Goal: Task Accomplishment & Management: Manage account settings

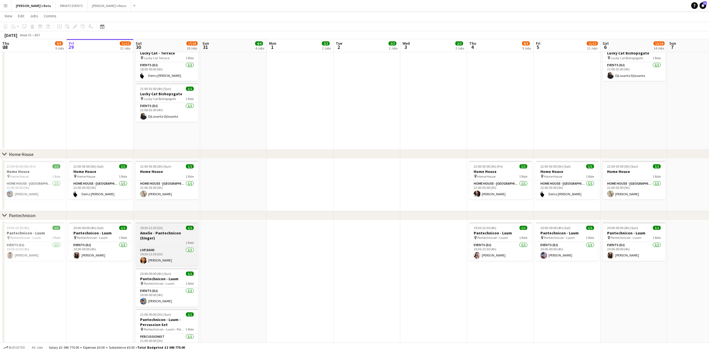
scroll to position [521, 0]
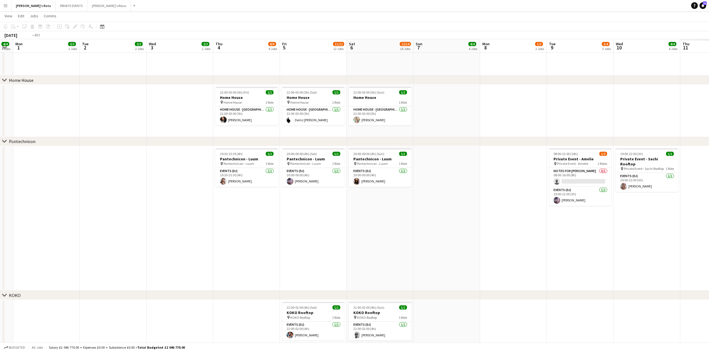
drag, startPoint x: 408, startPoint y: 202, endPoint x: 393, endPoint y: 228, distance: 30.6
click at [138, 228] on app-calendar-viewport "Thu 28 8/9 9 Jobs Fri 29 11/12 12 Jobs Sat 30 17/18 18 Jobs Sun 31 4/4 4 Jobs M…" at bounding box center [354, 265] width 709 height 1528
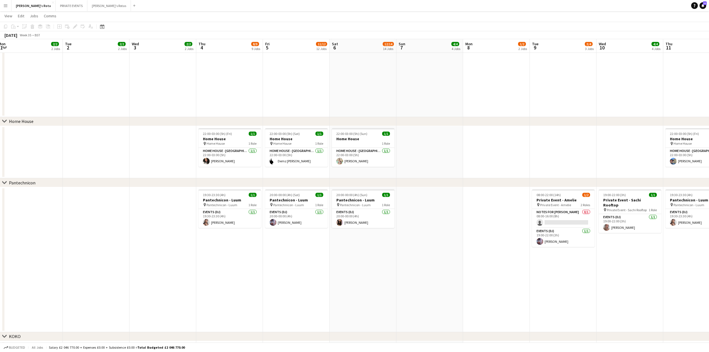
scroll to position [562, 0]
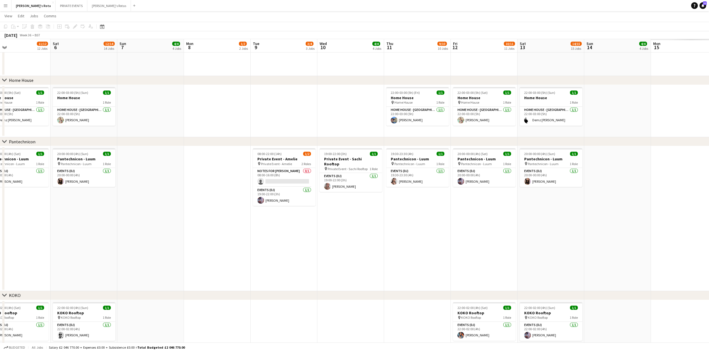
drag, startPoint x: 455, startPoint y: 226, endPoint x: 208, endPoint y: 237, distance: 247.6
click at [205, 237] on app-calendar-viewport "Mon 1 2/2 2 Jobs Tue 2 2/2 2 Jobs Wed 3 2/2 2 Jobs Thu 4 8/9 9 Jobs Fri 5 11/12…" at bounding box center [354, 244] width 709 height 1569
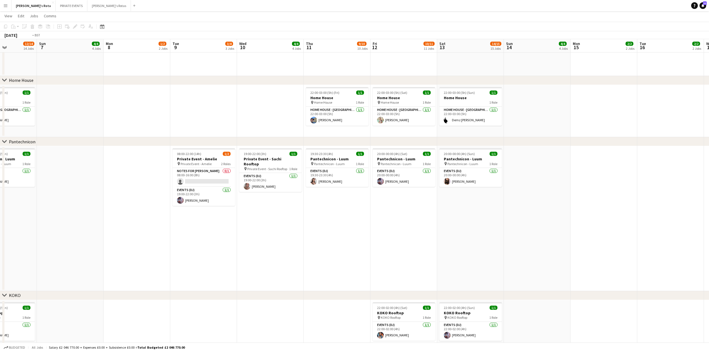
drag, startPoint x: 483, startPoint y: 223, endPoint x: 361, endPoint y: 227, distance: 122.3
click at [152, 227] on app-calendar-viewport "Wed 3 2/2 2 Jobs Thu 4 8/9 9 Jobs Fri 5 11/12 12 Jobs Sat 6 12/14 14 Jobs Sun 7…" at bounding box center [354, 244] width 709 height 1569
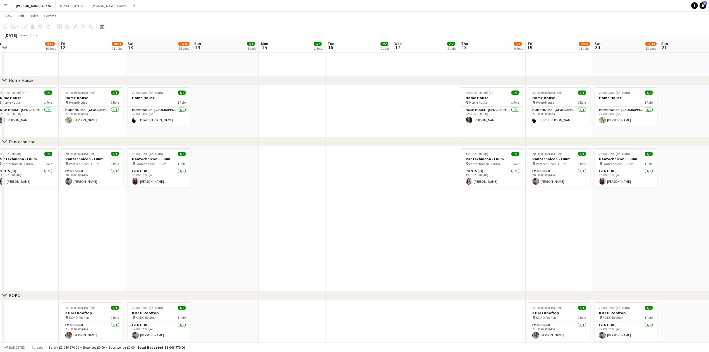
drag, startPoint x: 407, startPoint y: 222, endPoint x: 288, endPoint y: 227, distance: 119.6
click at [288, 227] on app-calendar-viewport "Mon 8 1/2 2 Jobs Tue 9 3/4 3 Jobs Wed 10 4/4 4 Jobs Thu 11 9/10 10 Jobs Fri 12 …" at bounding box center [354, 244] width 709 height 1569
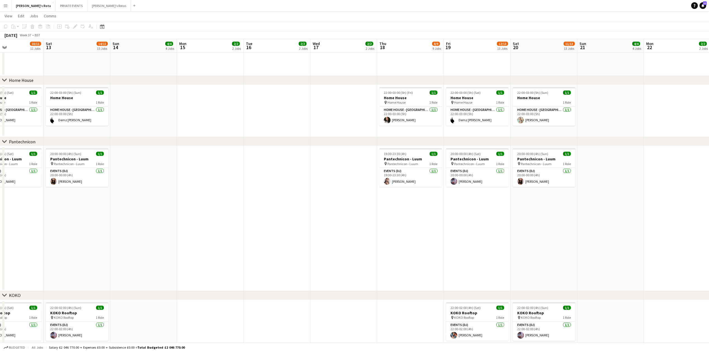
drag, startPoint x: 436, startPoint y: 228, endPoint x: 268, endPoint y: 235, distance: 167.9
click at [166, 236] on app-calendar-viewport "Tue 9 3/4 3 Jobs Wed 10 4/4 4 Jobs Thu 11 9/10 10 Jobs Fri 12 10/11 11 Jobs Sat…" at bounding box center [354, 247] width 709 height 1574
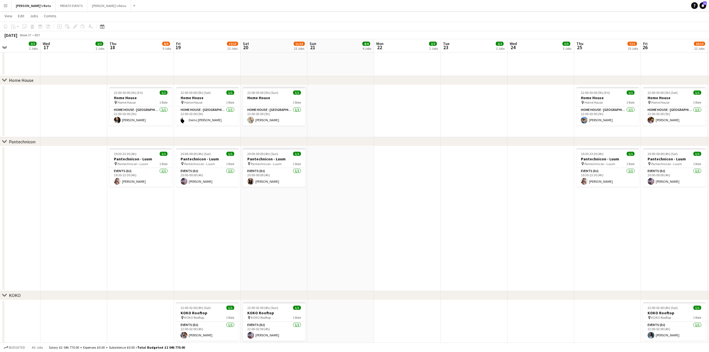
drag, startPoint x: 468, startPoint y: 229, endPoint x: 166, endPoint y: 243, distance: 302.7
click at [166, 243] on app-calendar-viewport "Sun 14 4/4 4 Jobs Mon 15 2/2 2 Jobs Tue 16 2/2 2 Jobs Wed 17 2/2 2 Jobs Thu 18 …" at bounding box center [354, 247] width 709 height 1574
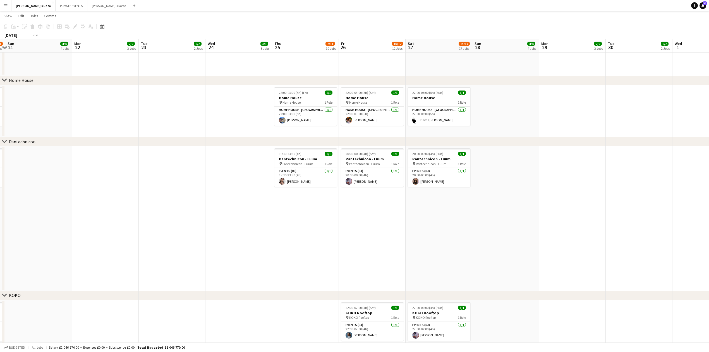
drag, startPoint x: 425, startPoint y: 238, endPoint x: 188, endPoint y: 247, distance: 237.2
click at [119, 253] on app-calendar-viewport "Thu 18 8/9 9 Jobs Fri 19 12/13 13 Jobs Sat 20 11/13 13 Jobs Sun 21 4/4 4 Jobs M…" at bounding box center [354, 247] width 709 height 1574
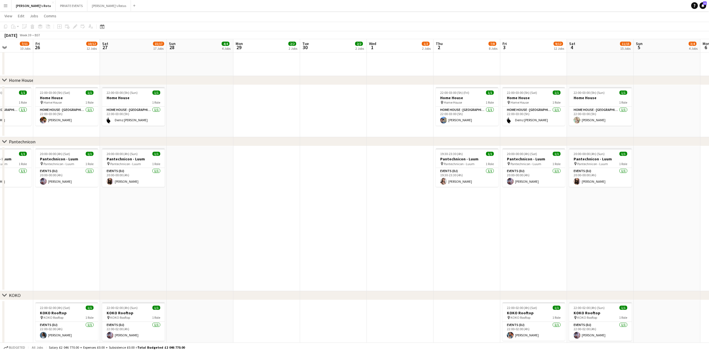
scroll to position [0, 142]
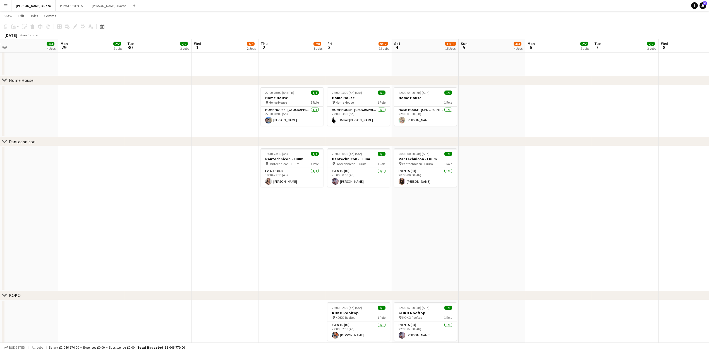
drag, startPoint x: 371, startPoint y: 246, endPoint x: 196, endPoint y: 243, distance: 175.1
click at [196, 243] on app-calendar-viewport "Fri 26 10/12 12 Jobs Sat 27 15/17 17 Jobs Sun 28 4/4 4 Jobs Mon 29 2/2 2 Jobs T…" at bounding box center [354, 247] width 709 height 1574
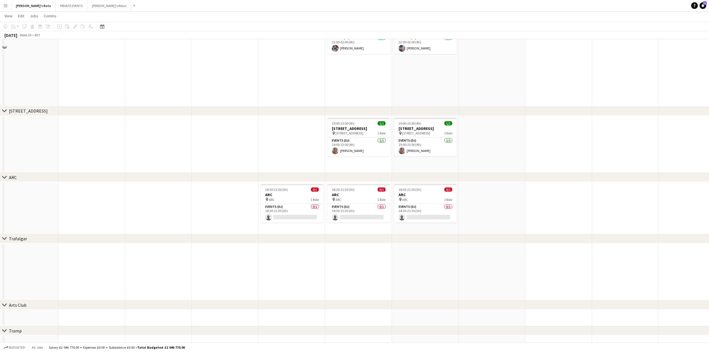
scroll to position [860, 0]
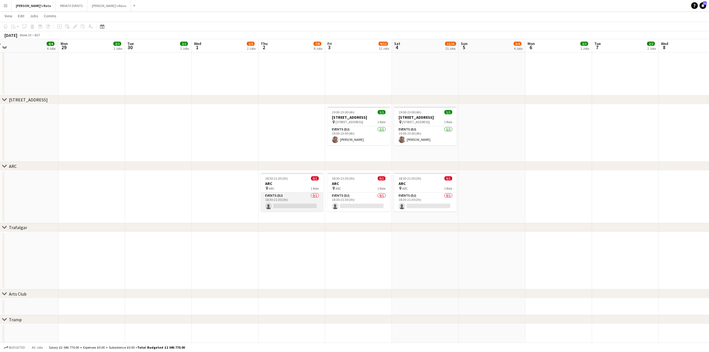
click at [281, 196] on app-card-role "Events (DJ) 0/1 18:30-21:30 (3h) single-neutral-actions" at bounding box center [292, 201] width 63 height 19
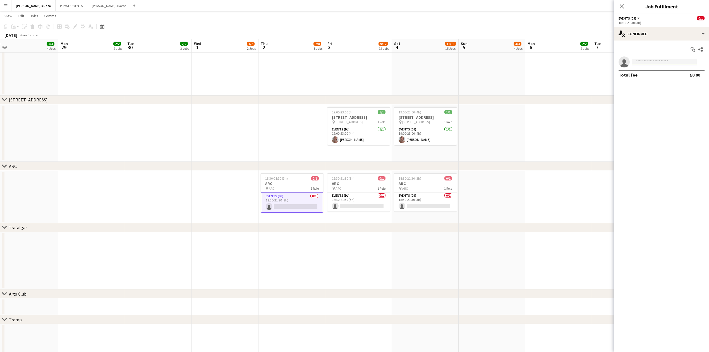
click at [661, 64] on input at bounding box center [664, 62] width 65 height 7
type input "******"
click at [670, 80] on span "[PHONE_NUMBER]" at bounding box center [665, 79] width 56 height 4
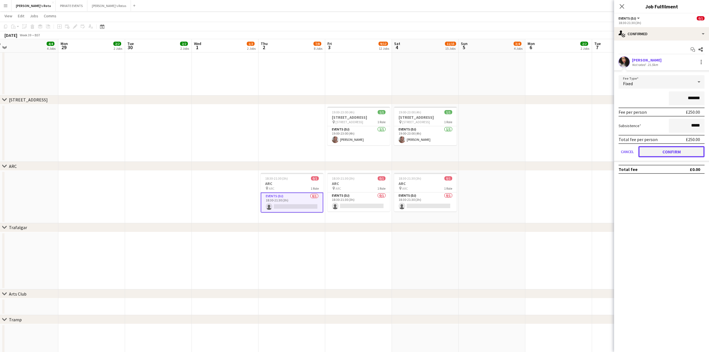
click at [676, 151] on button "Confirm" at bounding box center [672, 151] width 66 height 11
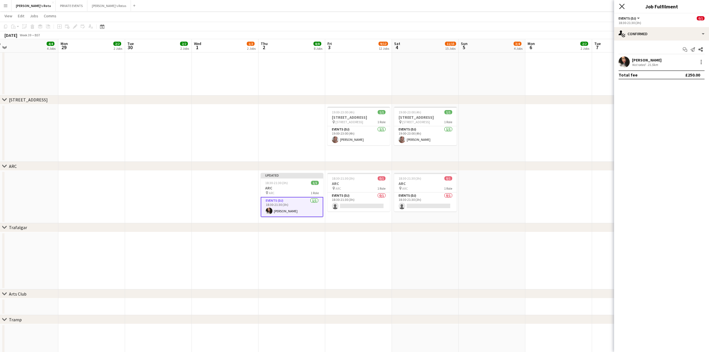
click at [623, 6] on icon at bounding box center [621, 6] width 5 height 5
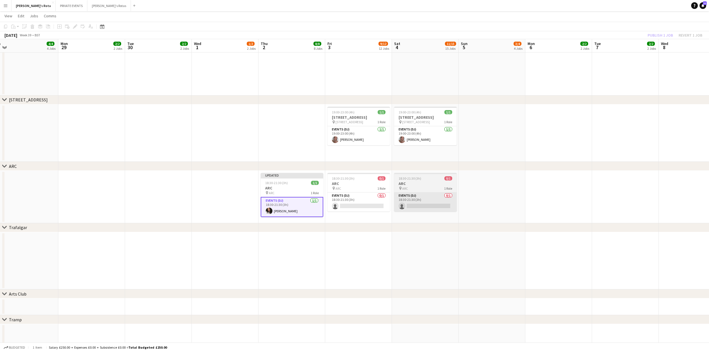
click at [418, 199] on app-card-role "Events (DJ) 0/1 18:30-21:30 (3h) single-neutral-actions" at bounding box center [425, 201] width 63 height 19
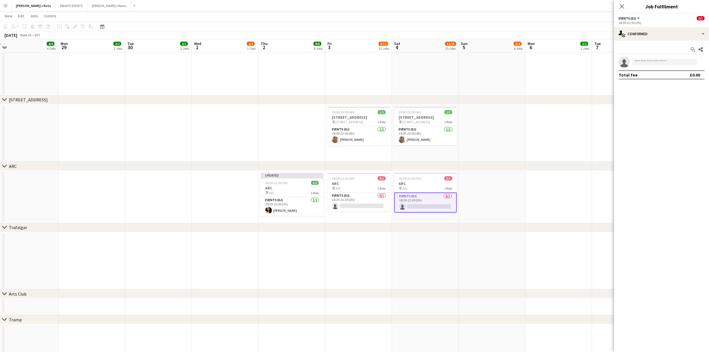
click at [656, 65] on app-invite-slot "single-neutral-actions" at bounding box center [661, 61] width 95 height 11
click at [655, 64] on input at bounding box center [664, 62] width 65 height 7
type input "******"
click at [653, 71] on span "[PERSON_NAME]" at bounding box center [653, 70] width 32 height 5
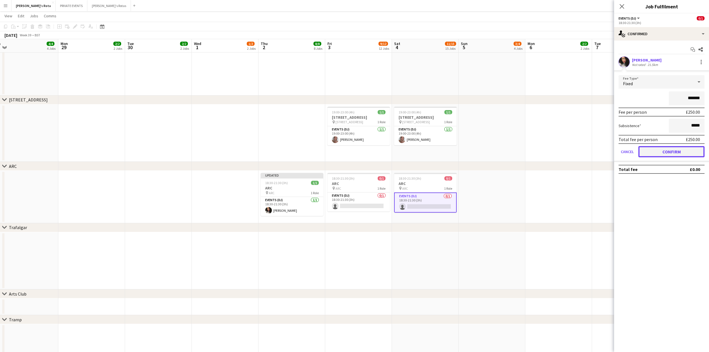
click at [658, 150] on button "Confirm" at bounding box center [672, 151] width 66 height 11
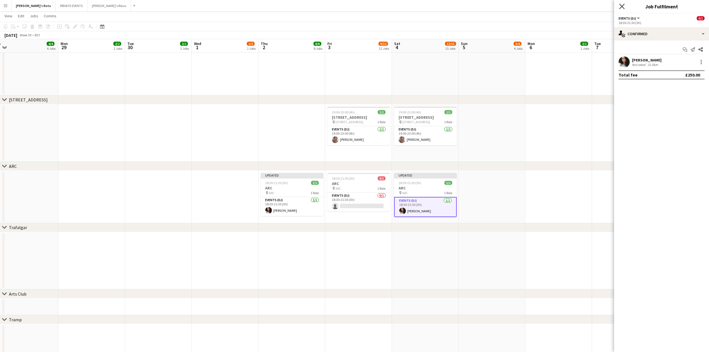
click at [623, 6] on icon at bounding box center [621, 6] width 5 height 5
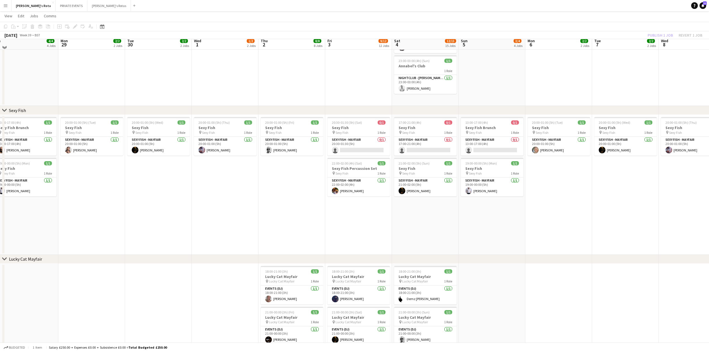
scroll to position [78, 0]
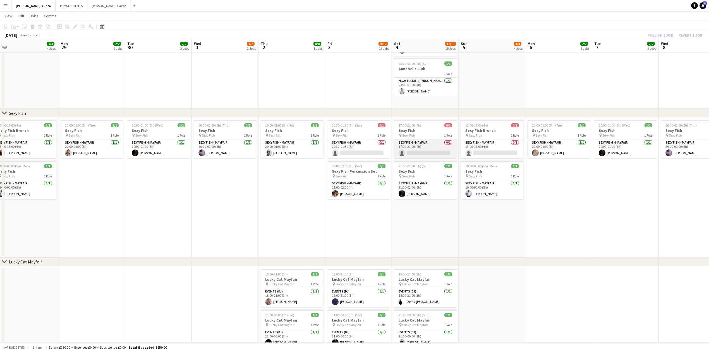
click at [422, 151] on app-card-role "SEXY FISH - MAYFAIR 0/1 17:00-21:00 (4h) single-neutral-actions" at bounding box center [425, 148] width 63 height 19
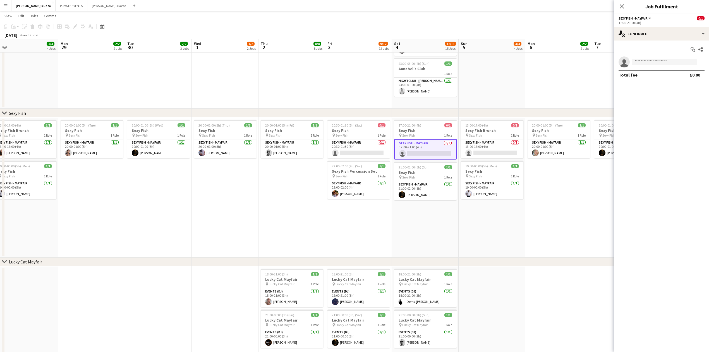
scroll to position [0, 141]
drag, startPoint x: 655, startPoint y: 58, endPoint x: 654, endPoint y: 65, distance: 7.0
click at [655, 59] on input at bounding box center [664, 62] width 65 height 7
type input "******"
click at [651, 69] on span "[PERSON_NAME]" at bounding box center [653, 70] width 32 height 5
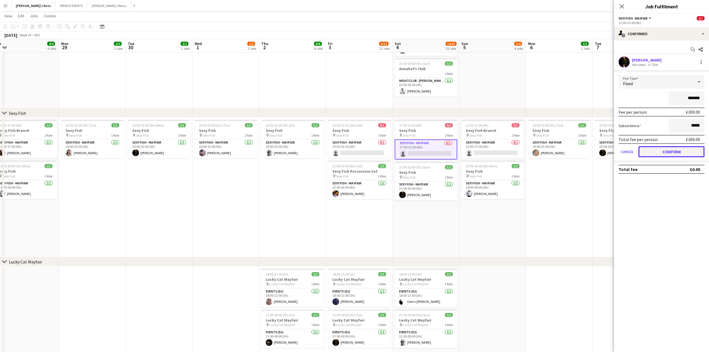
click at [666, 147] on button "Confirm" at bounding box center [672, 151] width 66 height 11
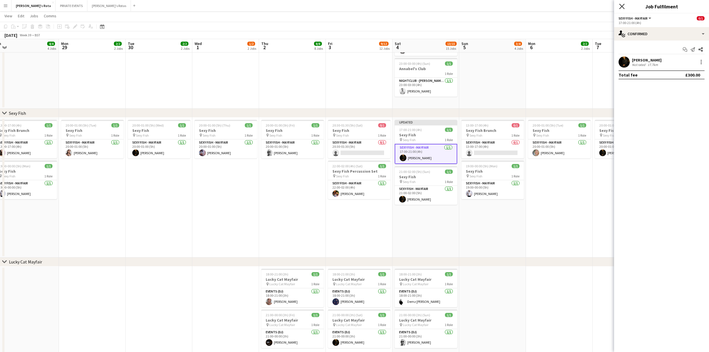
click at [621, 5] on icon "Close pop-in" at bounding box center [621, 6] width 5 height 5
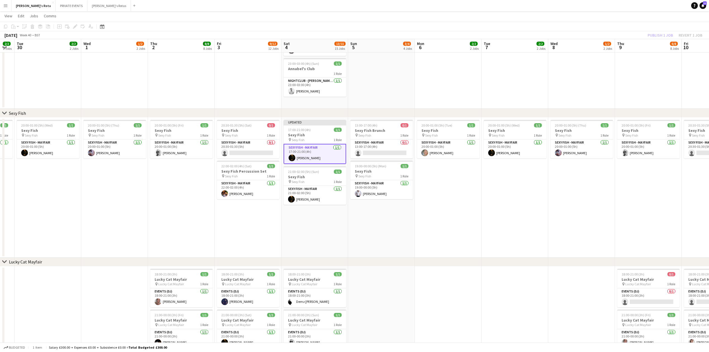
scroll to position [0, 146]
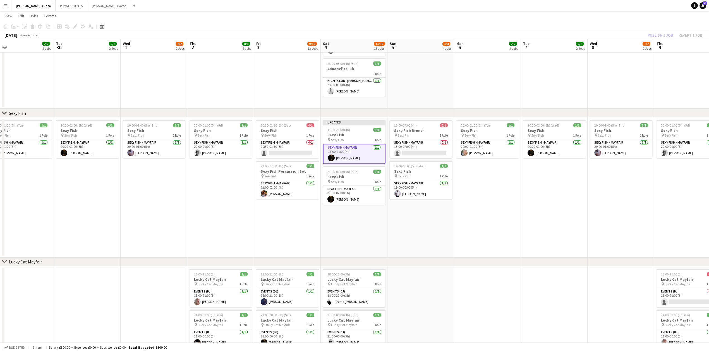
drag, startPoint x: 346, startPoint y: 228, endPoint x: 274, endPoint y: 229, distance: 71.8
click at [290, 154] on app-card-role "SEXY FISH - MAYFAIR 0/1 20:30-01:30 (5h) single-neutral-actions" at bounding box center [287, 148] width 63 height 19
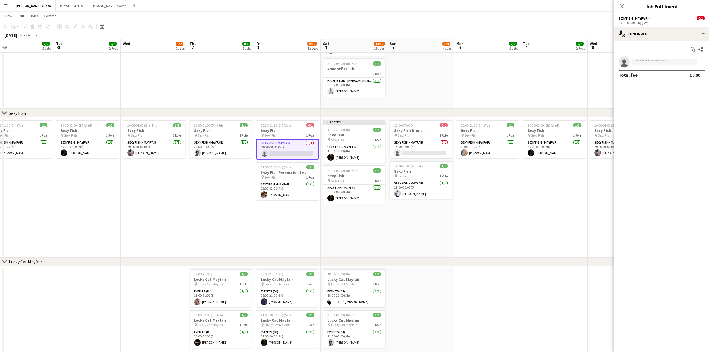
click at [658, 59] on input at bounding box center [664, 62] width 65 height 7
type input "****"
click at [655, 71] on span "DjLasanta Djlasanta" at bounding box center [654, 70] width 35 height 5
type input "******"
click at [295, 256] on app-date-cell "20:30-01:30 (5h) (Sat) 0/1 Sexy Fish pin Sexy Fish 1 Role SEXY FISH - MAYFAIR 0…" at bounding box center [287, 188] width 67 height 140
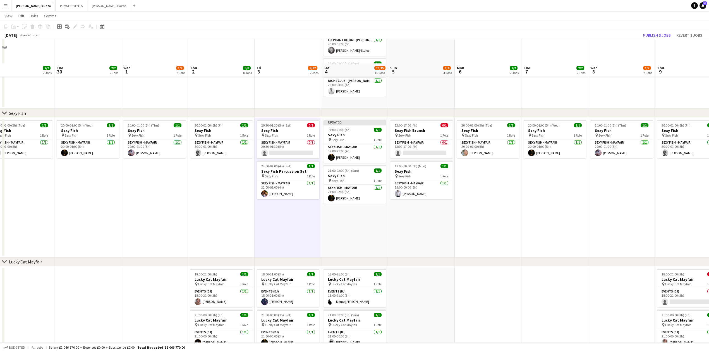
scroll to position [115, 0]
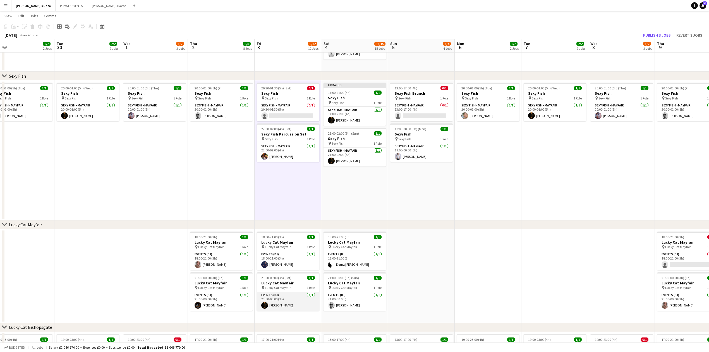
click at [281, 297] on app-card-role "Events (DJ) [DATE] 21:00-00:00 (3h) [PERSON_NAME]" at bounding box center [288, 301] width 63 height 19
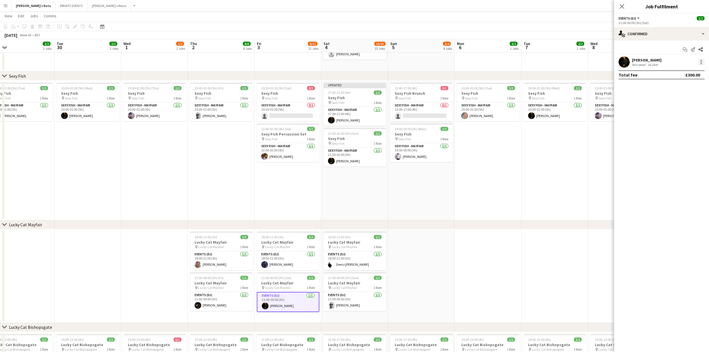
click at [703, 63] on div at bounding box center [701, 62] width 7 height 7
drag, startPoint x: 687, startPoint y: 128, endPoint x: 633, endPoint y: 45, distance: 98.9
click at [687, 128] on span "Remove" at bounding box center [683, 125] width 35 height 5
click at [624, 6] on icon "Close pop-in" at bounding box center [621, 6] width 5 height 5
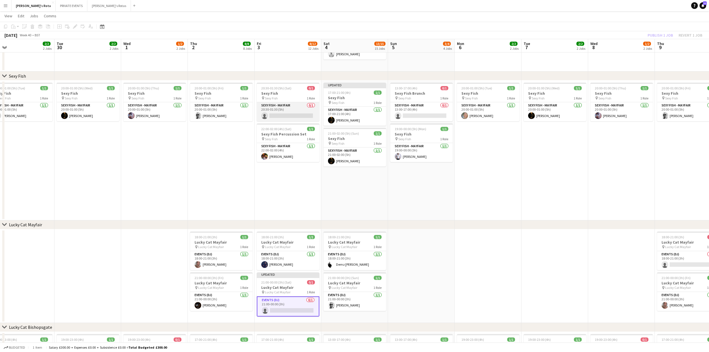
click at [275, 108] on app-card-role "SEXY FISH - MAYFAIR 0/1 20:30-01:30 (5h) single-neutral-actions" at bounding box center [288, 111] width 63 height 19
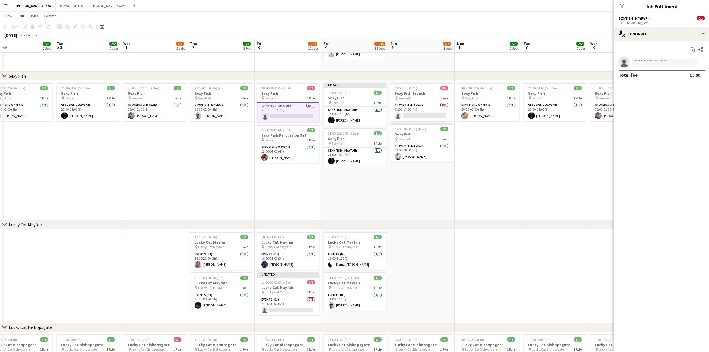
click at [651, 68] on app-confirmed-crew "single-neutral-actions Total fee £0.00" at bounding box center [661, 67] width 95 height 23
click at [647, 64] on input at bounding box center [664, 62] width 65 height 7
type input "******"
click at [645, 75] on span "Busy with another job on [PERSON_NAME]'s Rota." at bounding box center [665, 77] width 56 height 9
click at [271, 285] on h3 "Lucky Cat Mayfair" at bounding box center [288, 287] width 63 height 5
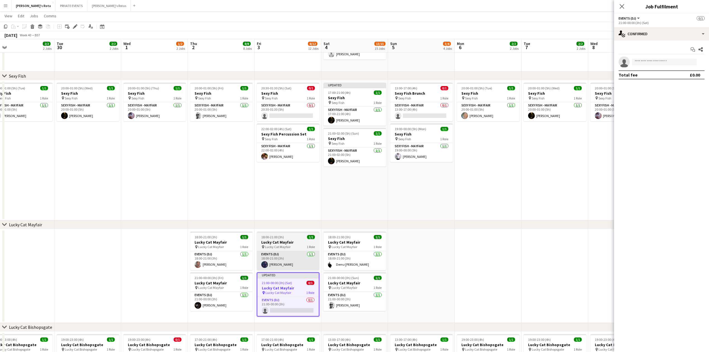
scroll to position [0, 147]
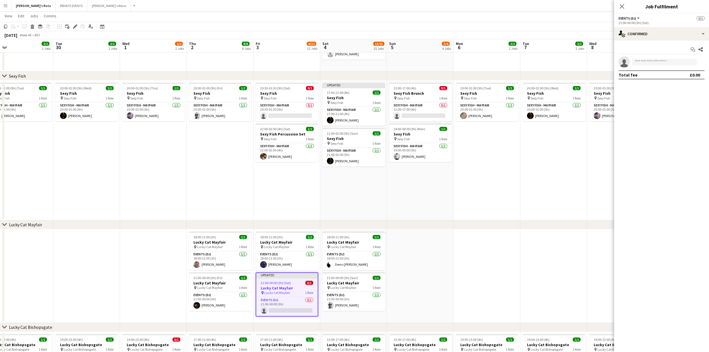
click at [621, 5] on app-icon "Close pop-in" at bounding box center [622, 6] width 7 height 7
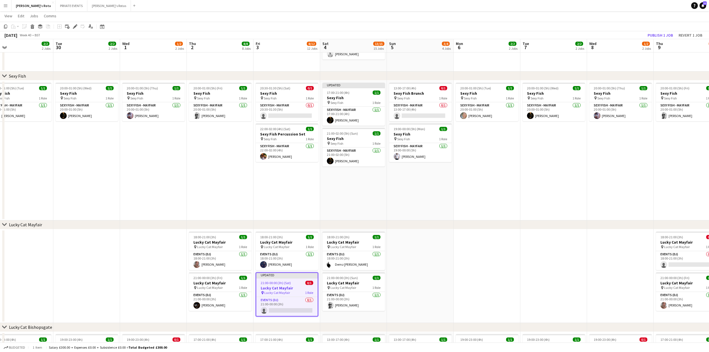
click at [659, 40] on app-board-header-date "Thu 9 6/8 8 Jobs" at bounding box center [687, 45] width 67 height 13
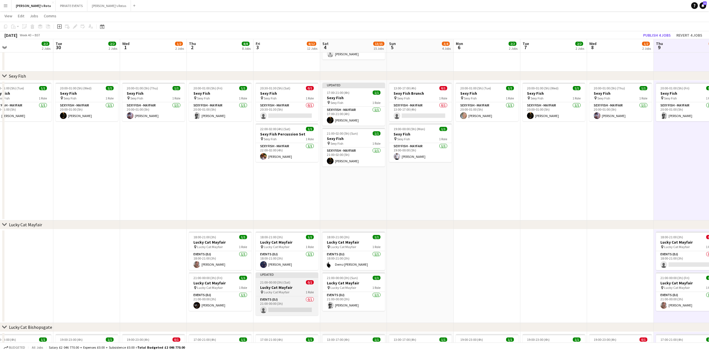
click at [301, 278] on app-job-card "Updated 21:00-00:00 (3h) (Sat) 0/1 Lucky Cat Mayfair pin Lucky Cat Mayfair 1 Ro…" at bounding box center [287, 293] width 63 height 43
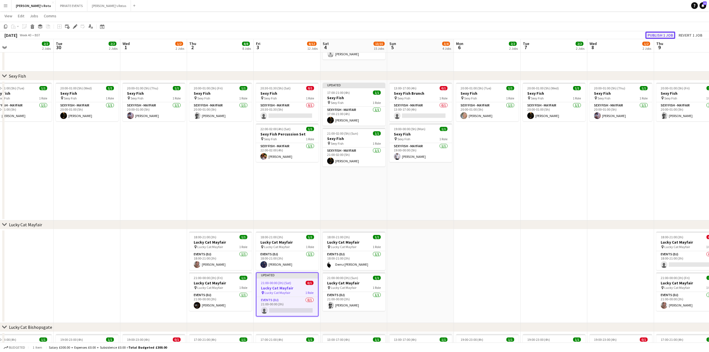
click at [651, 33] on button "Publish 1 job" at bounding box center [660, 35] width 30 height 7
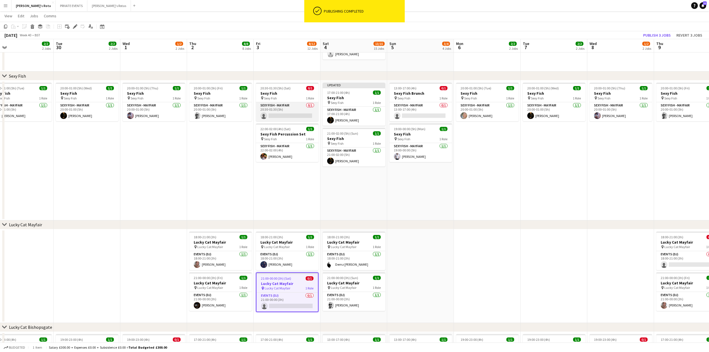
click at [283, 120] on app-card-role "SEXY FISH - MAYFAIR 0/1 20:30-01:30 (5h) single-neutral-actions" at bounding box center [287, 111] width 63 height 19
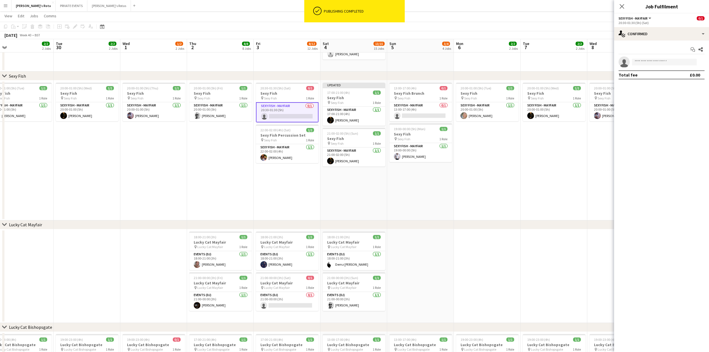
drag, startPoint x: 637, startPoint y: 67, endPoint x: 642, endPoint y: 62, distance: 7.1
click at [638, 65] on app-invite-slot "single-neutral-actions" at bounding box center [661, 61] width 95 height 11
click at [642, 62] on input at bounding box center [664, 62] width 65 height 7
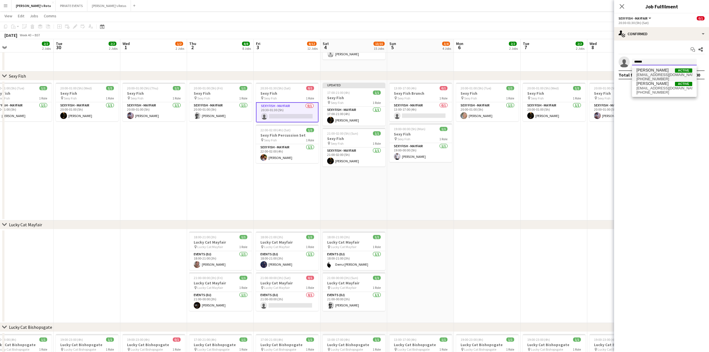
type input "******"
click at [651, 77] on span "[PHONE_NUMBER]" at bounding box center [665, 79] width 56 height 4
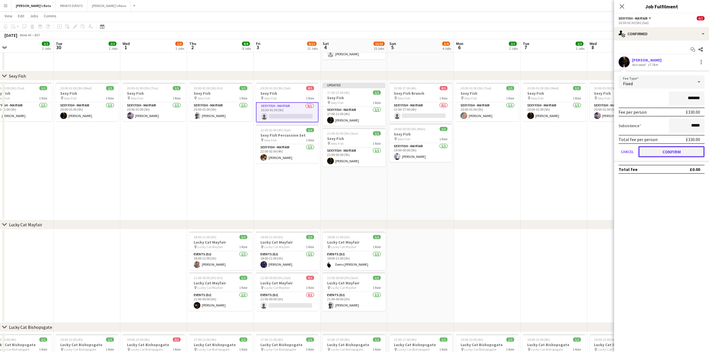
click at [659, 148] on button "Confirm" at bounding box center [672, 151] width 66 height 11
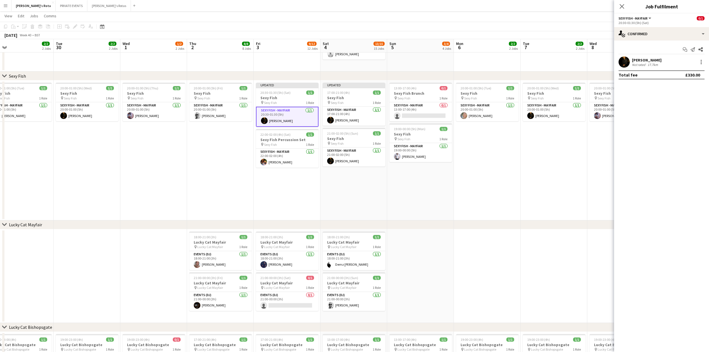
click at [626, 6] on div "Close pop-in" at bounding box center [622, 6] width 16 height 13
click at [619, 6] on icon "Close pop-in" at bounding box center [621, 6] width 5 height 5
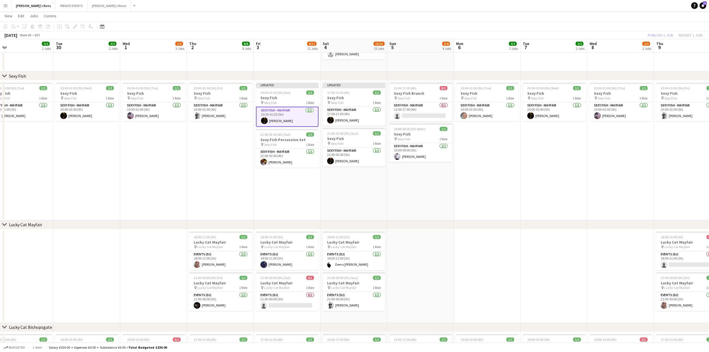
click at [563, 170] on app-date-cell "20:00-01:00 (5h) (Wed) 1/1 Sexy Fish pin Sexy Fish 1 Role SEXY FISH - MAYFAIR […" at bounding box center [554, 150] width 67 height 140
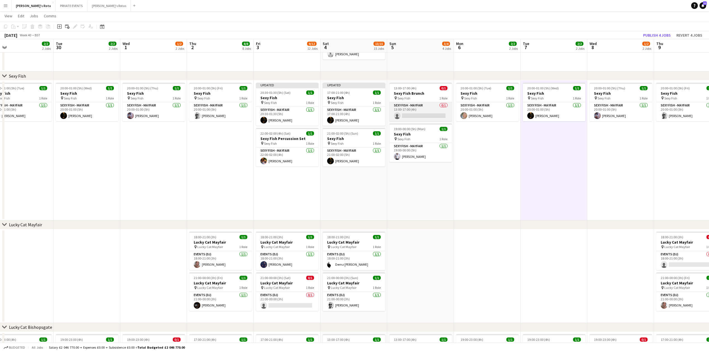
click at [425, 116] on app-card-role "SEXY FISH - MAYFAIR 0/1 13:00-17:00 (4h) single-neutral-actions" at bounding box center [420, 111] width 63 height 19
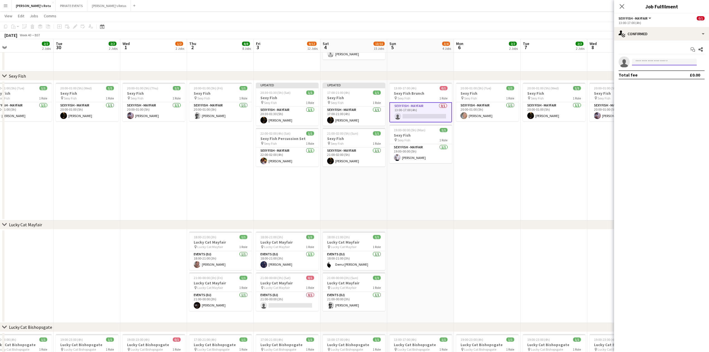
click at [659, 59] on input at bounding box center [664, 62] width 65 height 7
type input "****"
click at [623, 8] on icon at bounding box center [621, 6] width 5 height 5
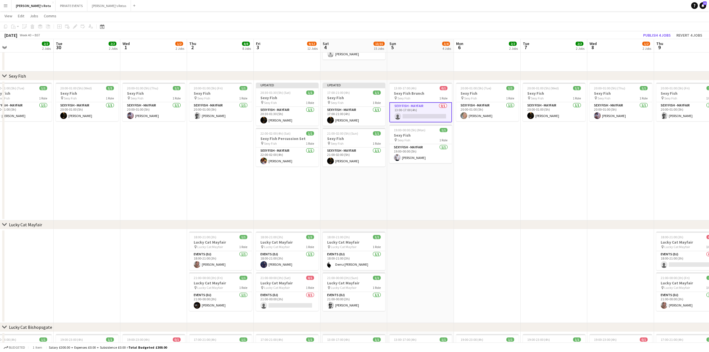
click at [429, 116] on app-card-role "SEXY FISH - MAYFAIR 0/1 13:00-17:00 (4h) single-neutral-actions" at bounding box center [420, 112] width 63 height 20
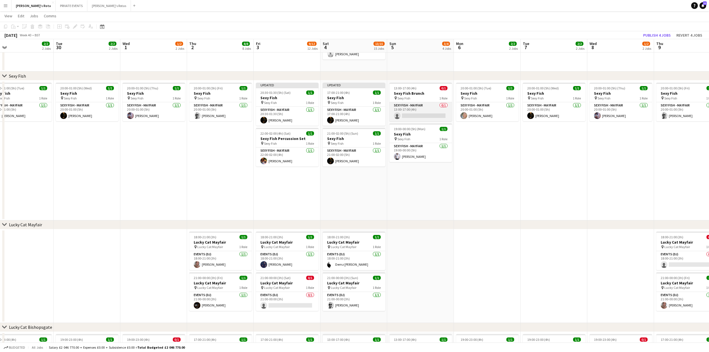
click at [401, 114] on app-card-role "SEXY FISH - MAYFAIR 0/1 13:00-17:00 (4h) single-neutral-actions" at bounding box center [420, 111] width 63 height 19
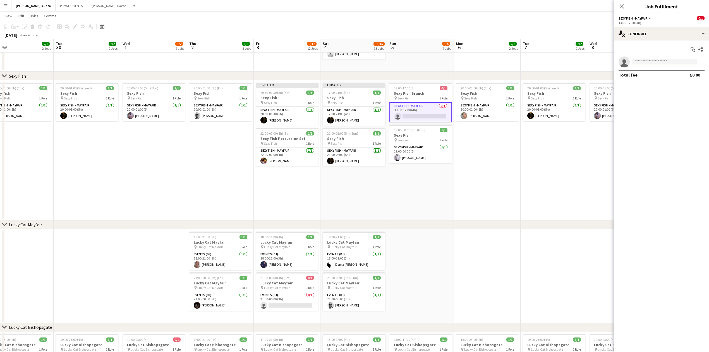
click at [651, 60] on input at bounding box center [664, 62] width 65 height 7
type input "*"
type input "****"
click at [651, 75] on span "[EMAIL_ADDRESS][DOMAIN_NAME]" at bounding box center [665, 75] width 56 height 4
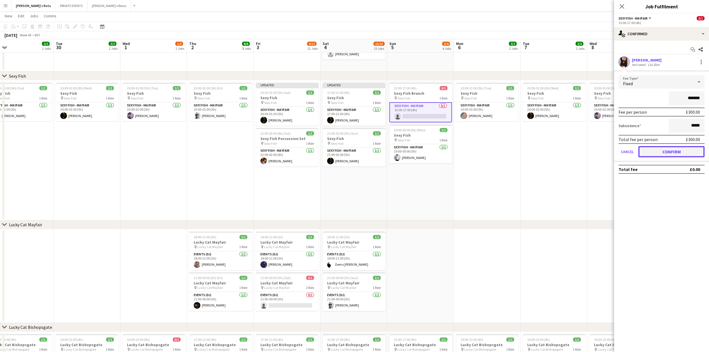
click at [674, 148] on button "Confirm" at bounding box center [672, 151] width 66 height 11
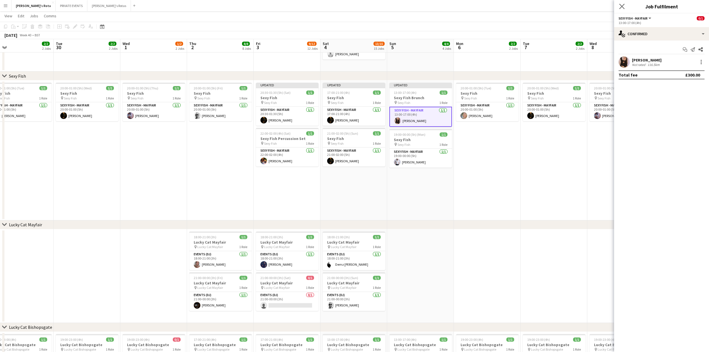
click at [621, 3] on app-icon "Close pop-in" at bounding box center [622, 7] width 8 height 8
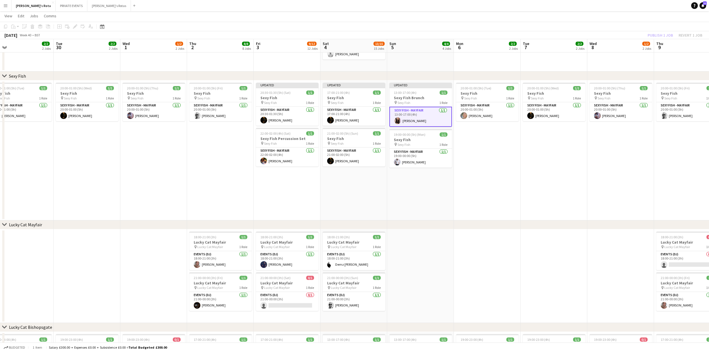
click at [196, 185] on app-date-cell "20:00-01:00 (5h) (Fri) 1/1 Sexy Fish pin Sexy Fish 1 Role SEXY FISH - MAYFAIR […" at bounding box center [220, 150] width 67 height 140
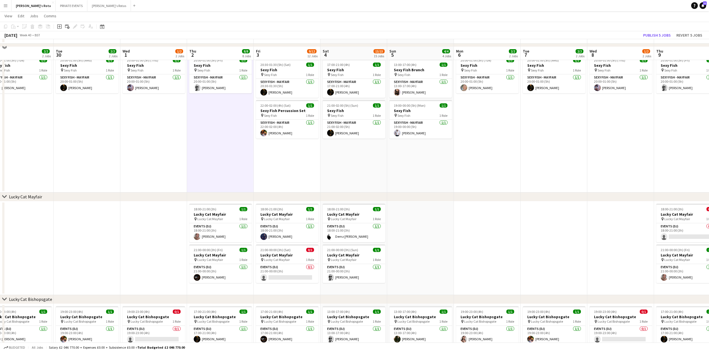
scroll to position [152, 0]
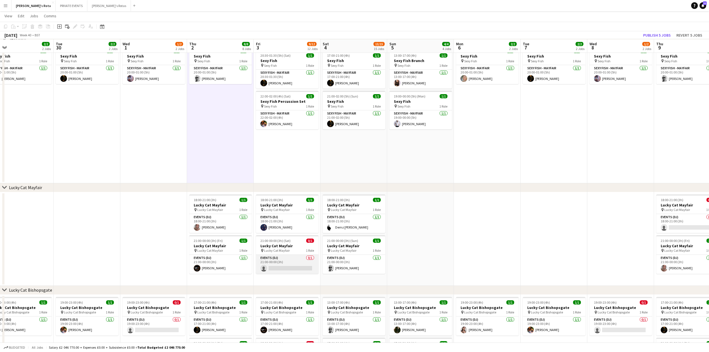
click at [284, 265] on app-card-role "Events (DJ) 0/1 21:00-00:00 (3h) single-neutral-actions" at bounding box center [287, 264] width 63 height 19
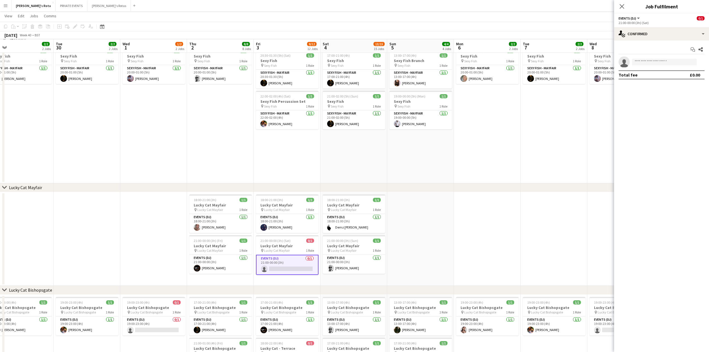
click at [164, 156] on app-date-cell "20:00-01:00 (5h) (Thu) 1/1 Sexy Fish pin Sexy Fish 1 Role SEXY FISH - MAYFAIR […" at bounding box center [153, 113] width 67 height 140
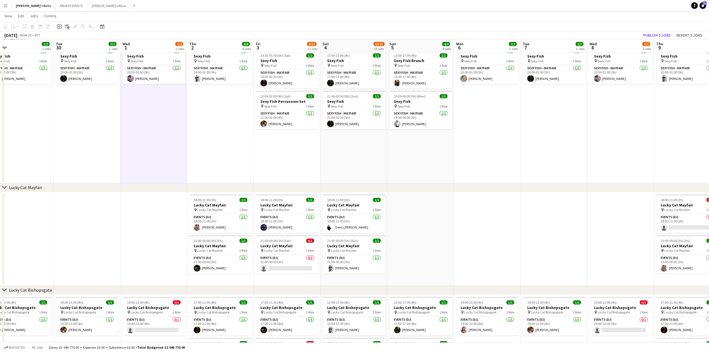
scroll to position [0, 0]
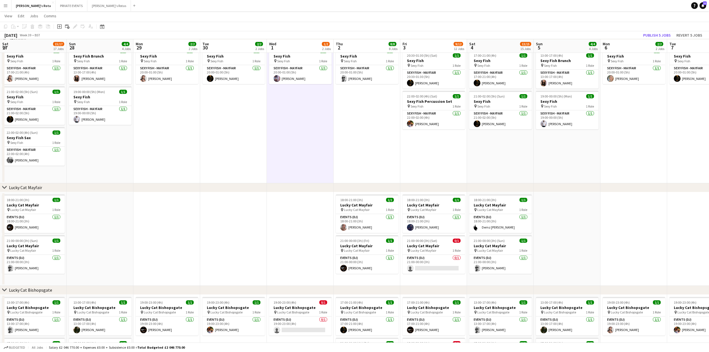
drag, startPoint x: 100, startPoint y: 159, endPoint x: 251, endPoint y: 161, distance: 151.3
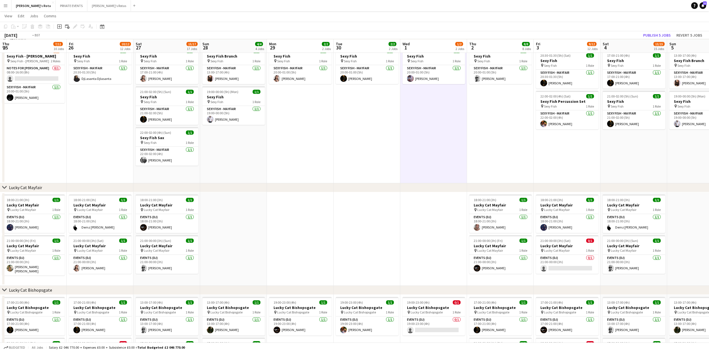
drag, startPoint x: 432, startPoint y: 157, endPoint x: 492, endPoint y: 152, distance: 60.2
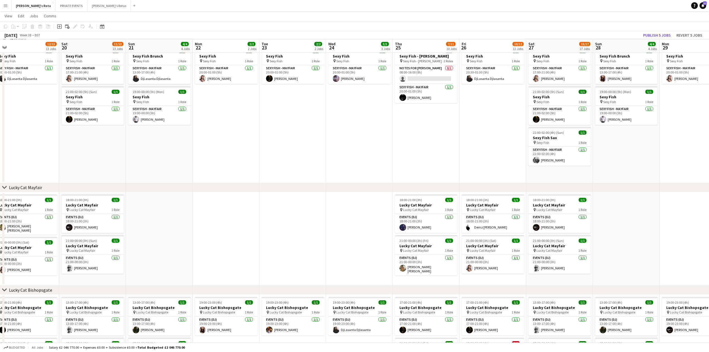
drag, startPoint x: 360, startPoint y: 168, endPoint x: 151, endPoint y: 20, distance: 255.4
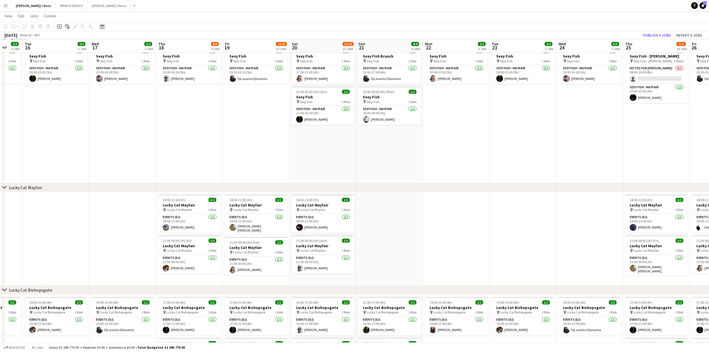
click at [101, 27] on icon "Date picker" at bounding box center [102, 26] width 4 height 4
click at [142, 106] on button "[DATE]" at bounding box center [142, 108] width 16 height 9
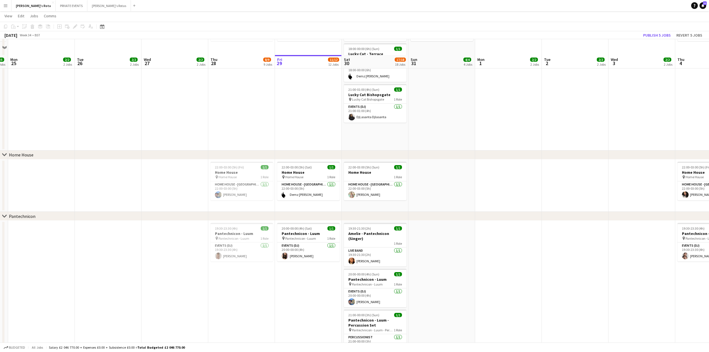
scroll to position [637, 0]
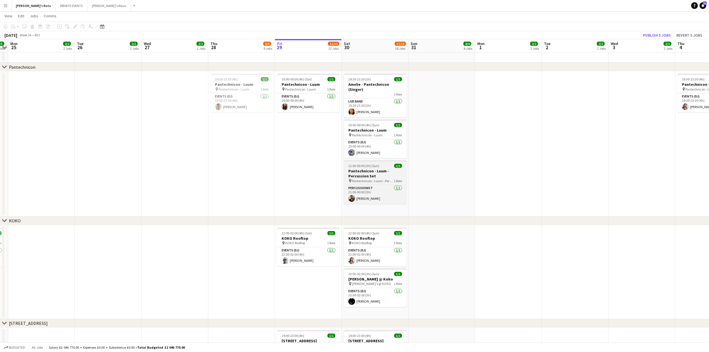
click at [383, 172] on h3 "Pantechnicon - Luum - Percussion Set" at bounding box center [375, 173] width 63 height 10
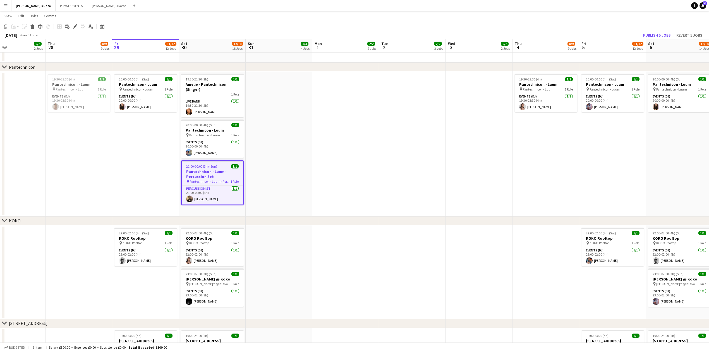
drag, startPoint x: 451, startPoint y: 161, endPoint x: 343, endPoint y: 161, distance: 107.2
click at [343, 161] on app-calendar-viewport "Mon 25 2/2 2 Jobs Tue 26 2/2 2 Jobs Wed 27 2/2 2 Jobs Thu 28 8/9 9 Jobs Fri 29 …" at bounding box center [354, 172] width 709 height 1574
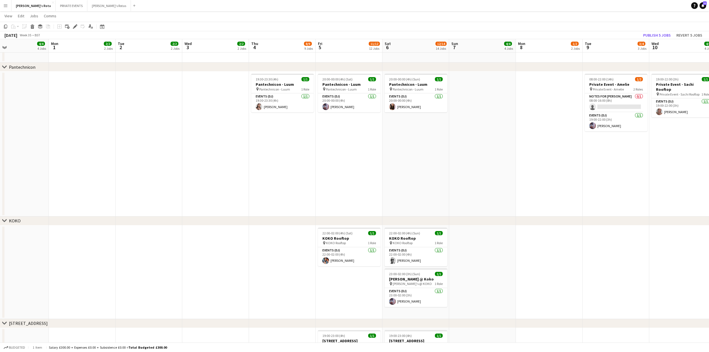
scroll to position [0, 226]
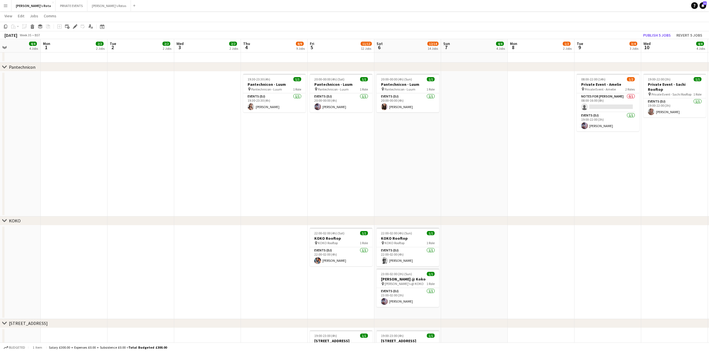
drag, startPoint x: 439, startPoint y: 157, endPoint x: 168, endPoint y: 172, distance: 272.1
click at [168, 172] on app-calendar-viewport "Thu 28 8/9 9 Jobs Fri 29 11/12 12 Jobs Sat 30 17/18 18 Jobs Sun 31 4/4 4 Jobs M…" at bounding box center [354, 172] width 709 height 1574
click at [413, 134] on app-date-cell "20:00-00:00 (4h) (Sun) 1/1 Pantechnicon - Luum pin Pantechnicon - Luum 1 Role E…" at bounding box center [407, 143] width 67 height 145
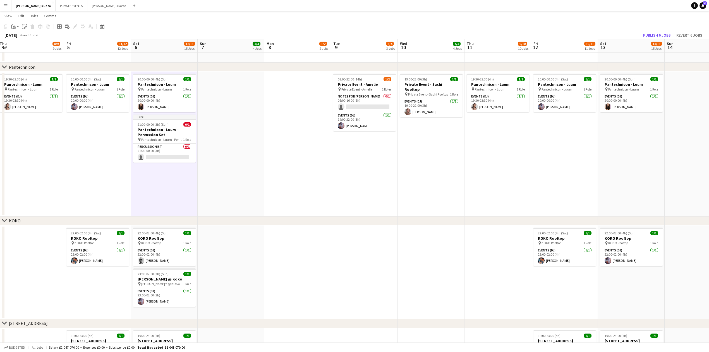
drag, startPoint x: 594, startPoint y: 181, endPoint x: 147, endPoint y: 193, distance: 447.7
click at [115, 193] on app-calendar-viewport "Sun 31 4/4 4 Jobs Mon 1 2/2 2 Jobs Tue 2 2/2 2 Jobs Wed 3 2/2 2 Jobs Thu 4 8/9 …" at bounding box center [354, 172] width 709 height 1574
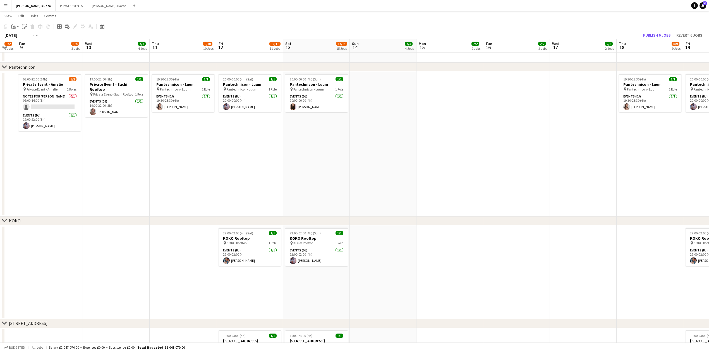
drag, startPoint x: 435, startPoint y: 182, endPoint x: 141, endPoint y: 191, distance: 293.9
click at [113, 191] on app-calendar-viewport "Fri 5 11/12 12 Jobs Sat 6 12/15 15 Jobs Sun 7 4/4 4 Jobs Mon 8 1/2 2 Jobs Tue 9…" at bounding box center [354, 172] width 709 height 1574
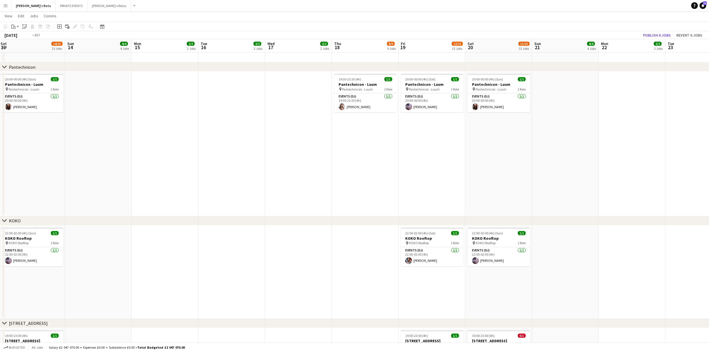
drag, startPoint x: 420, startPoint y: 180, endPoint x: 195, endPoint y: 177, distance: 225.6
click at [138, 177] on app-calendar-viewport "Tue 9 3/4 3 Jobs Wed 10 4/4 4 Jobs Thu 11 9/10 10 Jobs Fri 12 10/11 11 Jobs Sat…" at bounding box center [354, 172] width 709 height 1574
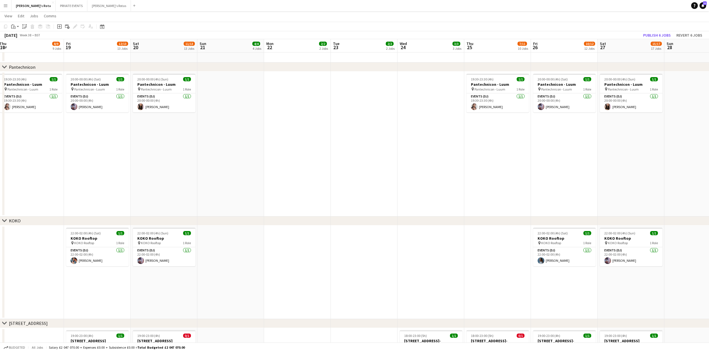
drag, startPoint x: 479, startPoint y: 170, endPoint x: 199, endPoint y: 169, distance: 279.7
click at [199, 169] on app-calendar-viewport "Sun 14 4/4 4 Jobs Mon 15 2/2 2 Jobs Tue 16 2/2 2 Jobs Wed 17 2/2 2 Jobs Thu 18 …" at bounding box center [354, 172] width 709 height 1574
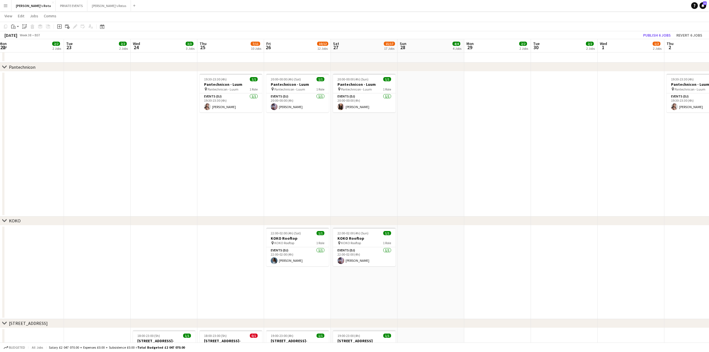
scroll to position [0, 217]
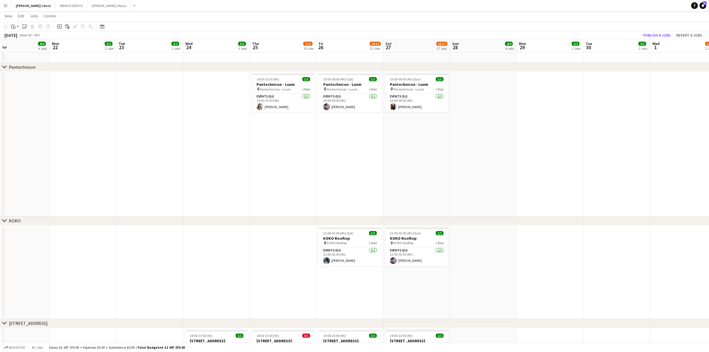
click at [419, 139] on app-date-cell "20:00-00:00 (4h) (Sun) 1/1 Pantechnicon - Luum pin Pantechnicon - Luum 1 Role E…" at bounding box center [416, 143] width 67 height 145
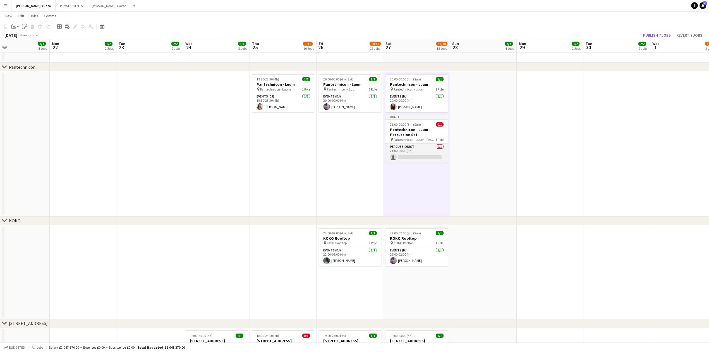
click at [415, 156] on app-card-role "Percussionist 0/1 21:00-00:00 (3h) single-neutral-actions" at bounding box center [417, 153] width 63 height 19
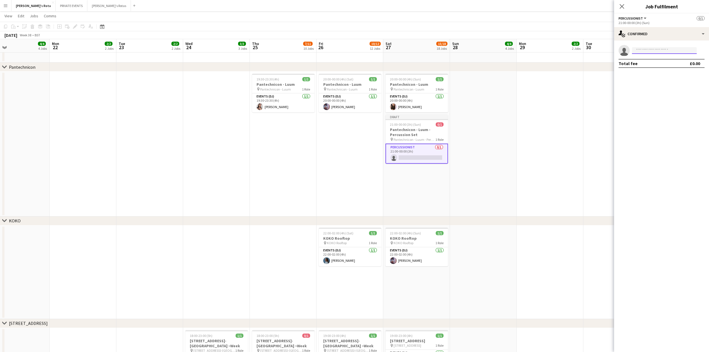
click at [671, 49] on input at bounding box center [664, 50] width 65 height 7
type input "*******"
click at [665, 65] on span "[EMAIL_ADDRESS][DOMAIN_NAME]" at bounding box center [665, 63] width 56 height 4
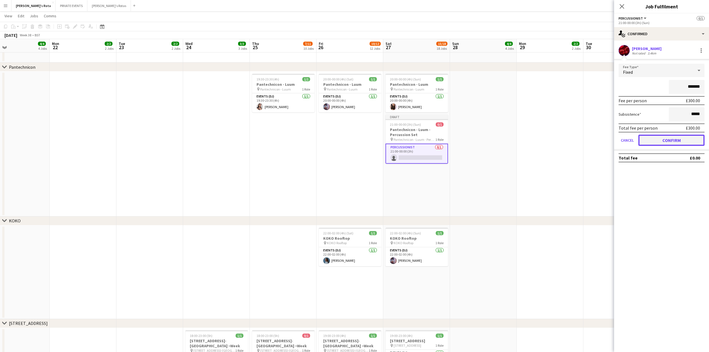
click at [671, 141] on button "Confirm" at bounding box center [672, 140] width 66 height 11
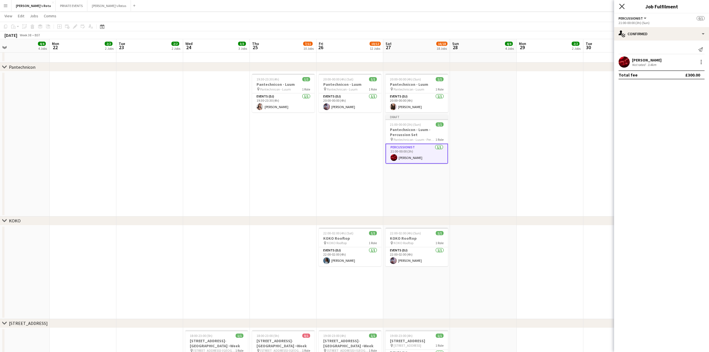
click at [620, 6] on icon "Close pop-in" at bounding box center [621, 6] width 5 height 5
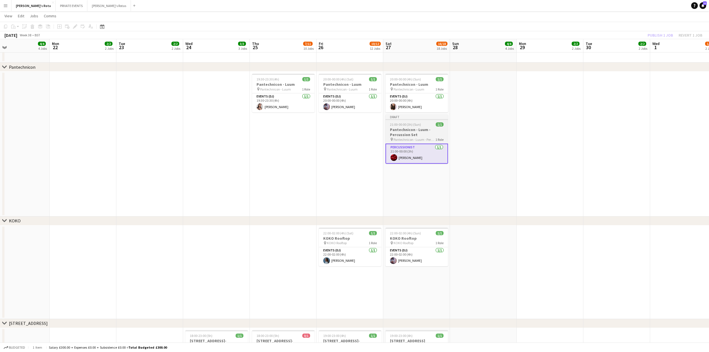
click at [413, 131] on h3 "Pantechnicon - Luum - Percussion Set" at bounding box center [417, 132] width 63 height 10
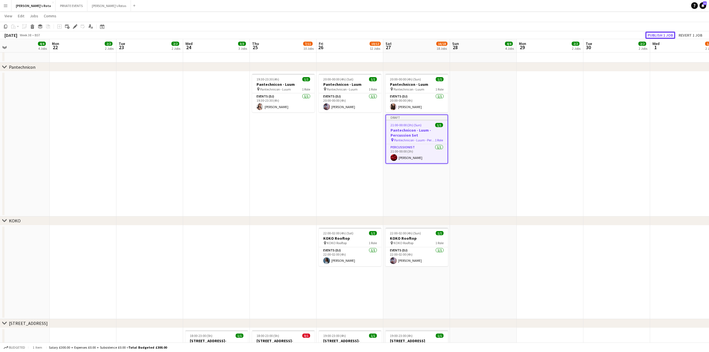
drag, startPoint x: 664, startPoint y: 35, endPoint x: 557, endPoint y: 83, distance: 116.7
click at [663, 35] on button "Publish 1 job" at bounding box center [660, 35] width 30 height 7
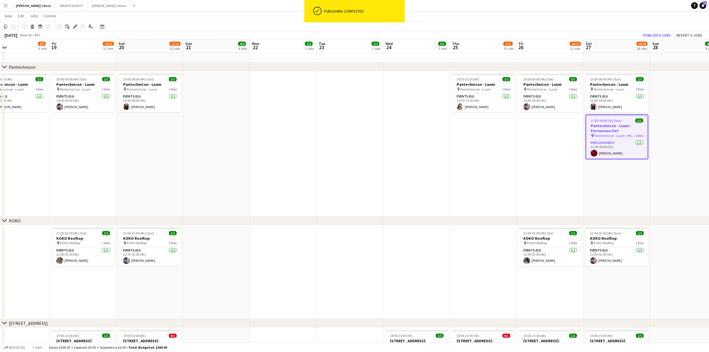
drag, startPoint x: 269, startPoint y: 167, endPoint x: 484, endPoint y: 161, distance: 215.3
click at [517, 161] on app-calendar-viewport "Mon 15 2/2 2 Jobs Tue 16 2/2 2 Jobs Wed 17 2/2 2 Jobs Thu 18 8/9 9 Jobs Fri 19 …" at bounding box center [354, 172] width 709 height 1574
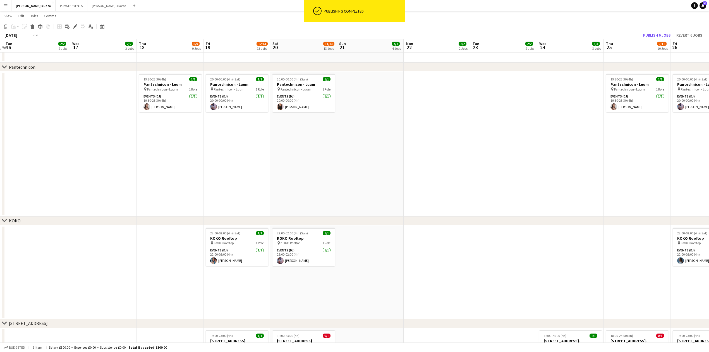
drag, startPoint x: 559, startPoint y: 159, endPoint x: 545, endPoint y: 157, distance: 14.6
click at [576, 157] on app-calendar-viewport "Sat 13 14/15 15 Jobs Sun 14 4/4 4 Jobs Mon 15 2/2 2 Jobs Tue 16 2/2 2 Jobs Wed …" at bounding box center [354, 172] width 709 height 1574
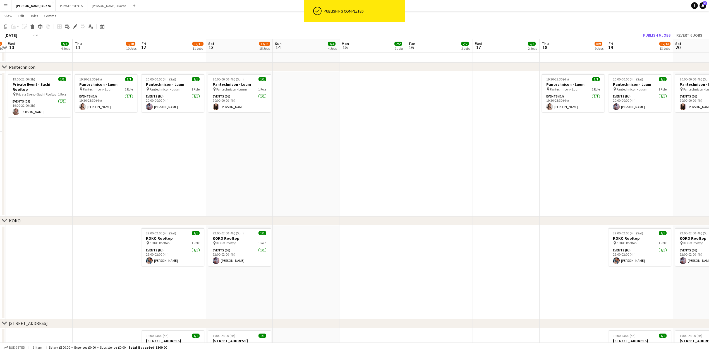
drag, startPoint x: 215, startPoint y: 178, endPoint x: 611, endPoint y: 166, distance: 396.9
click at [613, 166] on app-calendar-viewport "Mon 8 1/2 2 Jobs Tue 9 3/4 3 Jobs Wed 10 4/4 4 Jobs Thu 11 9/10 10 Jobs Fri 12 …" at bounding box center [354, 172] width 709 height 1574
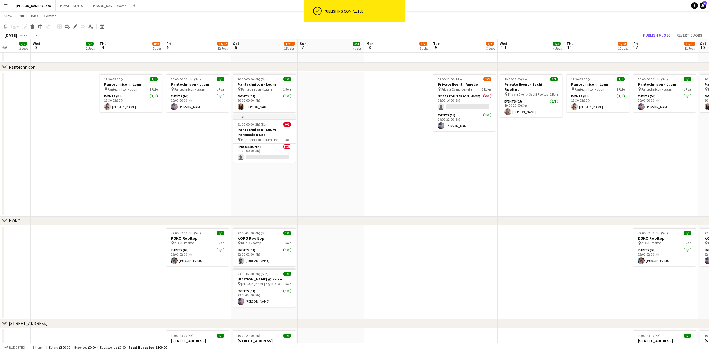
scroll to position [0, 170]
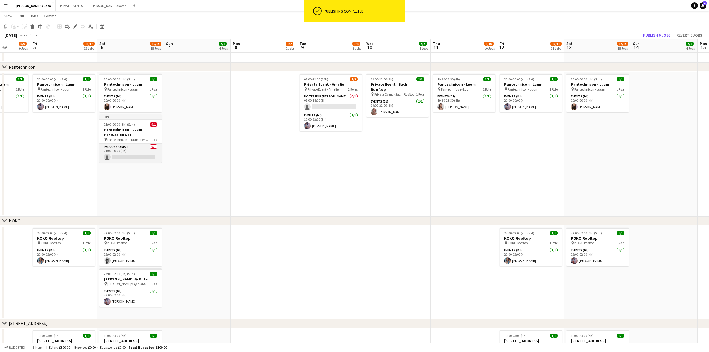
click at [132, 159] on app-card-role "Percussionist 0/1 21:00-00:00 (3h) single-neutral-actions" at bounding box center [130, 153] width 63 height 19
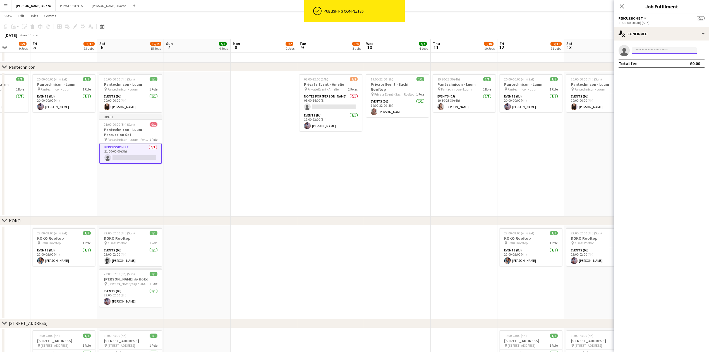
click at [649, 48] on input at bounding box center [664, 50] width 65 height 7
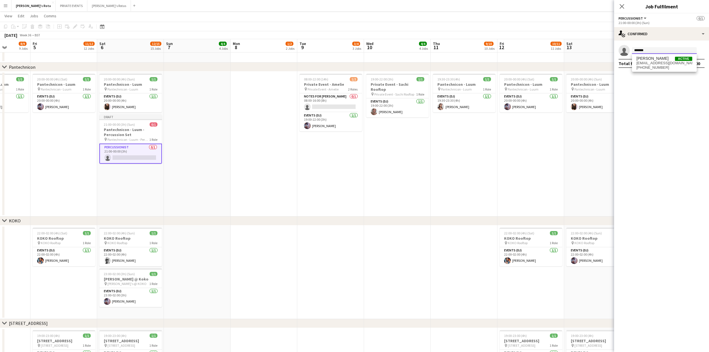
type input "*******"
click at [642, 62] on span "[EMAIL_ADDRESS][DOMAIN_NAME]" at bounding box center [665, 63] width 56 height 4
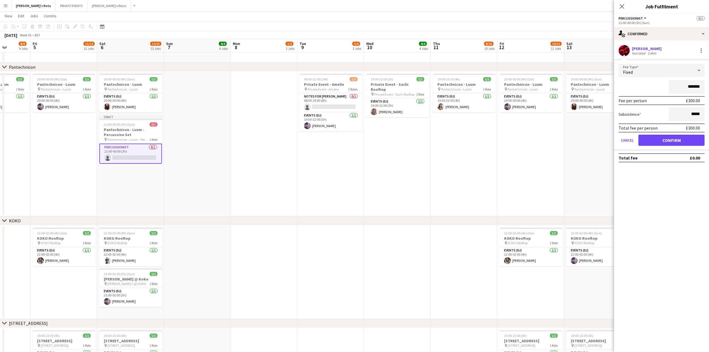
drag, startPoint x: 663, startPoint y: 129, endPoint x: 667, endPoint y: 138, distance: 9.8
click at [665, 133] on form "Fee Type Fixed ******* Fee per person £300.00 Subsistence ***** Total fee per p…" at bounding box center [661, 107] width 95 height 87
click at [667, 139] on button "Confirm" at bounding box center [672, 140] width 66 height 11
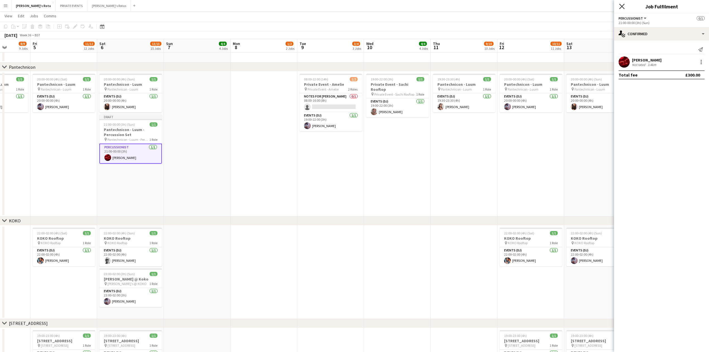
click at [621, 4] on icon "Close pop-in" at bounding box center [621, 6] width 5 height 5
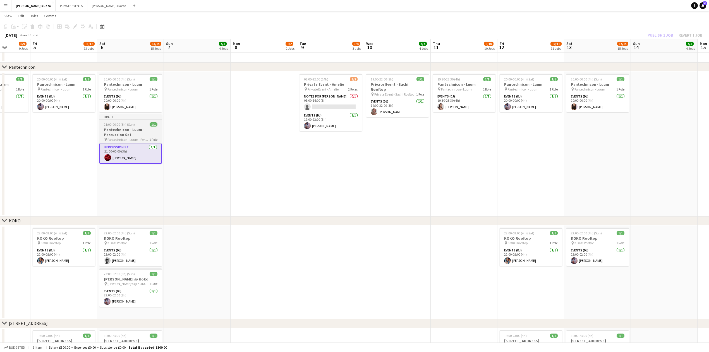
click at [122, 140] on span "Pantechnicon - Luum - Percussion Set" at bounding box center [128, 139] width 42 height 4
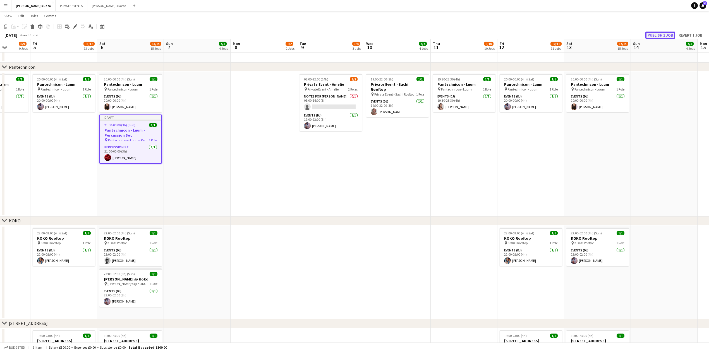
click at [653, 36] on button "Publish 1 job" at bounding box center [660, 35] width 30 height 7
drag, startPoint x: 75, startPoint y: 176, endPoint x: 77, endPoint y: 178, distance: 3.0
click at [77, 178] on app-calendar-viewport "Tue 2 2/2 2 Jobs Wed 3 2/2 2 Jobs Thu 4 8/9 9 Jobs Fri 5 11/12 12 Jobs Sat 6 13…" at bounding box center [354, 172] width 709 height 1574
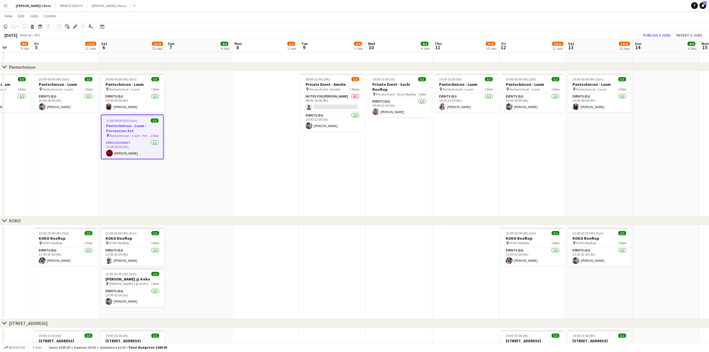
drag, startPoint x: 42, startPoint y: 149, endPoint x: 27, endPoint y: 159, distance: 18.4
click at [43, 149] on app-date-cell "20:00-00:00 (4h) (Sat) 1/1 Pantechnicon - Luum pin Pantechnicon - Luum 1 Role E…" at bounding box center [65, 143] width 67 height 145
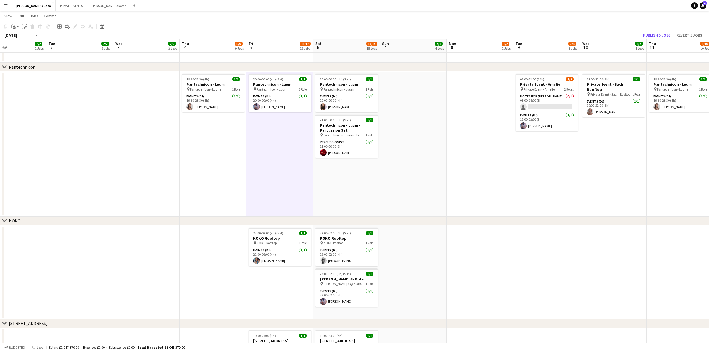
drag, startPoint x: 22, startPoint y: 171, endPoint x: 227, endPoint y: 172, distance: 205.2
click at [304, 172] on app-calendar-viewport "Sun 31 4/4 4 Jobs Mon 1 2/2 2 Jobs Tue 2 2/2 2 Jobs Wed 3 2/2 2 Jobs Thu 4 8/9 …" at bounding box center [354, 172] width 709 height 1574
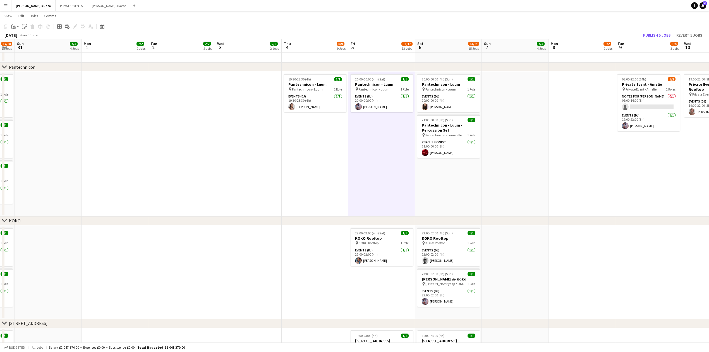
drag, startPoint x: 202, startPoint y: 169, endPoint x: 382, endPoint y: 151, distance: 181.3
click at [440, 150] on app-calendar-viewport "Fri 29 11/12 12 Jobs Sat 30 17/18 18 Jobs Sun 31 4/4 4 Jobs Mon 1 2/2 2 Jobs Tu…" at bounding box center [354, 172] width 709 height 1574
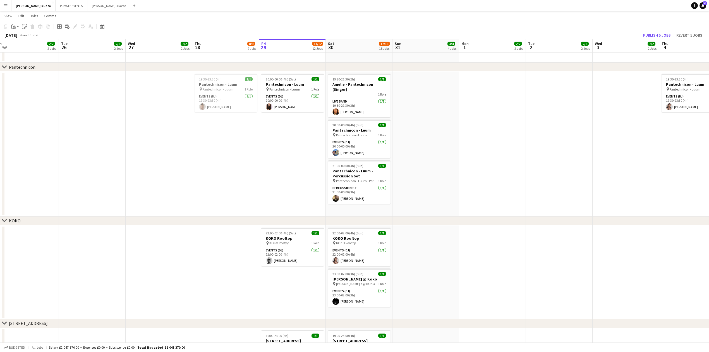
drag, startPoint x: 123, startPoint y: 170, endPoint x: 255, endPoint y: 184, distance: 132.6
click at [231, 168] on app-calendar-viewport "Sat 23 16/18 18 Jobs Sun 24 5/5 5 Jobs Mon 25 2/2 2 Jobs Tue 26 2/2 2 Jobs Wed …" at bounding box center [354, 172] width 709 height 1574
click at [348, 195] on app-card-role "Percussionist [DATE] 21:00-00:00 (3h) [PERSON_NAME]" at bounding box center [360, 194] width 63 height 19
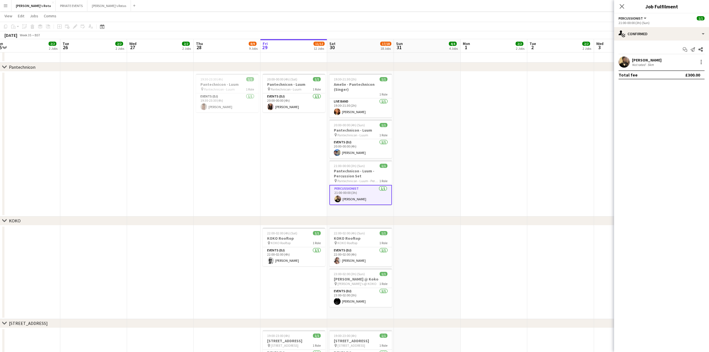
click at [215, 164] on app-date-cell "19:30-23:30 (4h) 1/1 Pantechnicon - Luum pin Pantechnicon - Luum 1 Role Events …" at bounding box center [227, 143] width 67 height 145
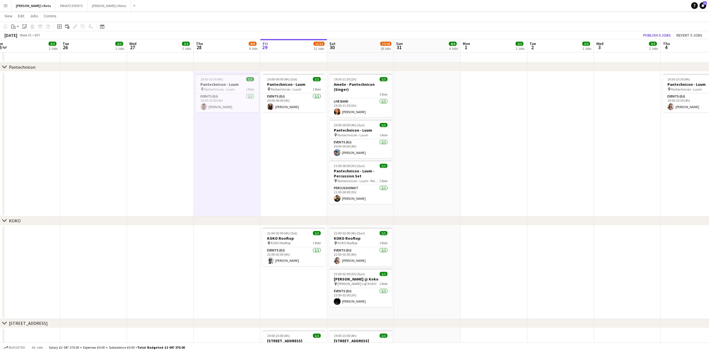
click at [468, 164] on app-date-cell at bounding box center [494, 143] width 67 height 145
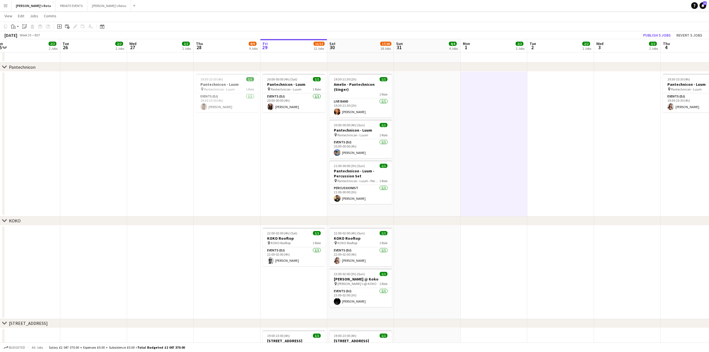
click at [513, 152] on app-date-cell at bounding box center [494, 143] width 67 height 145
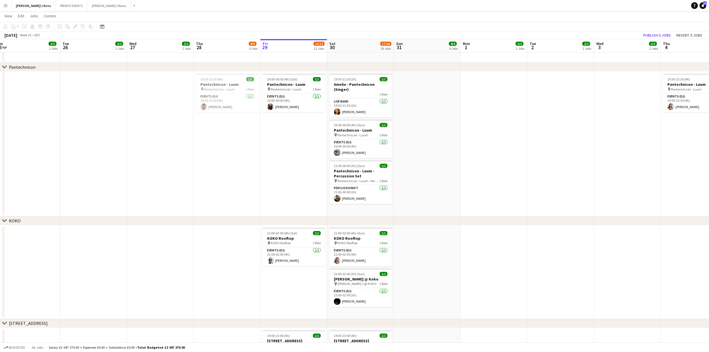
click at [420, 156] on app-date-cell at bounding box center [427, 143] width 67 height 145
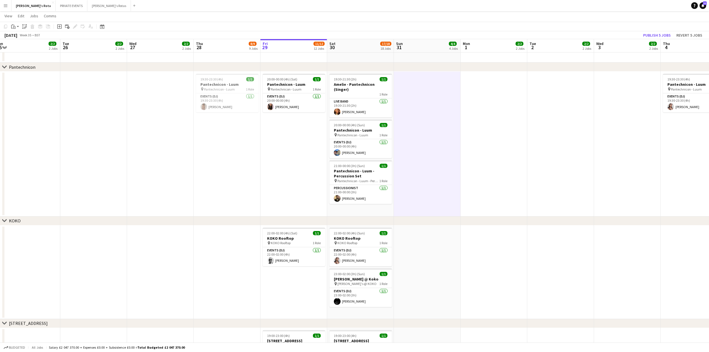
click at [511, 161] on app-date-cell at bounding box center [494, 143] width 67 height 145
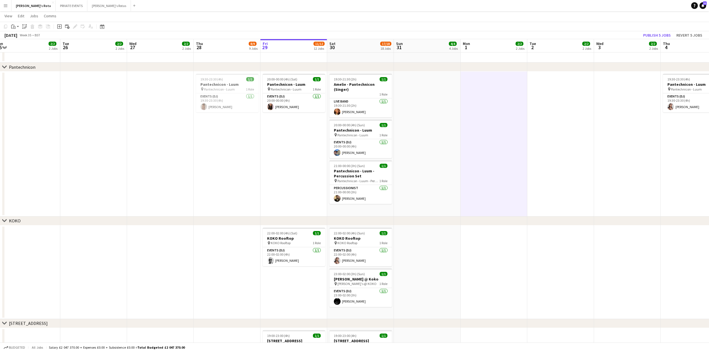
click at [578, 165] on app-date-cell at bounding box center [560, 143] width 67 height 145
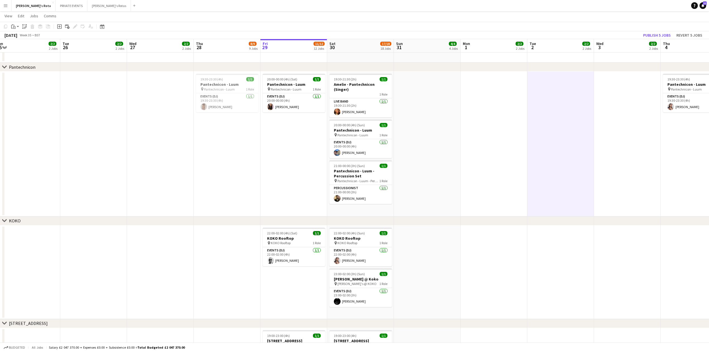
click at [475, 163] on app-date-cell at bounding box center [494, 143] width 67 height 145
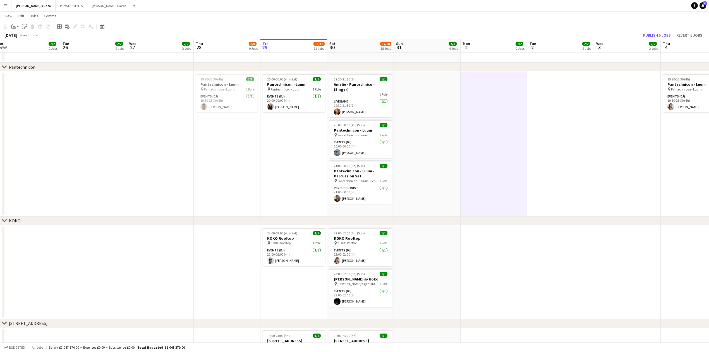
click at [443, 183] on app-date-cell at bounding box center [427, 143] width 67 height 145
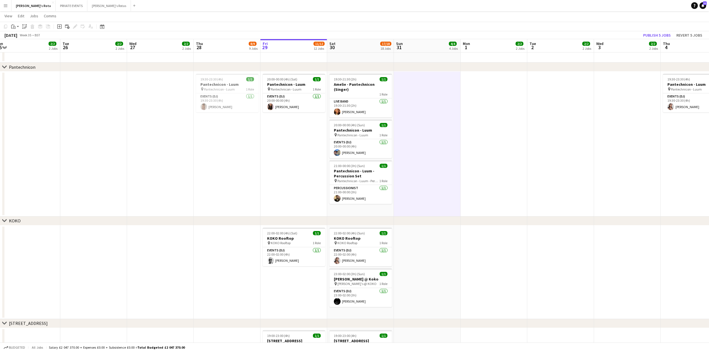
drag, startPoint x: 519, startPoint y: 186, endPoint x: 502, endPoint y: 185, distance: 17.6
click at [516, 186] on app-calendar-viewport "Sat 23 16/18 18 Jobs Sun 24 5/5 5 Jobs Mon 25 2/2 2 Jobs Tue 26 2/2 2 Jobs Wed …" at bounding box center [354, 172] width 709 height 1574
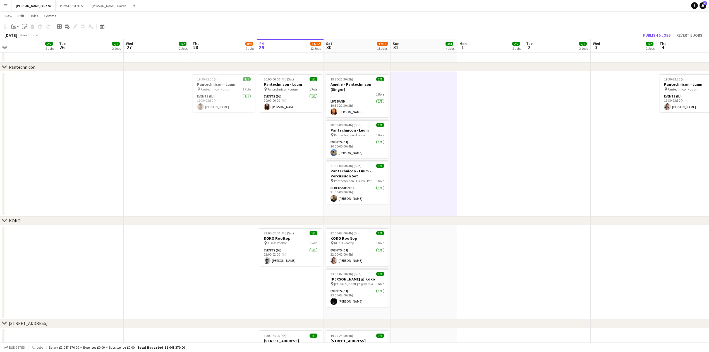
drag, startPoint x: 284, startPoint y: 180, endPoint x: 195, endPoint y: 185, distance: 88.6
click at [284, 181] on app-date-cell "20:00-00:00 (4h) (Sat) 1/1 Pantechnicon - Luum pin Pantechnicon - Luum 1 Role E…" at bounding box center [290, 143] width 67 height 145
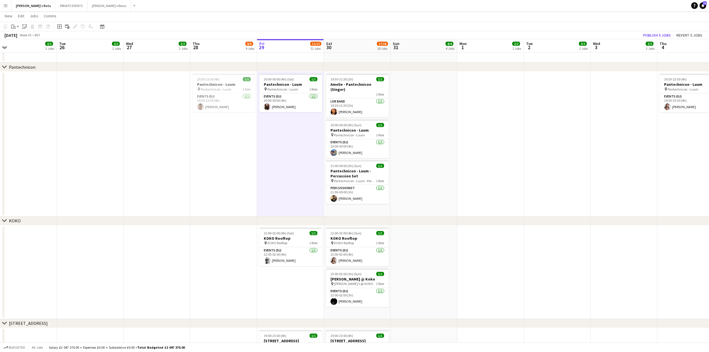
click at [174, 183] on app-date-cell at bounding box center [157, 143] width 67 height 145
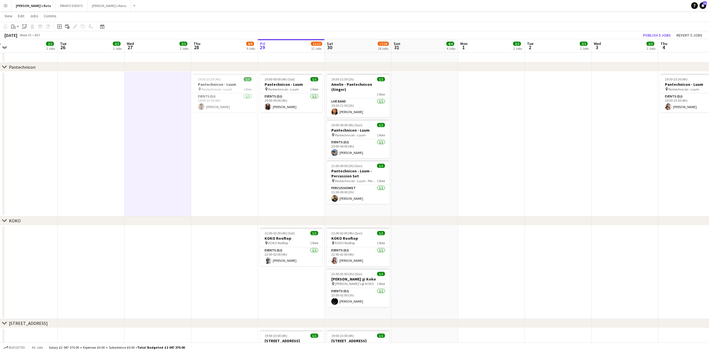
drag, startPoint x: 149, startPoint y: 156, endPoint x: 152, endPoint y: 155, distance: 3.5
click at [152, 155] on app-calendar-viewport "Sat 23 16/18 18 Jobs Sun 24 5/5 5 Jobs Mon 25 2/2 2 Jobs Tue 26 2/2 2 Jobs Wed …" at bounding box center [354, 172] width 709 height 1574
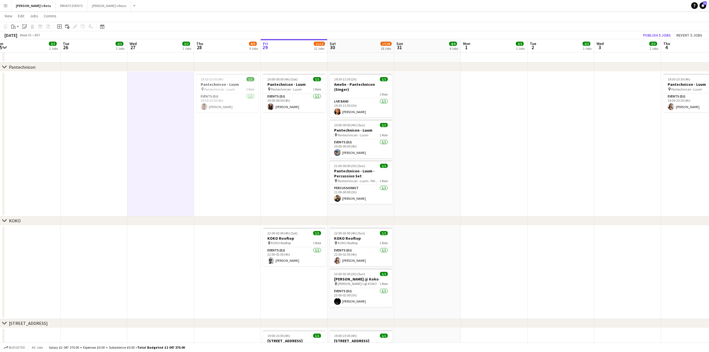
click at [251, 164] on app-date-cell "19:30-23:30 (4h) 1/1 Pantechnicon - Luum pin Pantechnicon - Luum 1 Role Events …" at bounding box center [227, 143] width 67 height 145
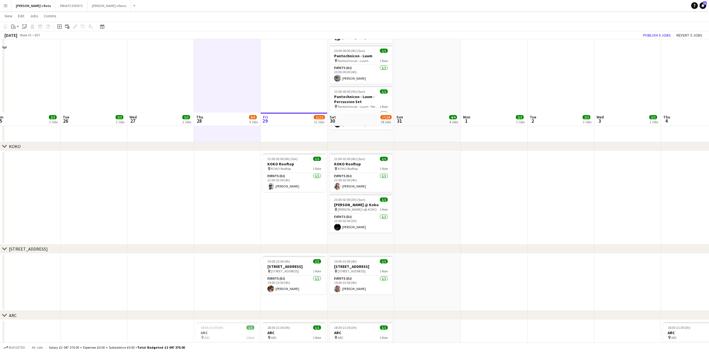
scroll to position [972, 0]
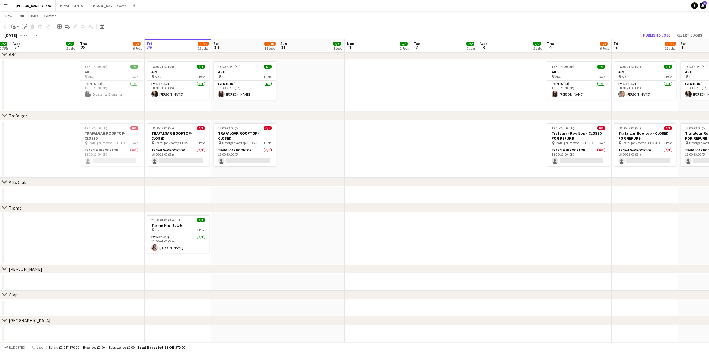
drag, startPoint x: 590, startPoint y: 125, endPoint x: 474, endPoint y: 144, distance: 117.7
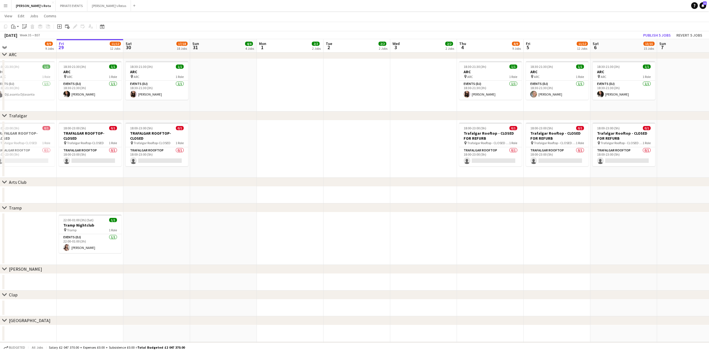
drag, startPoint x: 522, startPoint y: 137, endPoint x: 163, endPoint y: 167, distance: 359.7
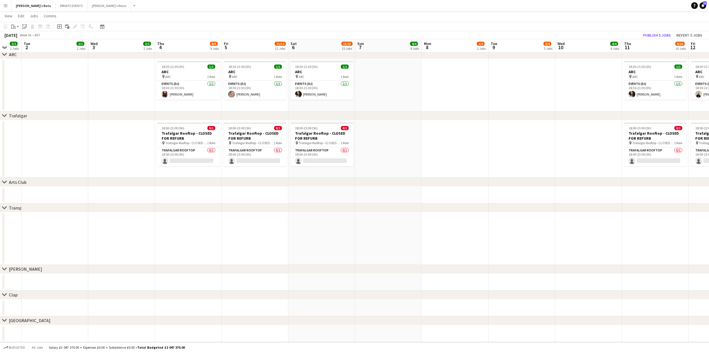
drag, startPoint x: 600, startPoint y: 161, endPoint x: 164, endPoint y: 188, distance: 436.1
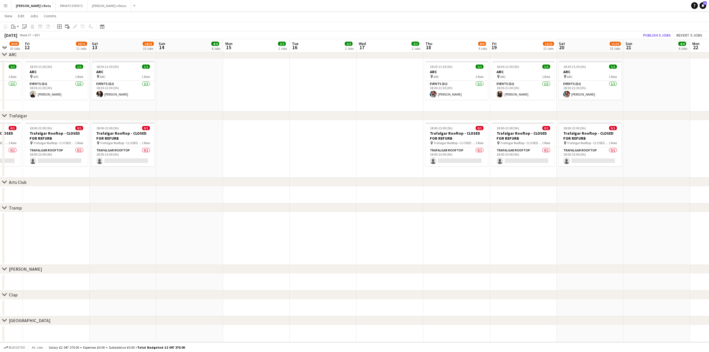
drag, startPoint x: 601, startPoint y: 131, endPoint x: 372, endPoint y: 173, distance: 232.7
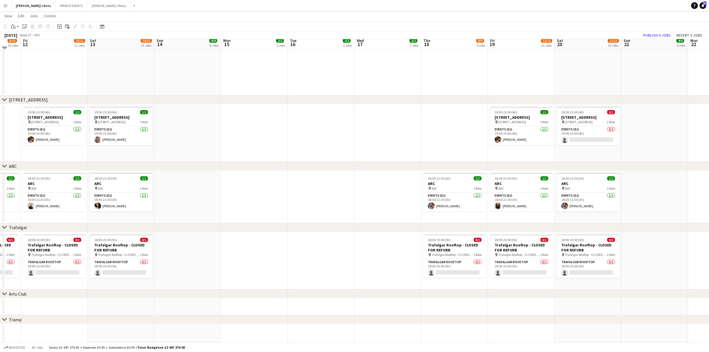
scroll to position [748, 0]
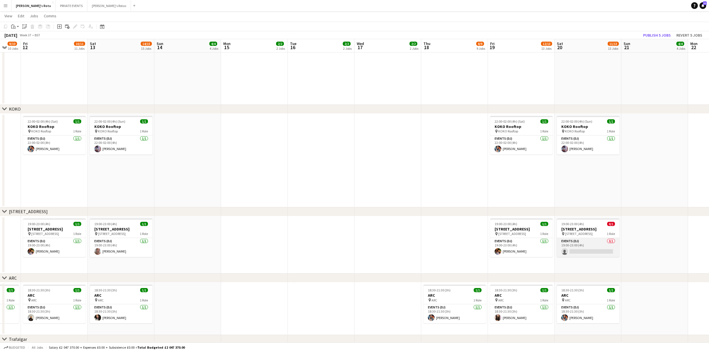
click at [586, 240] on app-card-role "Events (DJ) 0/1 19:00-23:00 (4h) single-neutral-actions" at bounding box center [588, 247] width 63 height 19
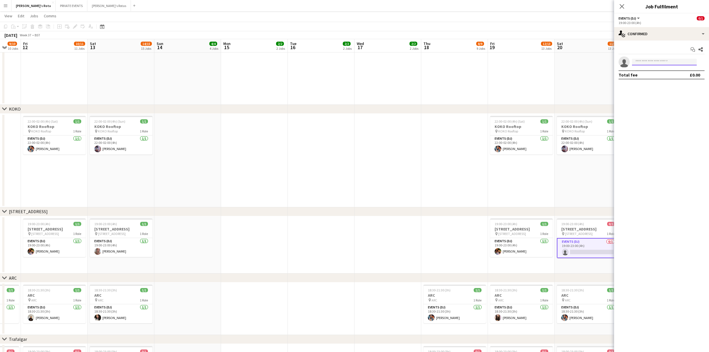
click at [658, 64] on input at bounding box center [664, 62] width 65 height 7
type input "*"
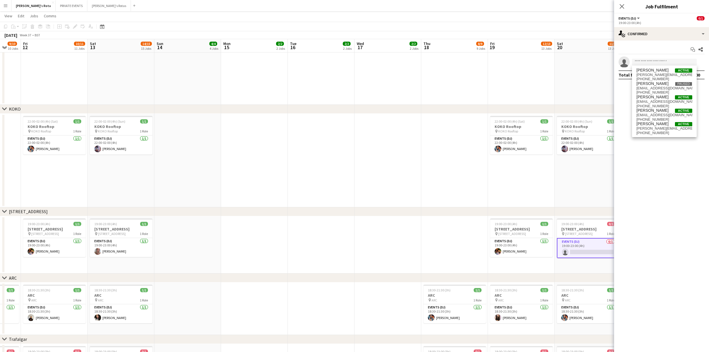
click at [338, 126] on app-date-cell at bounding box center [321, 161] width 67 height 94
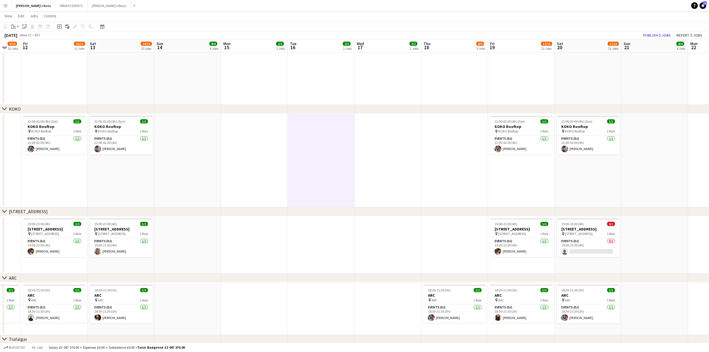
drag, startPoint x: 243, startPoint y: 163, endPoint x: 396, endPoint y: 157, distance: 152.9
click at [403, 157] on app-calendar-viewport "Mon 8 1/2 2 Jobs Tue 9 3/4 3 Jobs Wed 10 4/4 4 Jobs Thu 11 9/10 10 Jobs Fri 12 …" at bounding box center [354, 61] width 709 height 1574
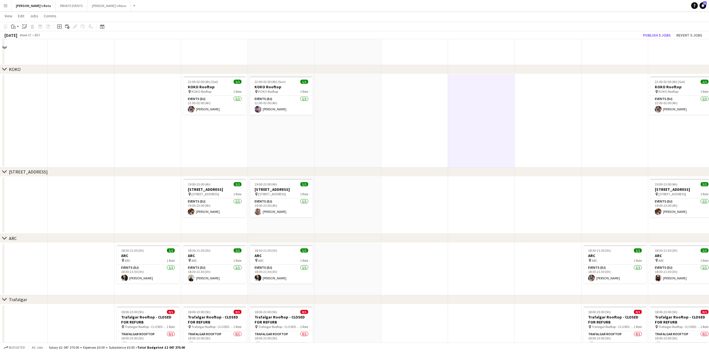
scroll to position [711, 0]
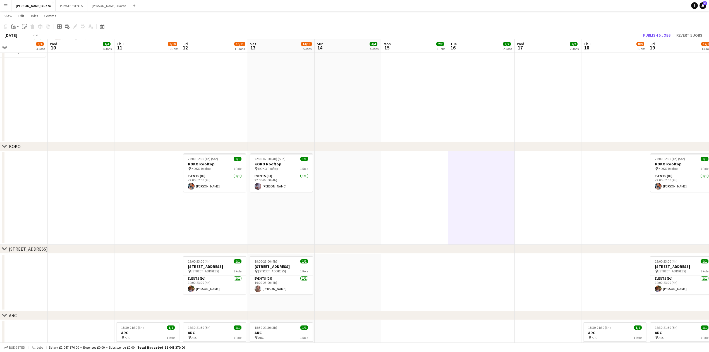
drag, startPoint x: 164, startPoint y: 198, endPoint x: 327, endPoint y: 186, distance: 163.1
click at [328, 189] on app-calendar-viewport "Sun 7 4/4 4 Jobs Mon 8 1/2 2 Jobs Tue 9 3/4 3 Jobs Wed 10 4/4 4 Jobs Thu 11 9/1…" at bounding box center [354, 98] width 709 height 1574
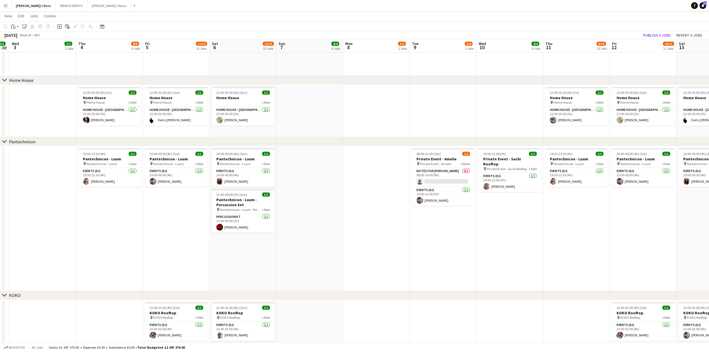
scroll to position [0, 116]
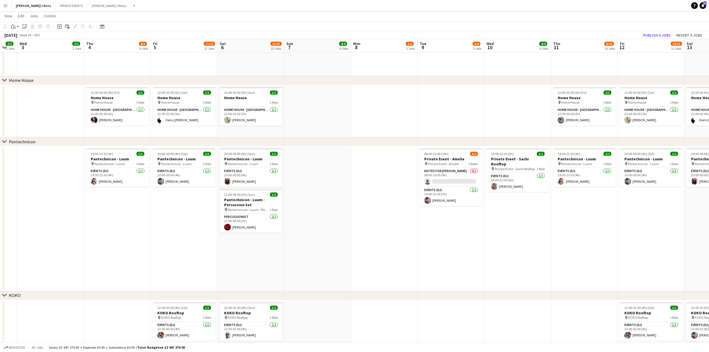
drag, startPoint x: 161, startPoint y: 270, endPoint x: 401, endPoint y: 252, distance: 241.0
click at [401, 252] on app-calendar-viewport "Mon 1 2/2 2 Jobs Tue 2 2/2 2 Jobs Wed 3 2/2 2 Jobs Thu 4 8/9 9 Jobs Fri 5 11/12…" at bounding box center [354, 247] width 709 height 1574
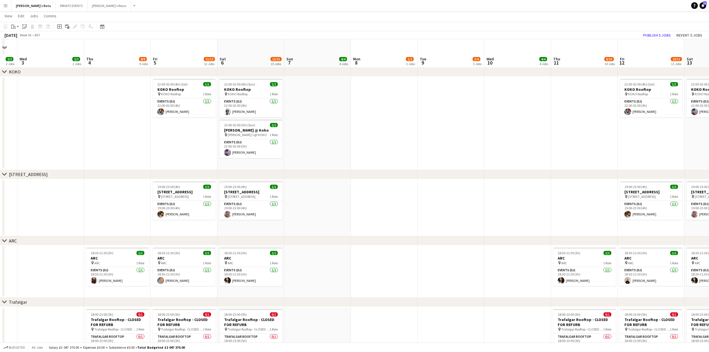
scroll to position [1009, 0]
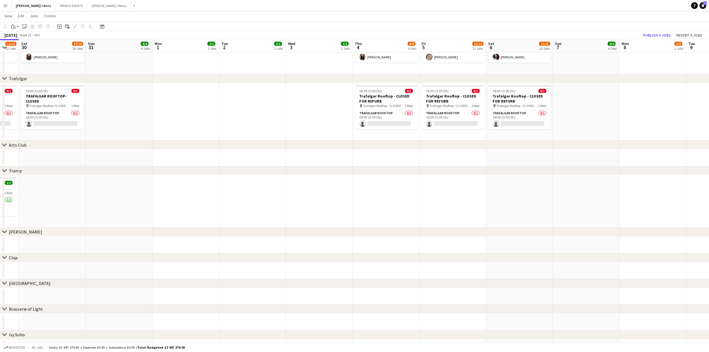
drag, startPoint x: 115, startPoint y: 202, endPoint x: 362, endPoint y: 203, distance: 246.8
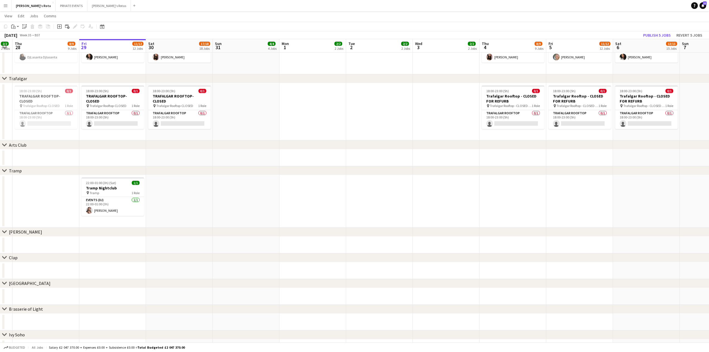
scroll to position [0, 121]
drag, startPoint x: 286, startPoint y: 207, endPoint x: 323, endPoint y: 207, distance: 37.1
click at [15, 144] on div "Arts Club" at bounding box center [18, 145] width 18 height 6
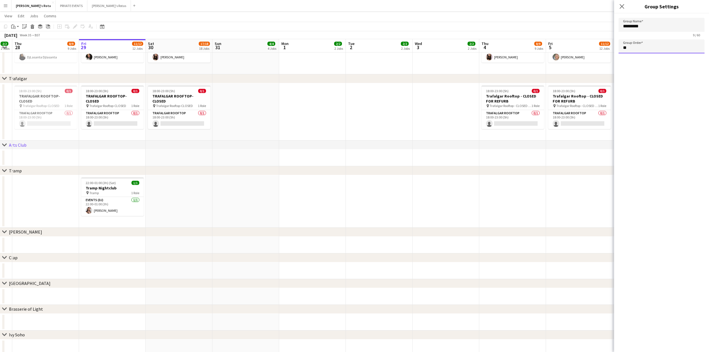
click at [634, 47] on input "**" at bounding box center [662, 46] width 86 height 14
type input "**"
click at [620, 4] on icon "Close pop-in" at bounding box center [621, 6] width 5 height 5
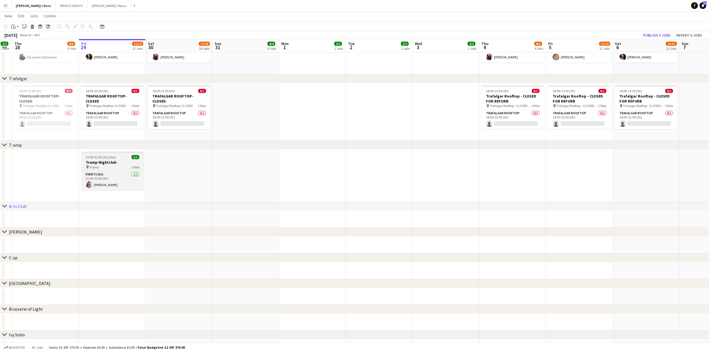
click at [106, 159] on span "22:00-01:00 (3h) (Sat)" at bounding box center [101, 157] width 30 height 4
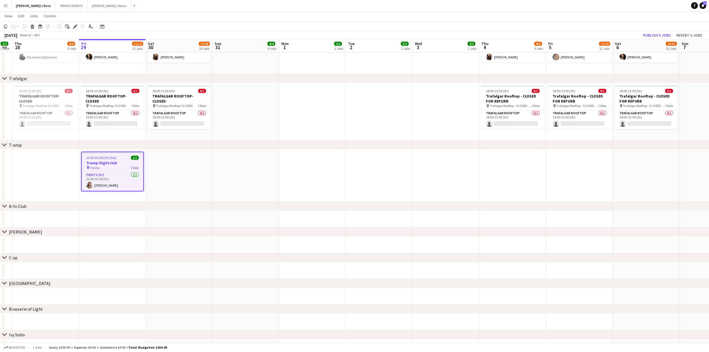
scroll to position [0, 186]
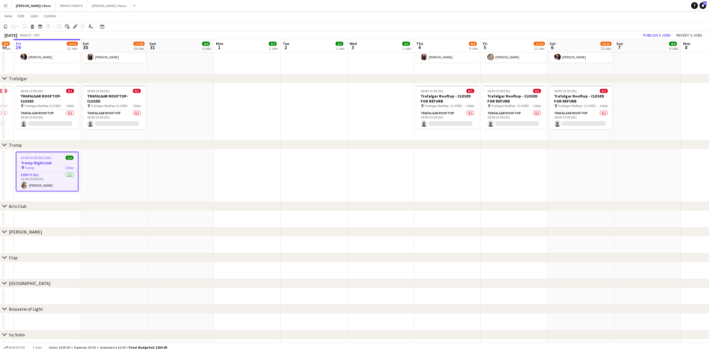
drag, startPoint x: 308, startPoint y: 162, endPoint x: 195, endPoint y: 164, distance: 113.1
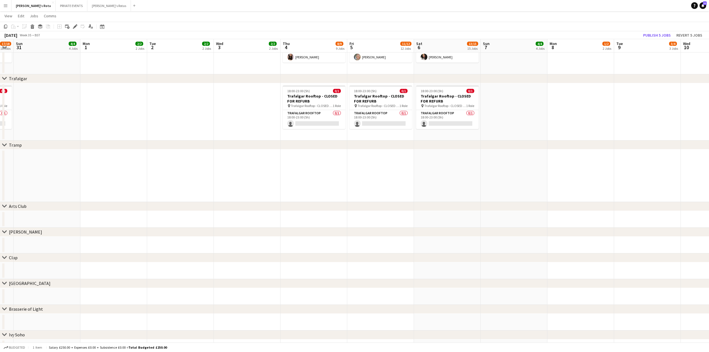
click at [379, 165] on app-date-cell at bounding box center [380, 175] width 67 height 52
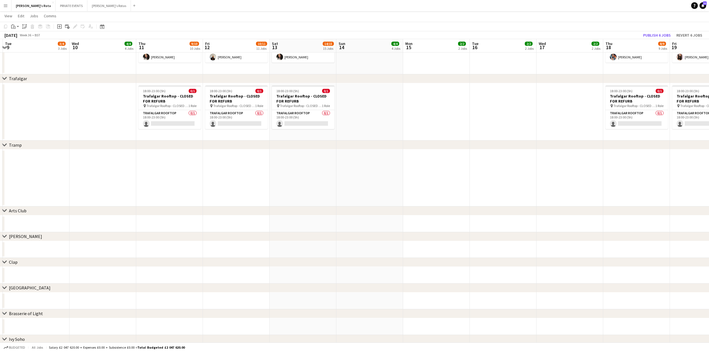
scroll to position [0, 165]
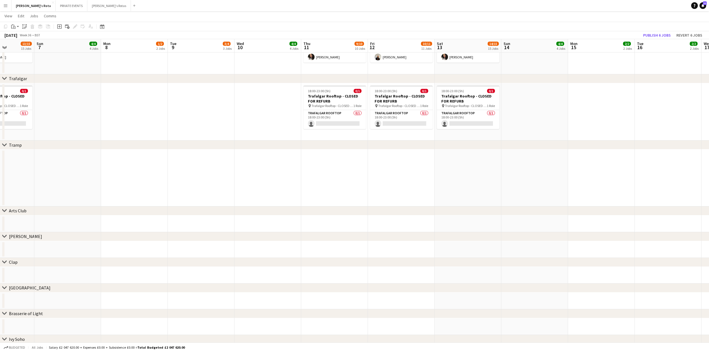
drag, startPoint x: 455, startPoint y: 176, endPoint x: 99, endPoint y: 181, distance: 356.0
click at [382, 161] on app-date-cell at bounding box center [402, 177] width 67 height 57
click at [388, 183] on app-card-role "Events (DJ) 0/1 22:00-01:00 (3h) single-neutral-actions" at bounding box center [402, 185] width 63 height 19
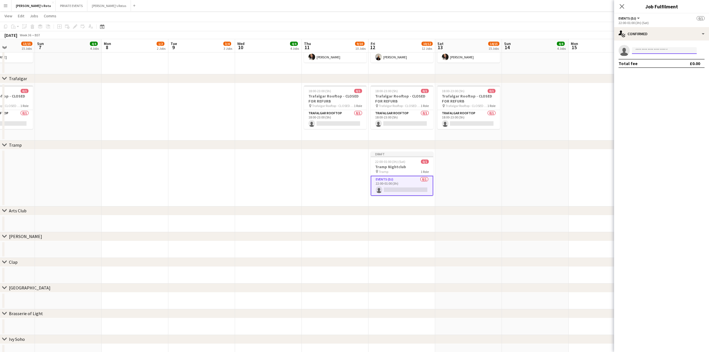
type input "******"
click at [668, 65] on span "[PHONE_NUMBER]" at bounding box center [665, 67] width 56 height 4
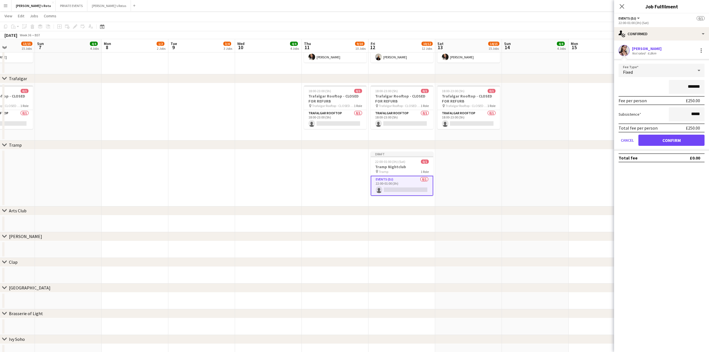
drag, startPoint x: 668, startPoint y: 146, endPoint x: 664, endPoint y: 136, distance: 10.4
click at [668, 145] on form "Fee Type Fixed ******* Fee per person £250.00 Subsistence ***** Total fee per p…" at bounding box center [661, 107] width 95 height 87
click at [664, 136] on button "Confirm" at bounding box center [672, 140] width 66 height 11
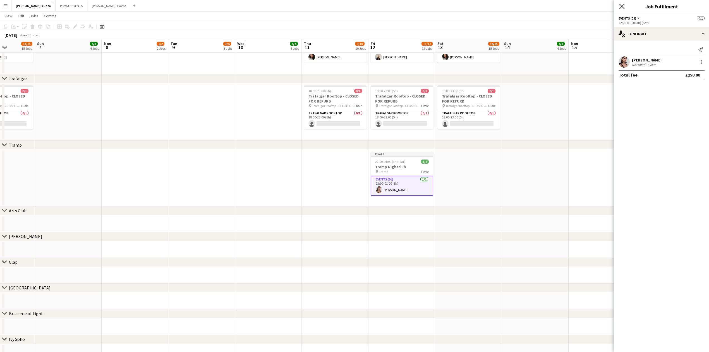
click at [620, 5] on icon at bounding box center [621, 6] width 5 height 5
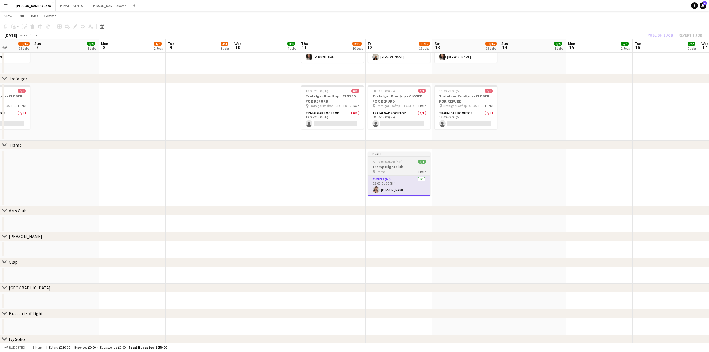
click at [390, 156] on div at bounding box center [399, 156] width 63 height 1
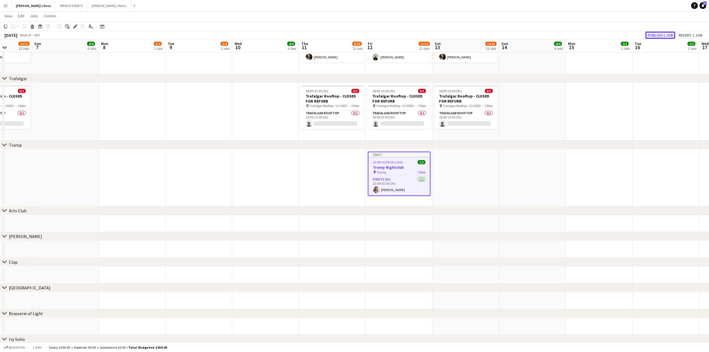
click at [662, 35] on button "Publish 1 job" at bounding box center [660, 35] width 30 height 7
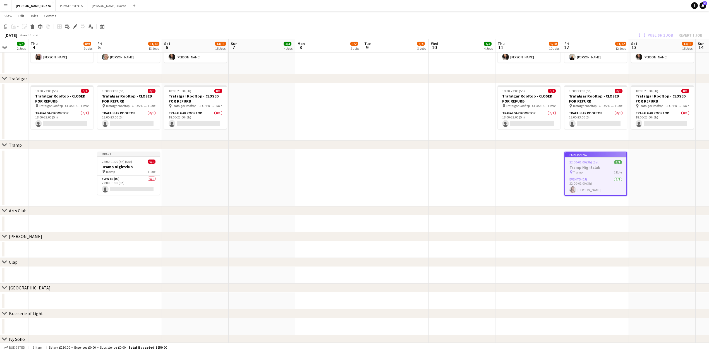
drag, startPoint x: 338, startPoint y: 184, endPoint x: 434, endPoint y: 185, distance: 95.8
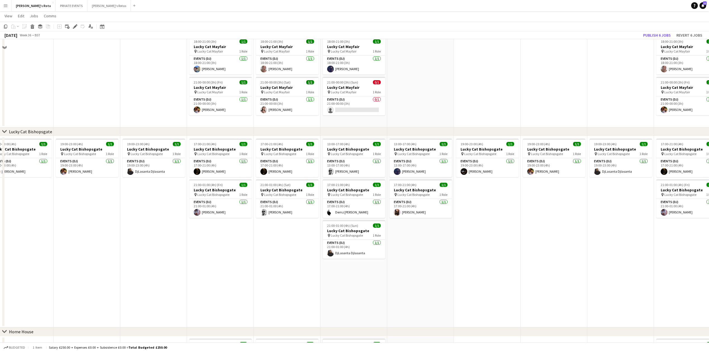
scroll to position [264, 0]
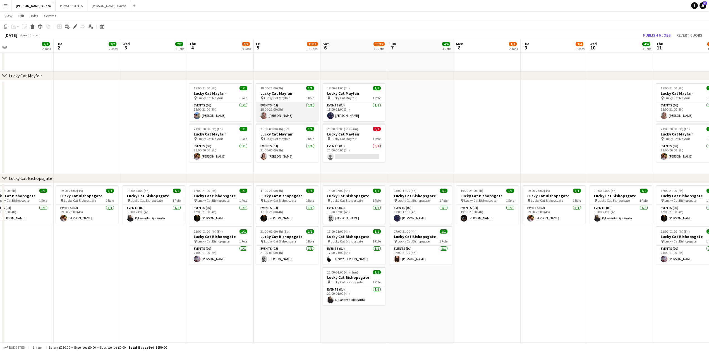
click at [279, 114] on app-card-role "Events (DJ) [DATE] 18:00-21:00 (3h) [PERSON_NAME]" at bounding box center [287, 111] width 63 height 19
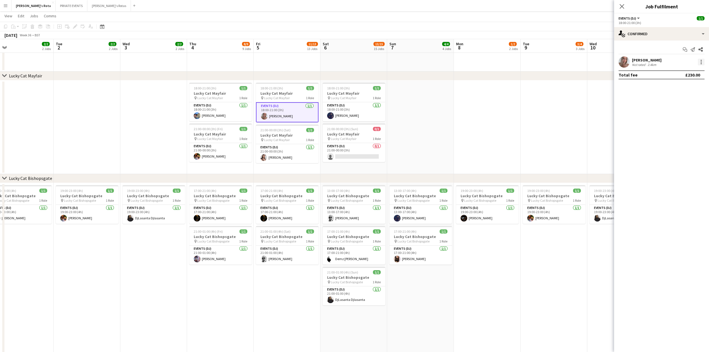
drag, startPoint x: 699, startPoint y: 61, endPoint x: 702, endPoint y: 63, distance: 3.5
click at [701, 62] on div at bounding box center [701, 62] width 7 height 7
click at [682, 126] on span "Remove" at bounding box center [683, 125] width 35 height 5
click at [640, 53] on div "Start chat Share" at bounding box center [662, 49] width 86 height 9
click at [641, 64] on input at bounding box center [664, 62] width 65 height 7
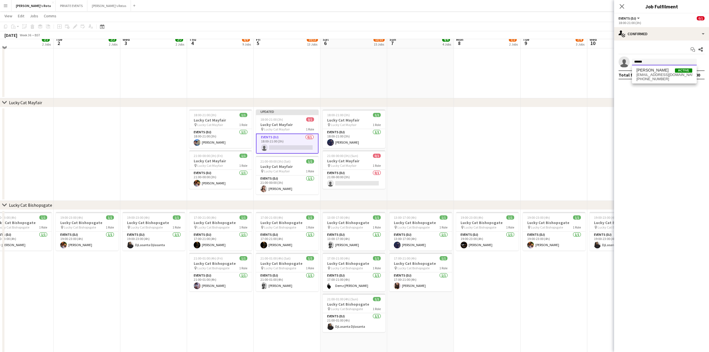
scroll to position [227, 0]
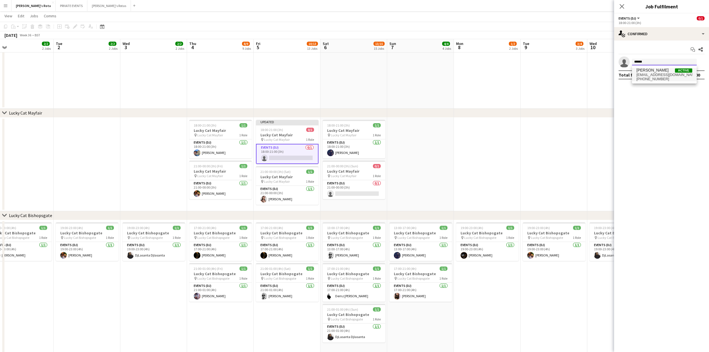
type input "******"
click at [659, 71] on span "[PERSON_NAME]" at bounding box center [653, 70] width 32 height 5
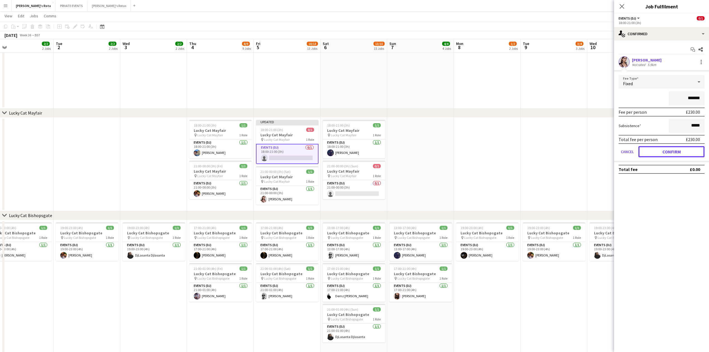
drag, startPoint x: 677, startPoint y: 152, endPoint x: 653, endPoint y: 126, distance: 35.0
click at [676, 151] on button "Confirm" at bounding box center [672, 151] width 66 height 11
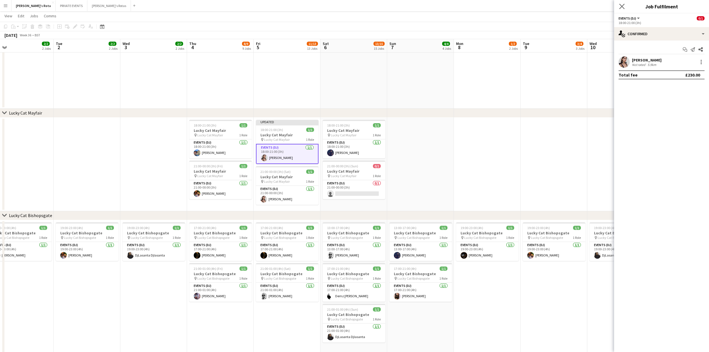
click at [618, 6] on app-icon "Close pop-in" at bounding box center [622, 7] width 8 height 8
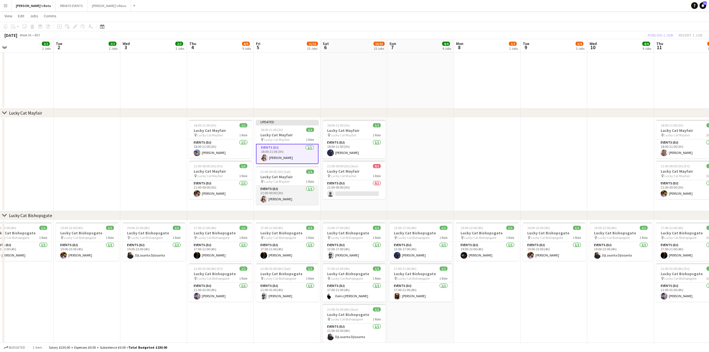
click at [280, 191] on app-card-role "Events (DJ) [DATE] 21:00-00:00 (3h) [PERSON_NAME]" at bounding box center [287, 195] width 63 height 19
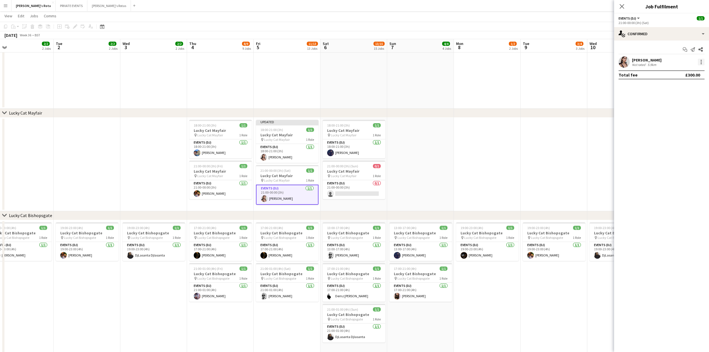
click at [702, 61] on div at bounding box center [701, 62] width 7 height 7
click at [669, 128] on span "Remove" at bounding box center [674, 125] width 17 height 5
drag, startPoint x: 642, startPoint y: 59, endPoint x: 639, endPoint y: 62, distance: 3.6
click at [642, 59] on input at bounding box center [664, 62] width 65 height 7
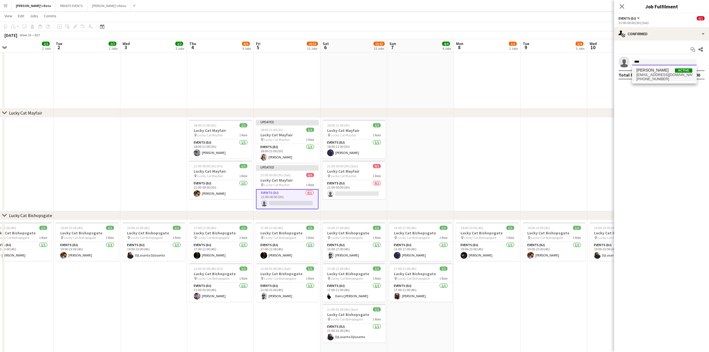
type input "****"
click at [650, 78] on span "[PHONE_NUMBER]" at bounding box center [665, 79] width 56 height 4
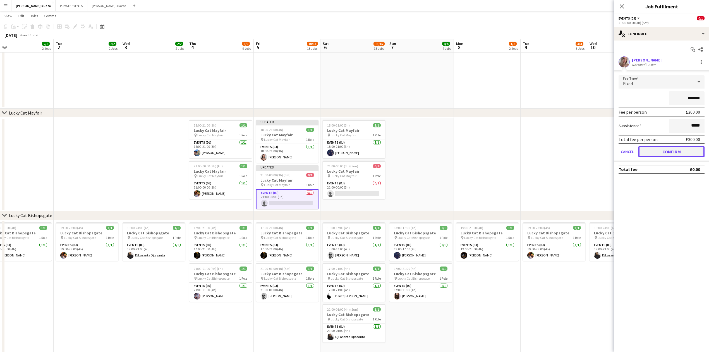
click at [666, 153] on button "Confirm" at bounding box center [672, 151] width 66 height 11
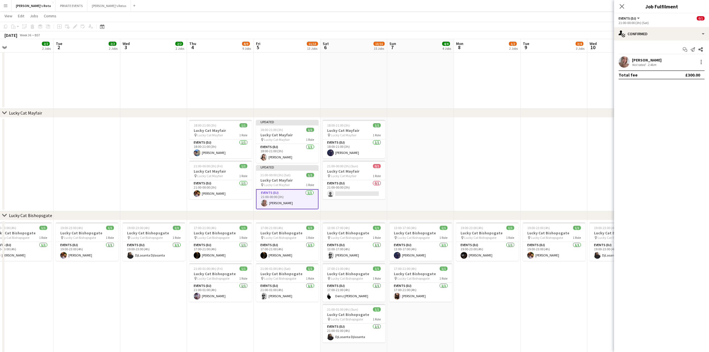
click at [621, 7] on icon at bounding box center [622, 6] width 4 height 4
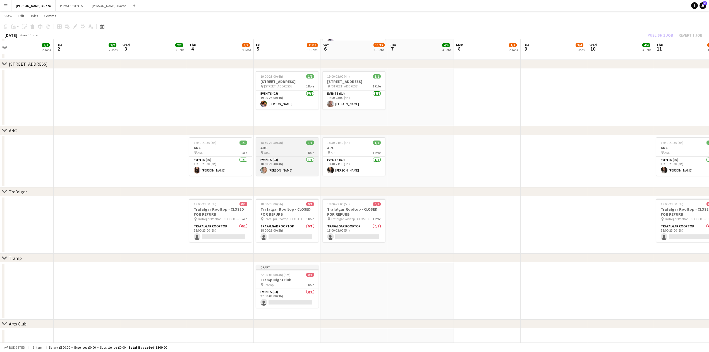
scroll to position [897, 0]
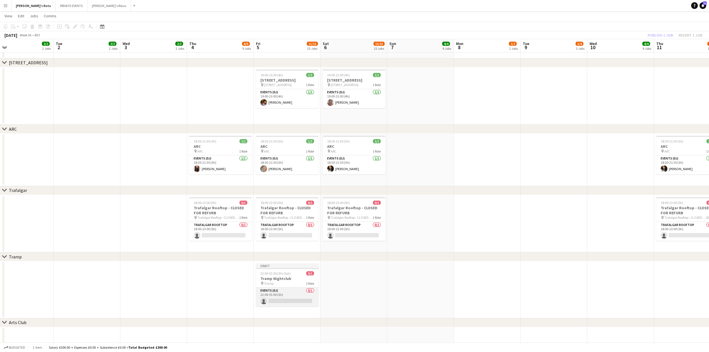
click at [276, 302] on app-card-role "Events (DJ) 0/1 22:00-01:00 (3h) single-neutral-actions" at bounding box center [287, 296] width 63 height 19
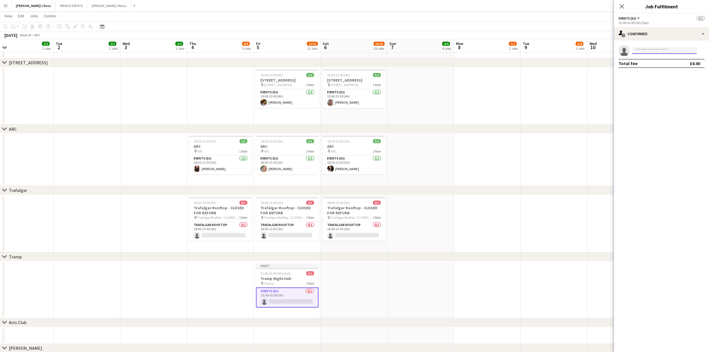
type input "******"
click at [361, 283] on app-date-cell at bounding box center [354, 289] width 67 height 57
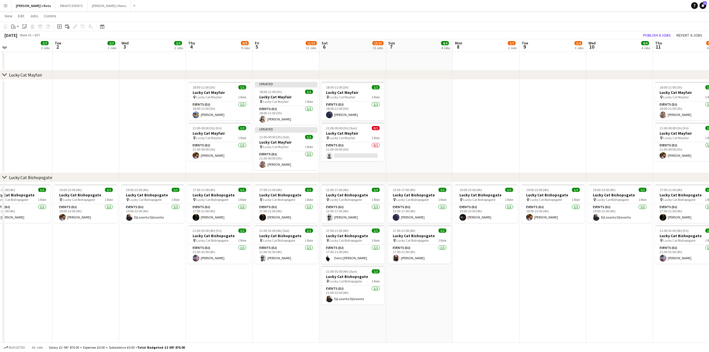
scroll to position [264, 0]
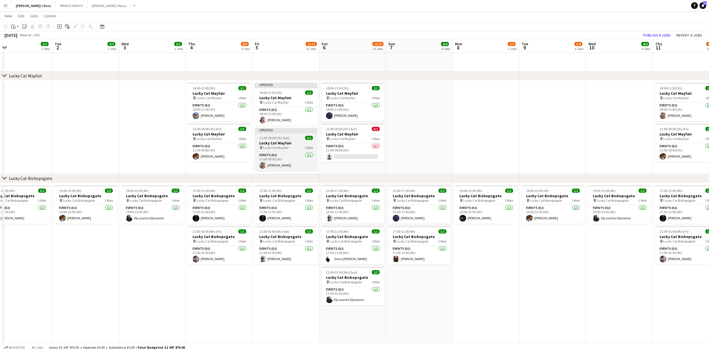
click at [280, 143] on h3 "Lucky Cat Mayfair" at bounding box center [286, 142] width 63 height 5
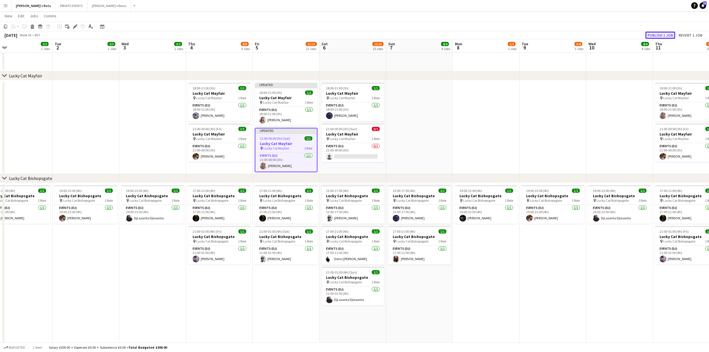
click at [665, 32] on button "Publish 1 job" at bounding box center [660, 35] width 30 height 7
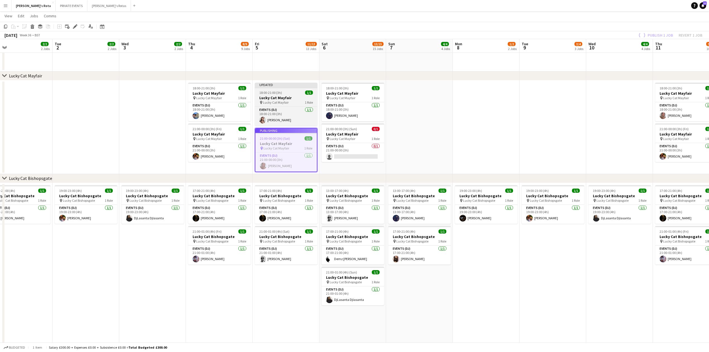
click at [286, 93] on div "18:00-21:00 (3h) 1/1" at bounding box center [286, 92] width 63 height 4
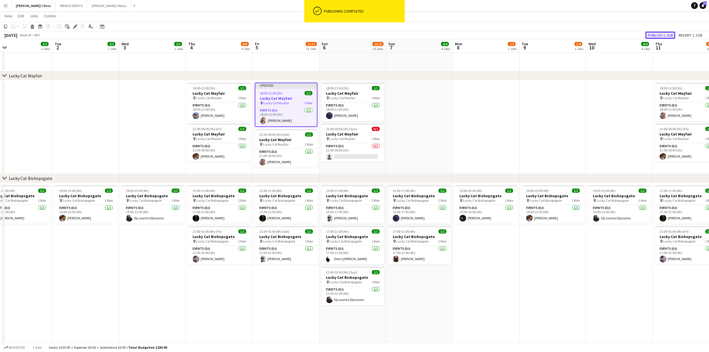
drag, startPoint x: 655, startPoint y: 35, endPoint x: 527, endPoint y: 92, distance: 140.5
click at [655, 35] on button "Publish 1 job" at bounding box center [660, 35] width 30 height 7
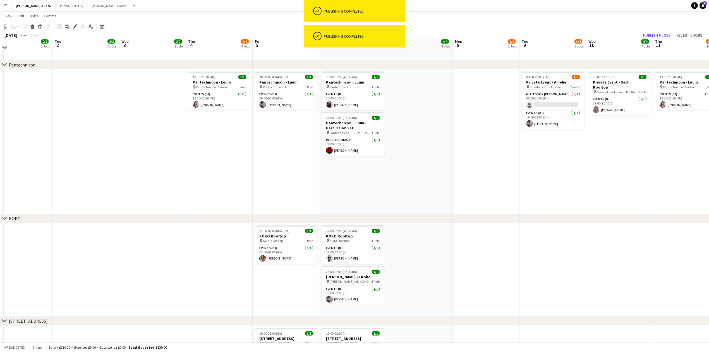
scroll to position [822, 0]
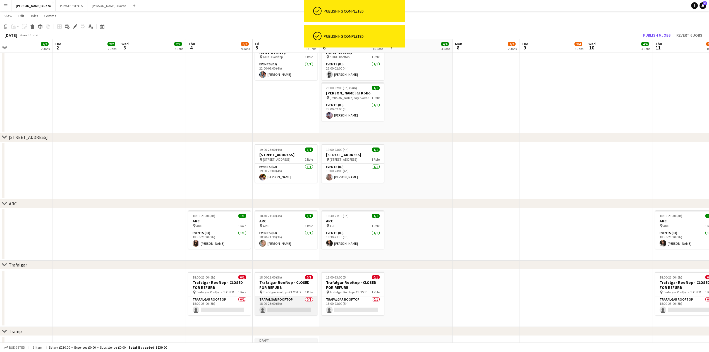
click at [275, 303] on app-card-role "Trafalgar Rooftop 0/1 18:00-23:00 (5h) single-neutral-actions" at bounding box center [286, 305] width 63 height 19
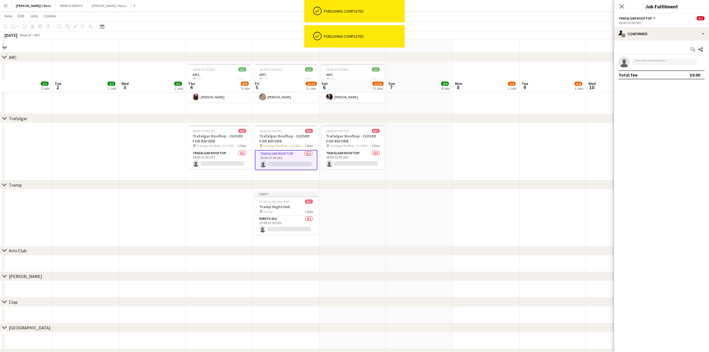
scroll to position [1009, 0]
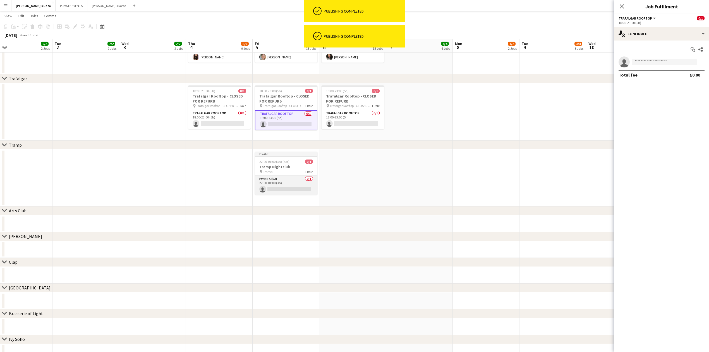
click at [278, 187] on app-card-role "Events (DJ) 0/1 22:00-01:00 (3h) single-neutral-actions" at bounding box center [286, 185] width 63 height 19
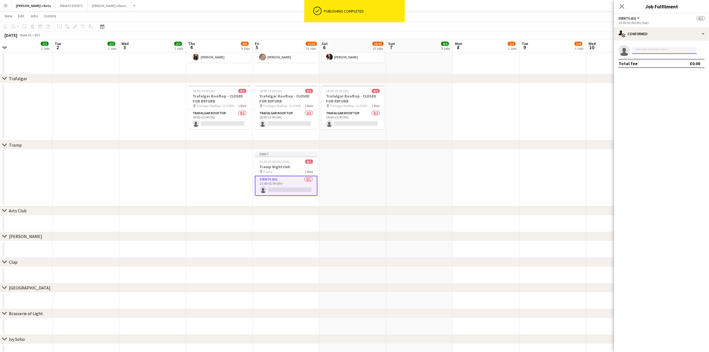
click at [640, 50] on input at bounding box center [664, 50] width 65 height 7
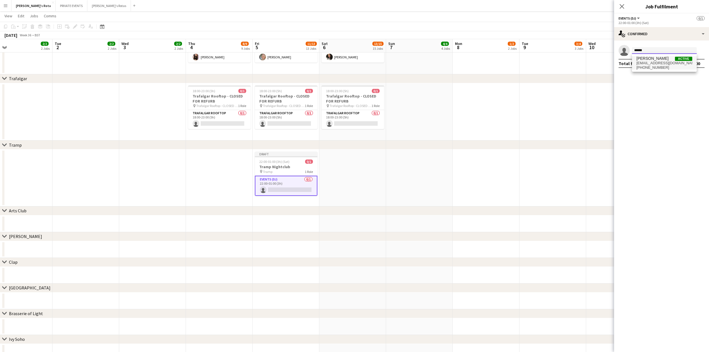
type input "******"
click at [648, 63] on span "[EMAIL_ADDRESS][DOMAIN_NAME]" at bounding box center [665, 63] width 56 height 4
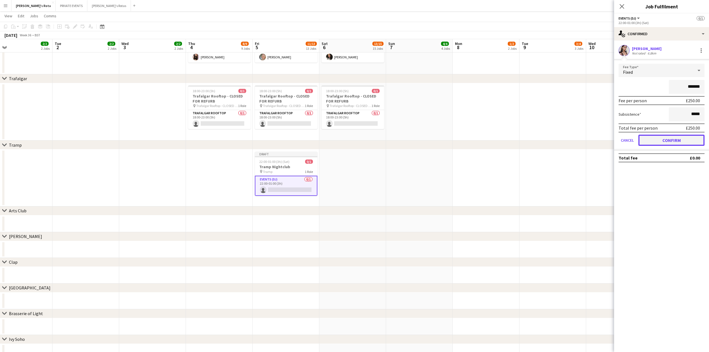
click at [668, 135] on button "Confirm" at bounding box center [672, 140] width 66 height 11
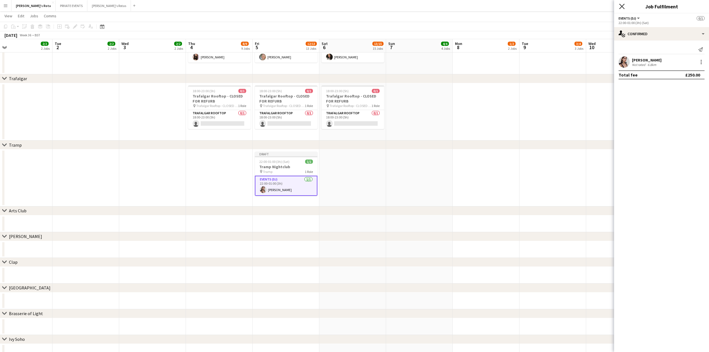
click at [620, 7] on icon "Close pop-in" at bounding box center [621, 6] width 5 height 5
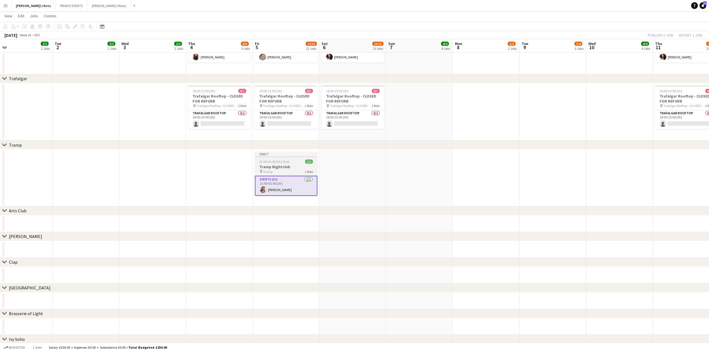
drag, startPoint x: 276, startPoint y: 163, endPoint x: 279, endPoint y: 163, distance: 3.1
click at [276, 163] on span "22:00-01:00 (3h) (Sat)" at bounding box center [274, 161] width 30 height 4
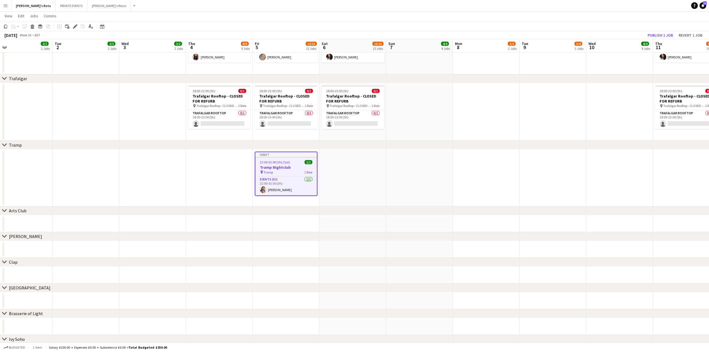
scroll to position [0, 148]
click at [659, 34] on button "Publish 1 job" at bounding box center [660, 35] width 30 height 7
click at [203, 182] on app-date-cell at bounding box center [219, 177] width 67 height 57
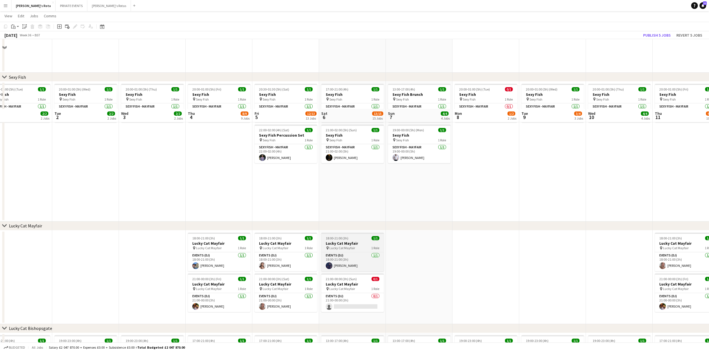
scroll to position [112, 0]
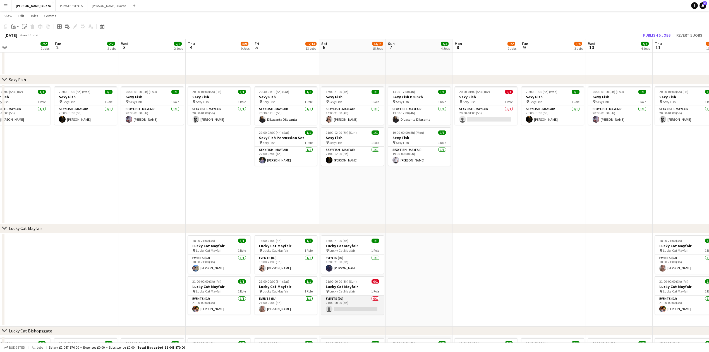
click at [351, 300] on app-card-role "Events (DJ) 0/1 21:00-00:00 (3h) single-neutral-actions" at bounding box center [352, 304] width 63 height 19
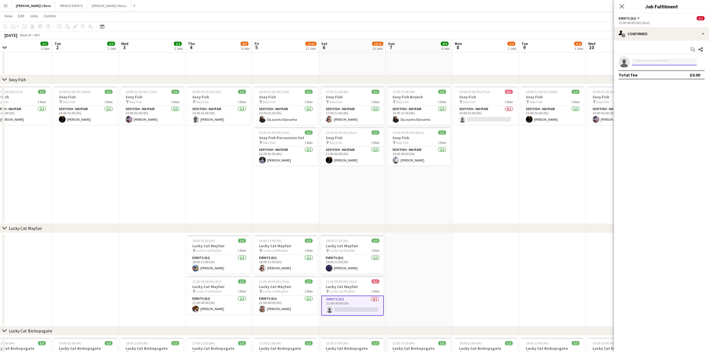
click at [640, 62] on input at bounding box center [664, 62] width 65 height 7
type input "******"
click at [643, 72] on span "[PERSON_NAME]" at bounding box center [653, 70] width 32 height 5
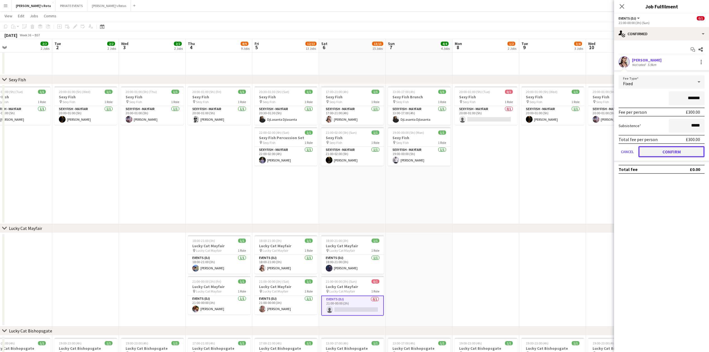
click at [668, 150] on button "Confirm" at bounding box center [672, 151] width 66 height 11
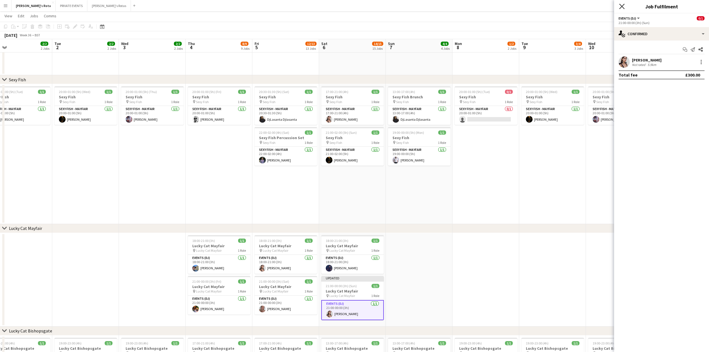
click at [620, 7] on icon "Close pop-in" at bounding box center [621, 6] width 5 height 5
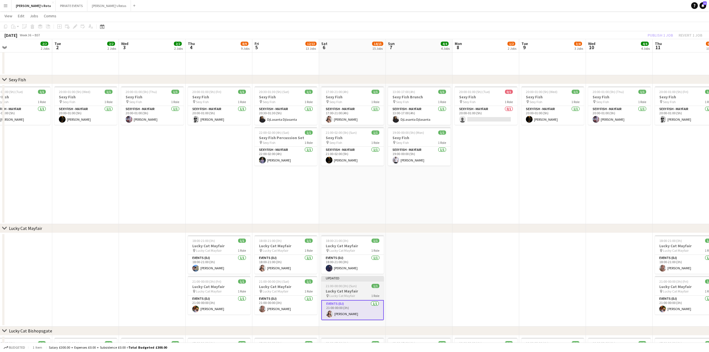
drag, startPoint x: 347, startPoint y: 290, endPoint x: 357, endPoint y: 283, distance: 12.4
click at [347, 290] on h3 "Lucky Cat Mayfair" at bounding box center [352, 290] width 63 height 5
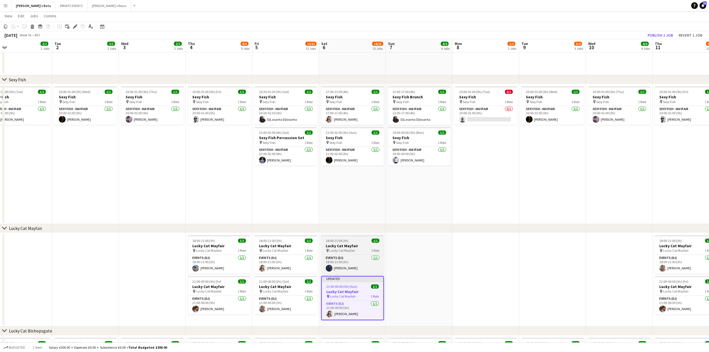
scroll to position [0, 148]
click at [661, 32] on button "Publish 1 job" at bounding box center [660, 35] width 30 height 7
click at [319, 108] on app-date-cell "20:30-01:30 (5h) (Sat) 1/1 Sexy Fish pin Sexy Fish 1 Role SEXY FISH - MAYFAIR […" at bounding box center [286, 154] width 67 height 140
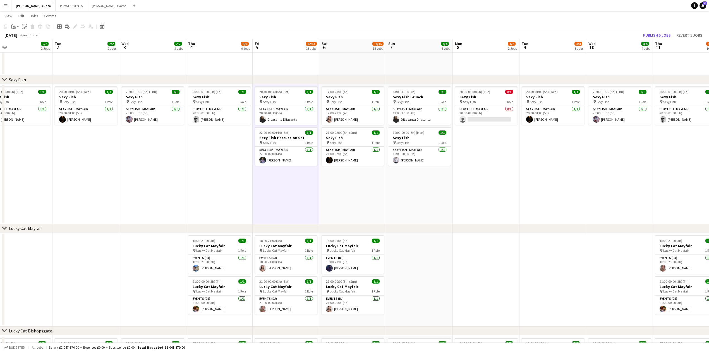
click at [291, 199] on app-date-cell "20:30-01:30 (5h) (Sat) 1/1 Sexy Fish pin Sexy Fish 1 Role SEXY FISH - MAYFAIR […" at bounding box center [286, 154] width 67 height 140
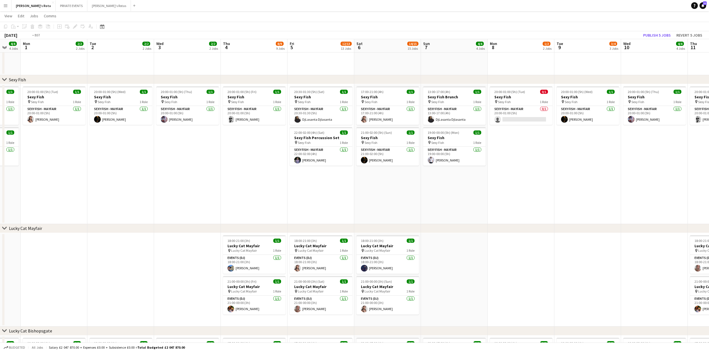
drag, startPoint x: 147, startPoint y: 183, endPoint x: 181, endPoint y: 188, distance: 35.3
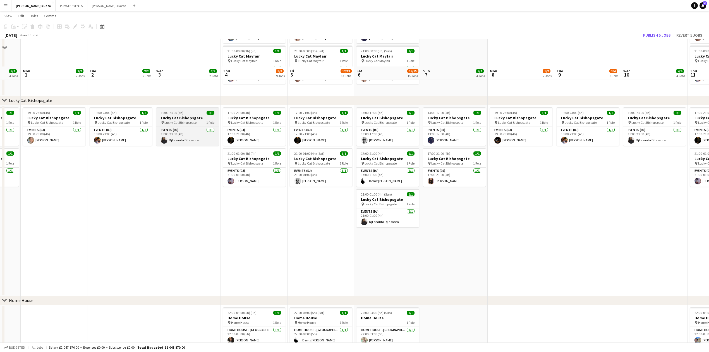
scroll to position [409, 0]
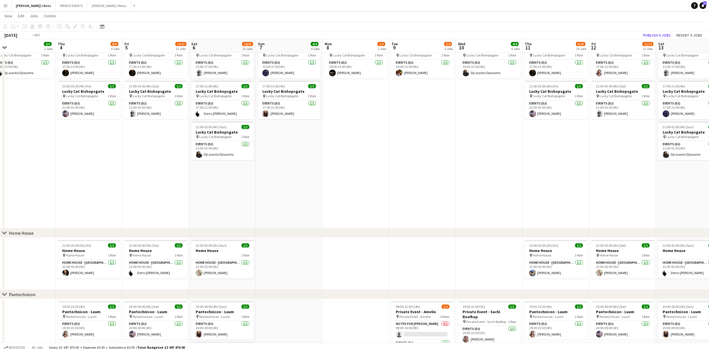
drag, startPoint x: 331, startPoint y: 176, endPoint x: 6, endPoint y: 175, distance: 324.7
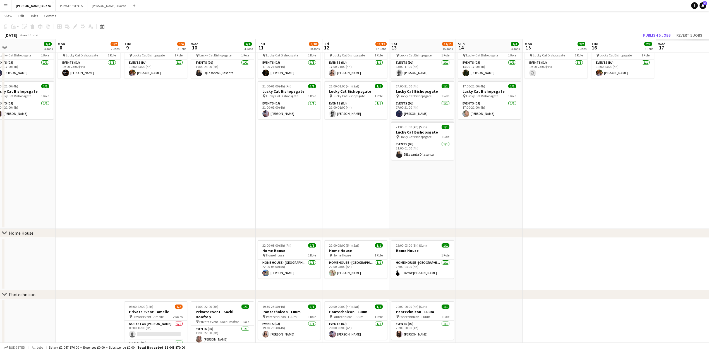
scroll to position [0, 176]
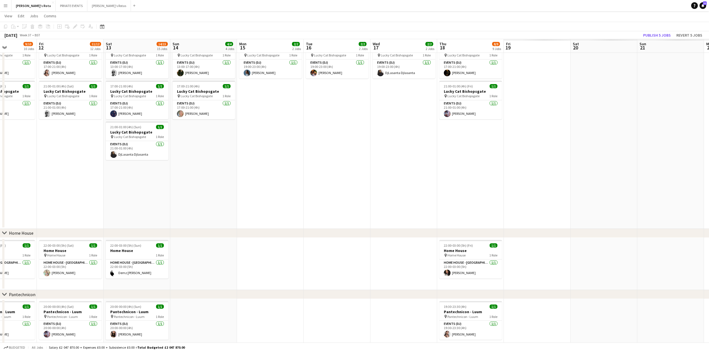
drag, startPoint x: 516, startPoint y: 206, endPoint x: 316, endPoint y: 202, distance: 199.9
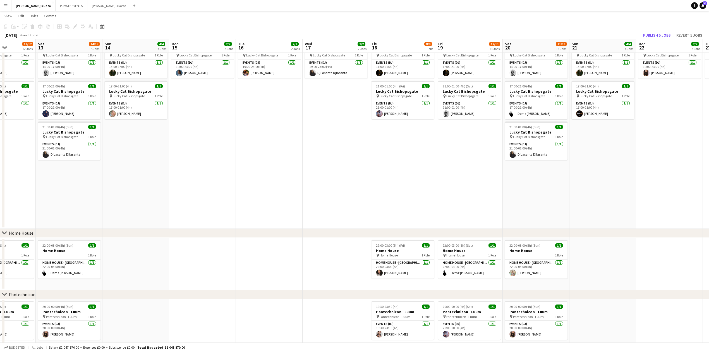
drag, startPoint x: 396, startPoint y: 200, endPoint x: 194, endPoint y: 200, distance: 202.1
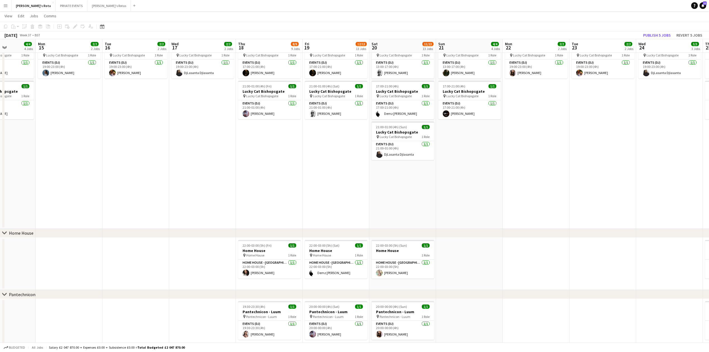
scroll to position [0, 232]
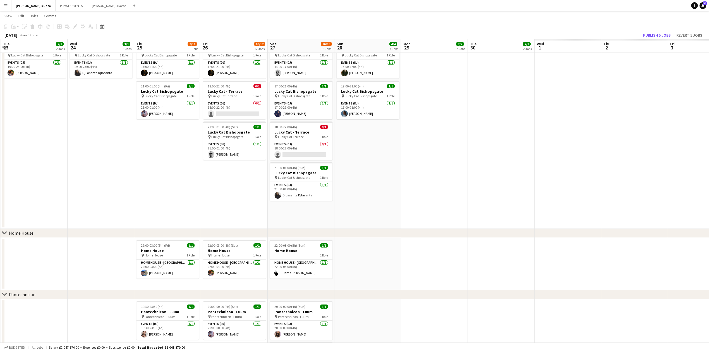
drag, startPoint x: 498, startPoint y: 174, endPoint x: 126, endPoint y: 183, distance: 372.0
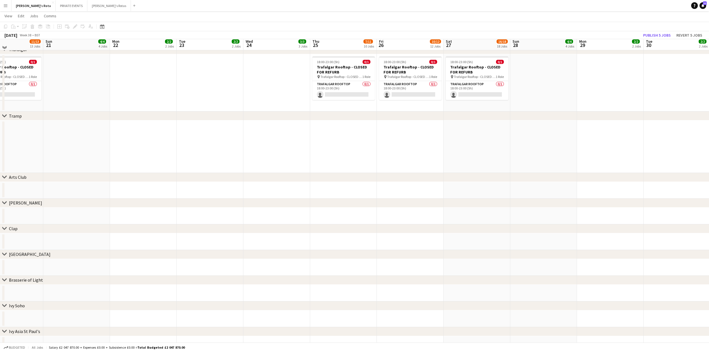
scroll to position [819, 0]
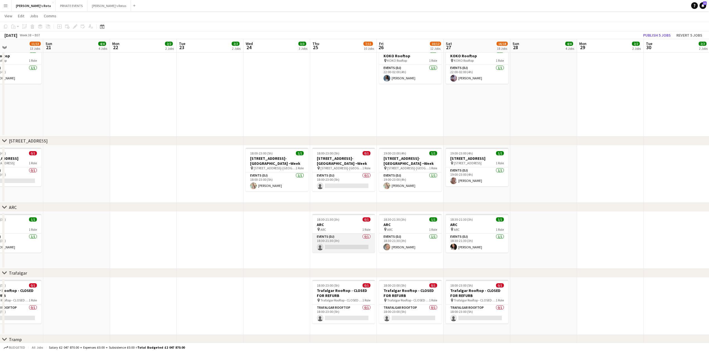
click at [333, 250] on app-card-role "Events (DJ) 0/1 18:30-21:30 (3h) single-neutral-actions" at bounding box center [343, 242] width 63 height 19
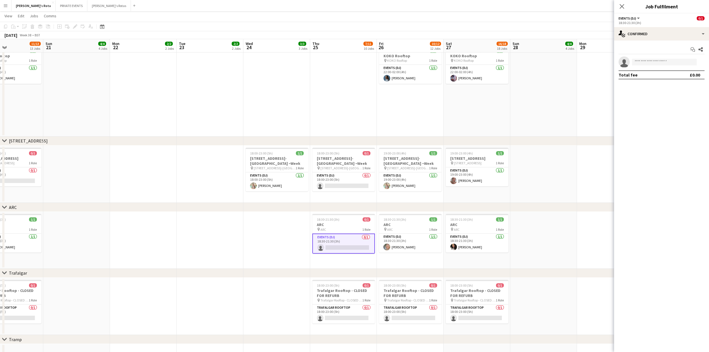
click at [656, 66] on app-invite-slot "single-neutral-actions" at bounding box center [661, 61] width 95 height 11
click at [641, 63] on input at bounding box center [664, 62] width 65 height 7
type input "******"
click at [644, 78] on span "[PHONE_NUMBER]" at bounding box center [665, 79] width 56 height 4
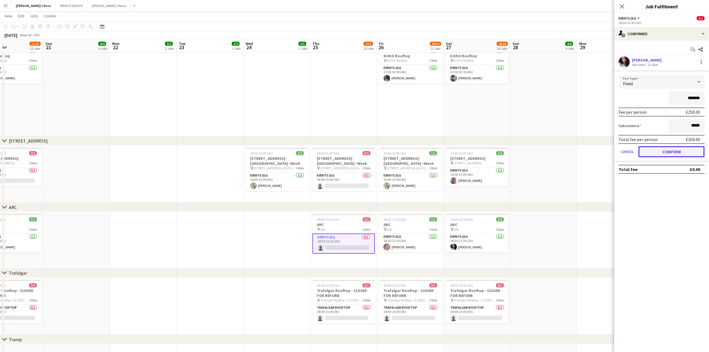
click at [678, 149] on button "Confirm" at bounding box center [672, 151] width 66 height 11
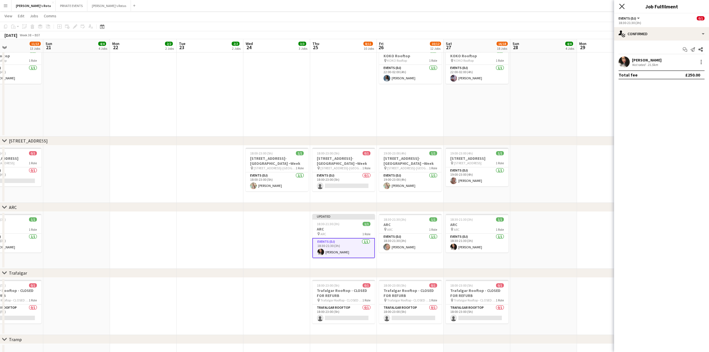
click at [624, 7] on icon "Close pop-in" at bounding box center [621, 6] width 5 height 5
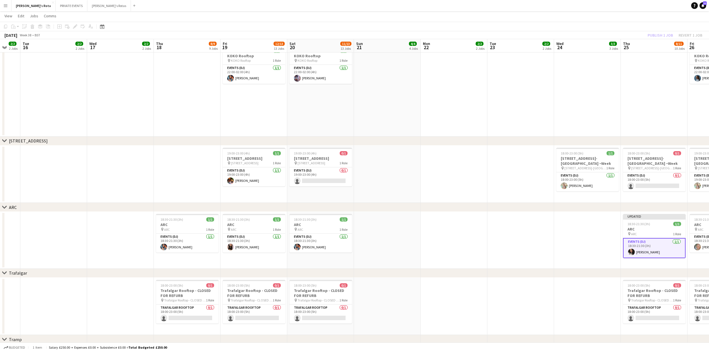
drag, startPoint x: 197, startPoint y: 234, endPoint x: 538, endPoint y: 217, distance: 341.6
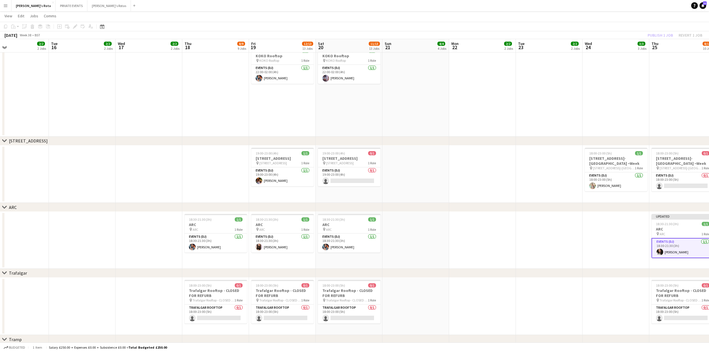
click at [118, 236] on app-date-cell at bounding box center [149, 240] width 67 height 57
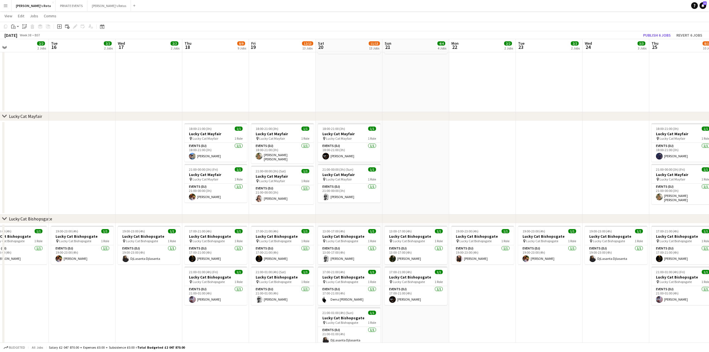
scroll to position [223, 0]
drag, startPoint x: 94, startPoint y: 302, endPoint x: 521, endPoint y: 288, distance: 427.4
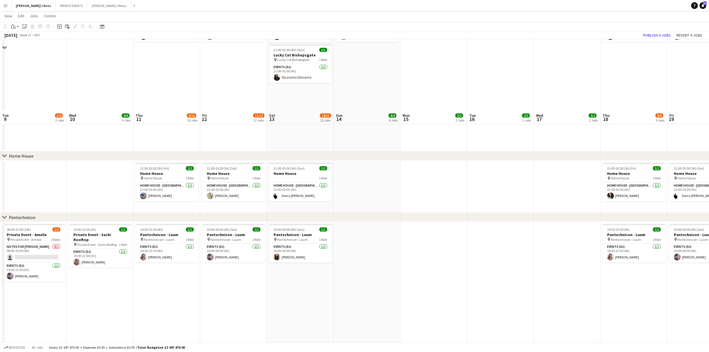
scroll to position [558, 0]
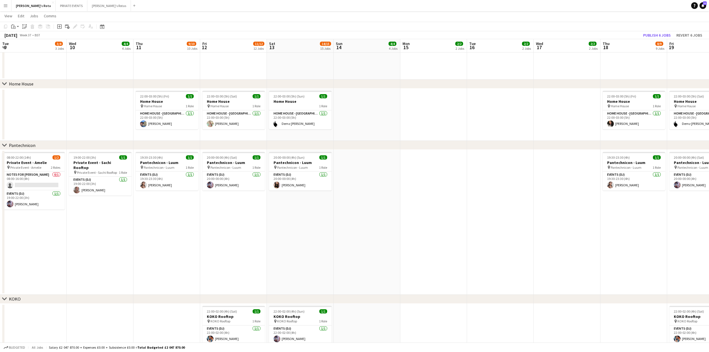
click at [332, 271] on app-date-cell "20:00-00:00 (4h) (Sun) 1/1 Pantechnicon - Luum pin Pantechnicon - Luum 1 Role E…" at bounding box center [300, 222] width 67 height 145
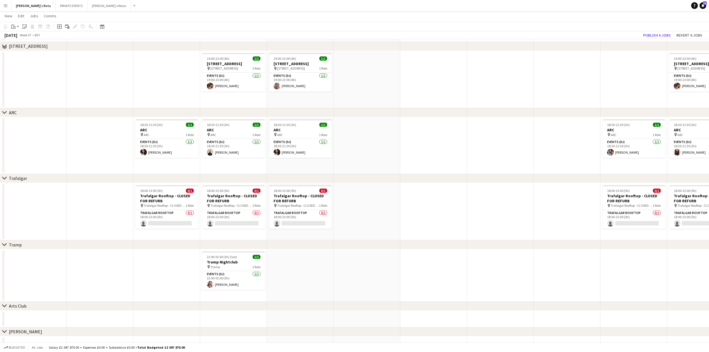
scroll to position [968, 0]
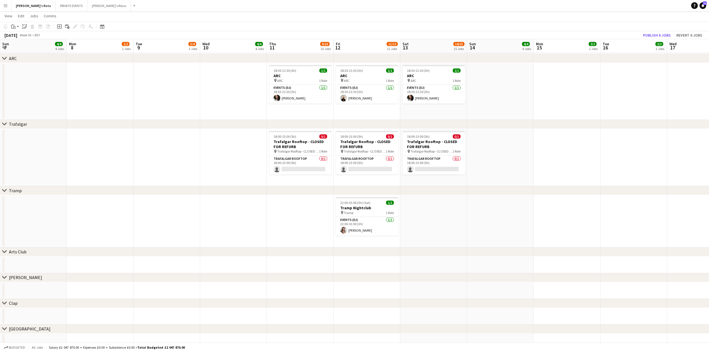
drag, startPoint x: 123, startPoint y: 205, endPoint x: 396, endPoint y: 213, distance: 273.7
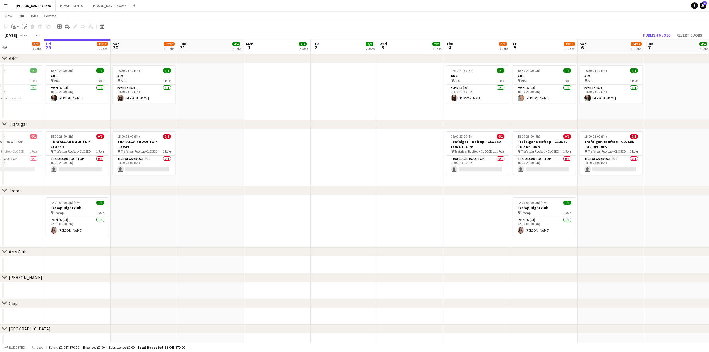
drag, startPoint x: 225, startPoint y: 224, endPoint x: 532, endPoint y: 204, distance: 307.2
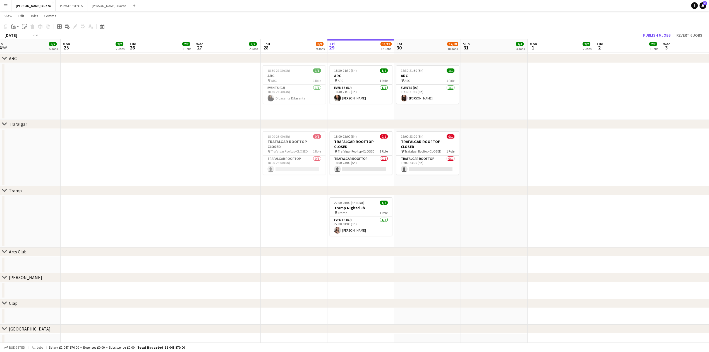
drag, startPoint x: 323, startPoint y: 226, endPoint x: 460, endPoint y: 212, distance: 137.5
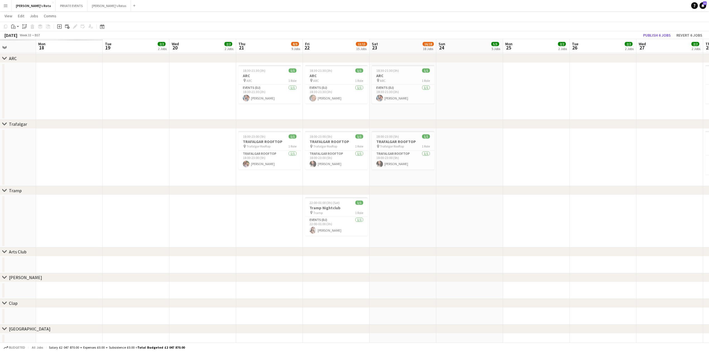
drag, startPoint x: 611, startPoint y: 207, endPoint x: 257, endPoint y: 211, distance: 354.3
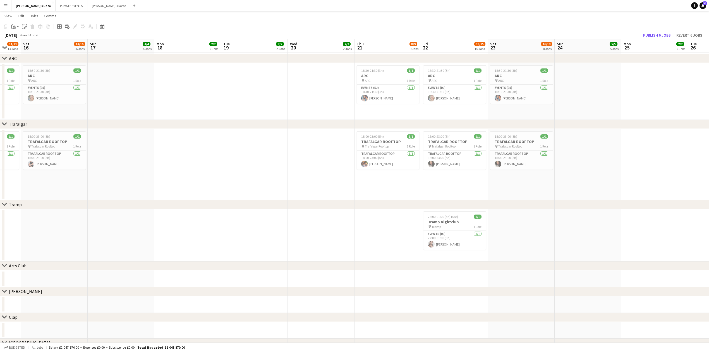
drag, startPoint x: 209, startPoint y: 214, endPoint x: 459, endPoint y: 200, distance: 250.3
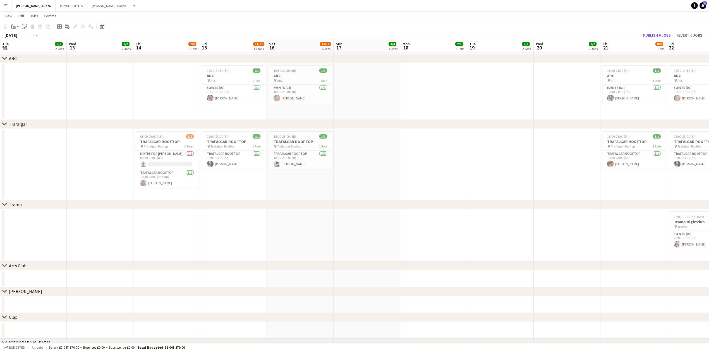
drag, startPoint x: 499, startPoint y: 220, endPoint x: 521, endPoint y: 215, distance: 22.1
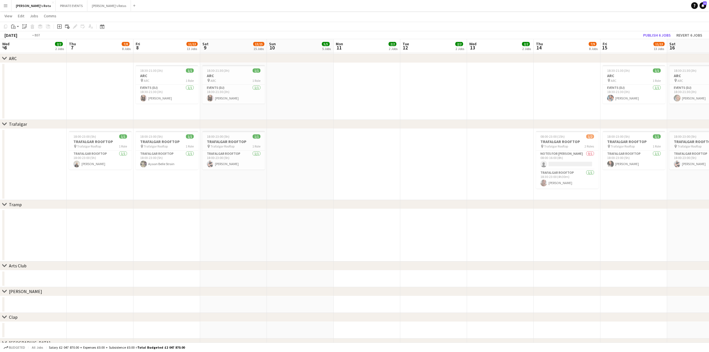
drag, startPoint x: 133, startPoint y: 230, endPoint x: 360, endPoint y: 202, distance: 228.4
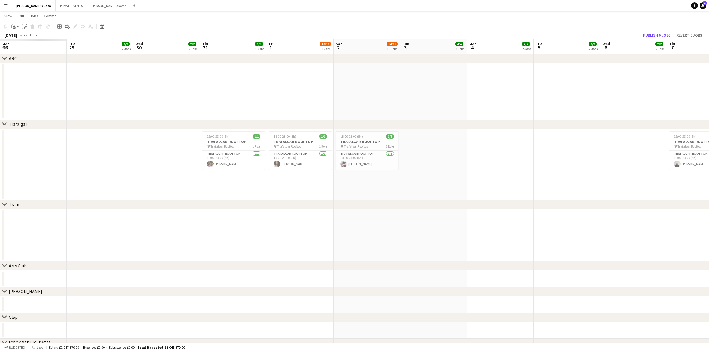
drag, startPoint x: 242, startPoint y: 223, endPoint x: 300, endPoint y: 229, distance: 57.6
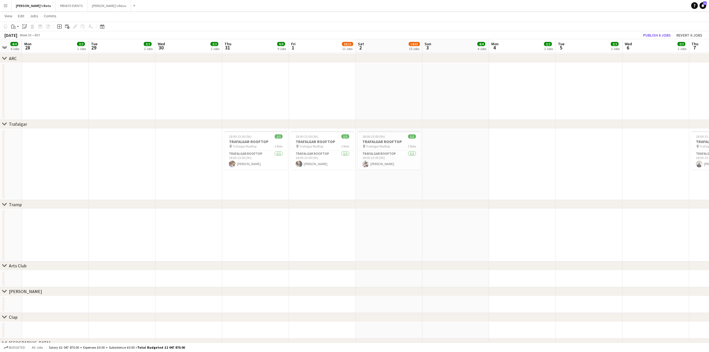
drag, startPoint x: 262, startPoint y: 248, endPoint x: 410, endPoint y: 237, distance: 148.2
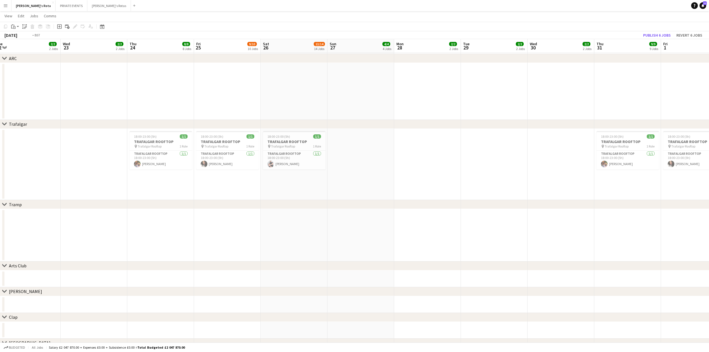
scroll to position [0, 0]
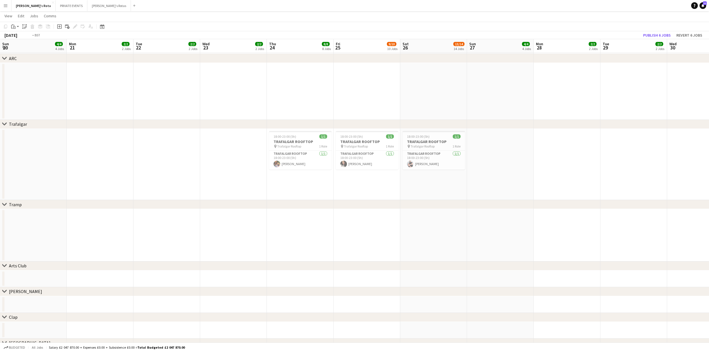
drag, startPoint x: 47, startPoint y: 285, endPoint x: 461, endPoint y: 251, distance: 414.8
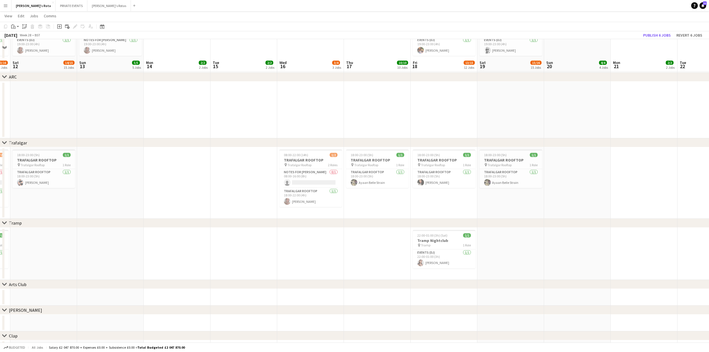
scroll to position [1031, 0]
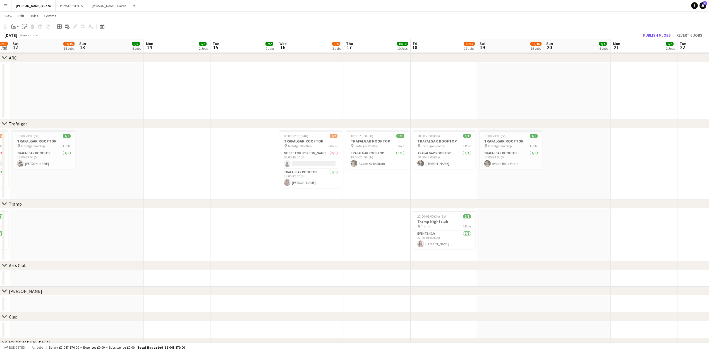
drag, startPoint x: 94, startPoint y: 228, endPoint x: 279, endPoint y: 239, distance: 185.1
click at [434, 237] on app-card-role "Events (DJ) [DATE] 22:00-01:00 (3h) [PERSON_NAME]" at bounding box center [444, 239] width 63 height 19
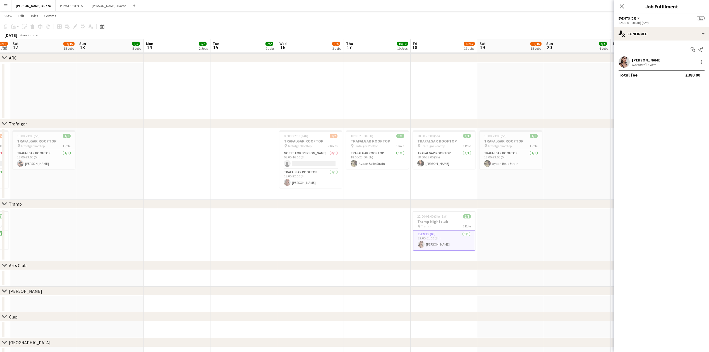
click at [318, 228] on app-date-cell at bounding box center [310, 235] width 67 height 52
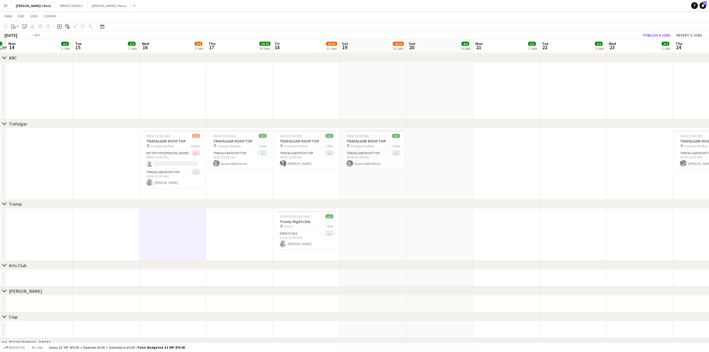
drag, startPoint x: 542, startPoint y: 217, endPoint x: 36, endPoint y: 238, distance: 506.6
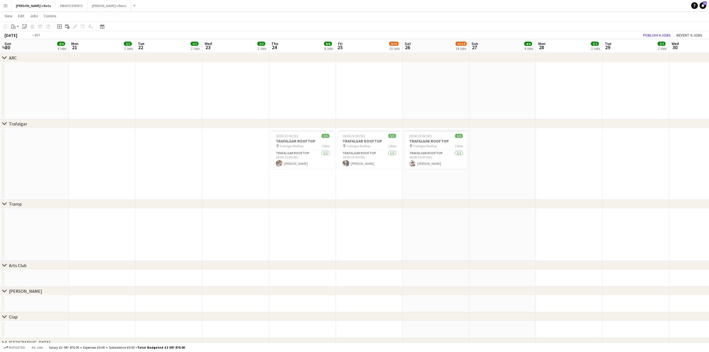
drag, startPoint x: 225, startPoint y: 258, endPoint x: 22, endPoint y: 254, distance: 202.7
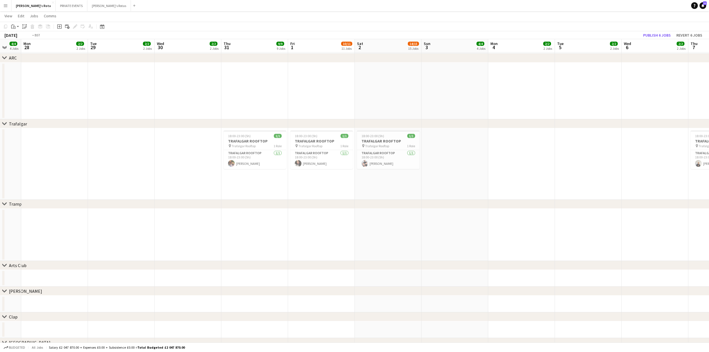
drag, startPoint x: 0, startPoint y: 217, endPoint x: 214, endPoint y: 223, distance: 214.5
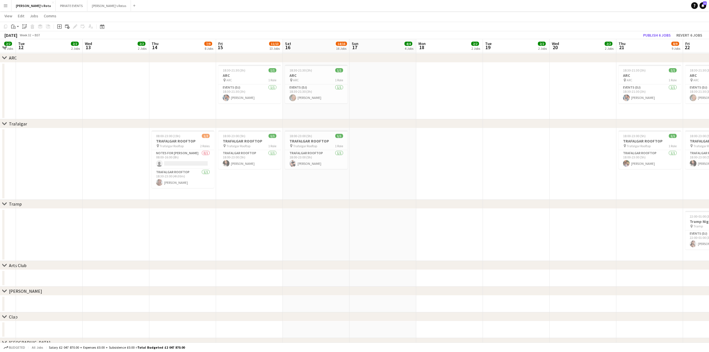
drag, startPoint x: 360, startPoint y: 257, endPoint x: 279, endPoint y: 254, distance: 81.3
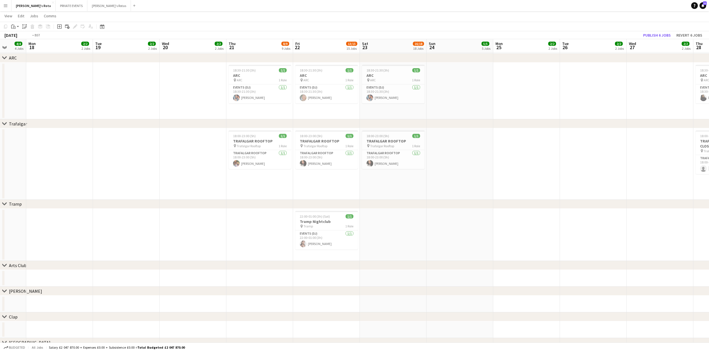
drag, startPoint x: 26, startPoint y: 245, endPoint x: 29, endPoint y: 245, distance: 3.4
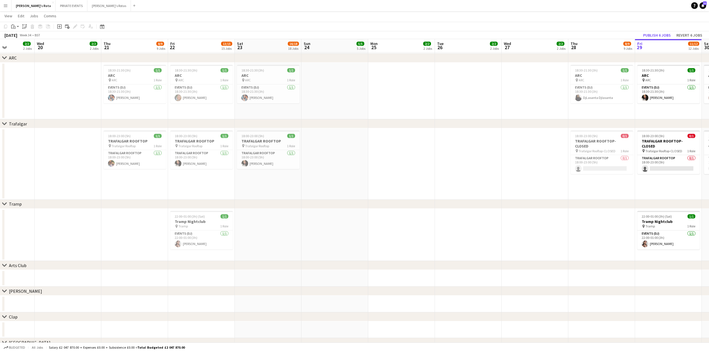
drag, startPoint x: 387, startPoint y: 236, endPoint x: 54, endPoint y: 233, distance: 332.8
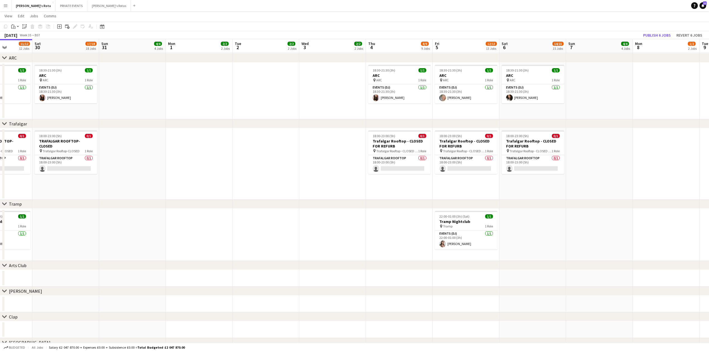
scroll to position [0, 205]
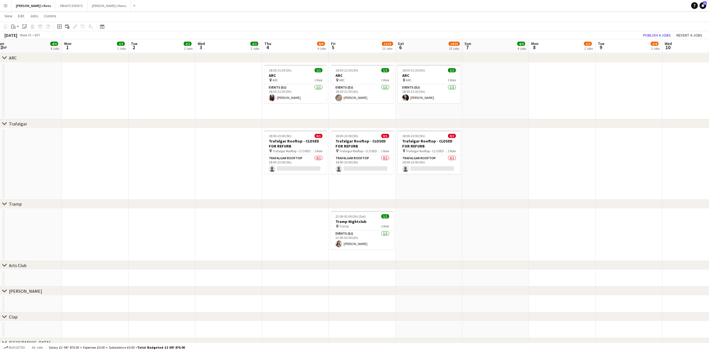
drag, startPoint x: 454, startPoint y: 240, endPoint x: 80, endPoint y: 251, distance: 373.4
click at [353, 213] on app-job-card "22:00-01:00 (3h) (Sat) 1/1 Tramp Nightclub pin Tramp 1 Role Events (DJ) [DATE] …" at bounding box center [362, 230] width 63 height 39
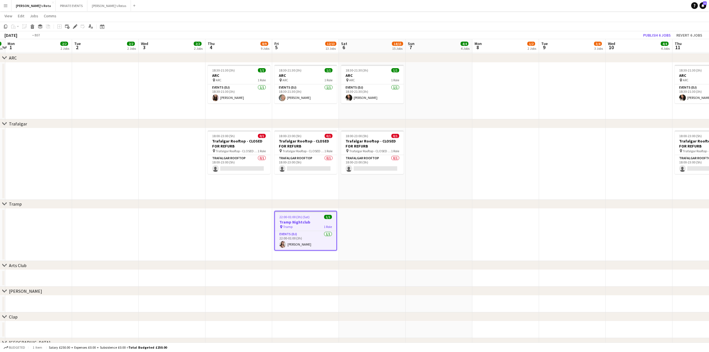
drag, startPoint x: 500, startPoint y: 221, endPoint x: 116, endPoint y: 243, distance: 384.0
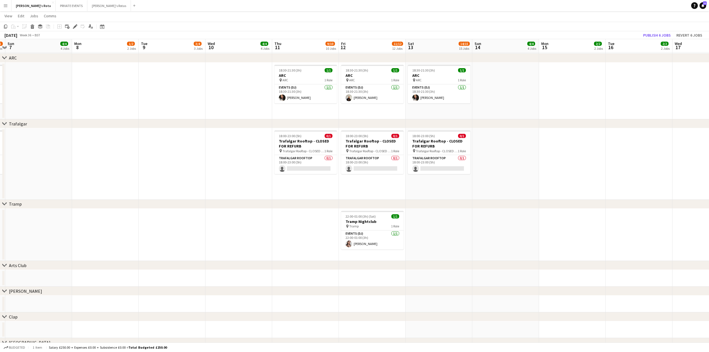
scroll to position [0, 190]
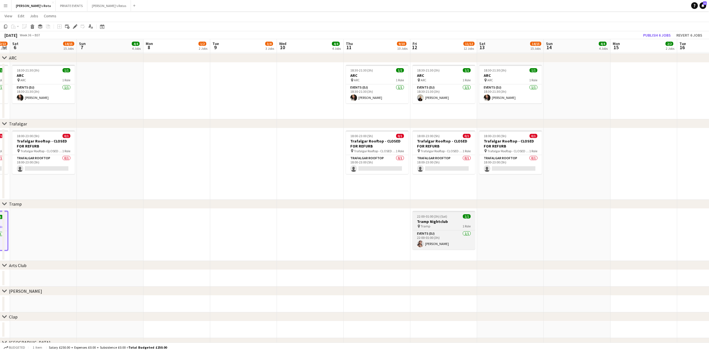
click at [454, 215] on div "22:00-01:00 (3h) (Sat) 1/1" at bounding box center [444, 216] width 63 height 4
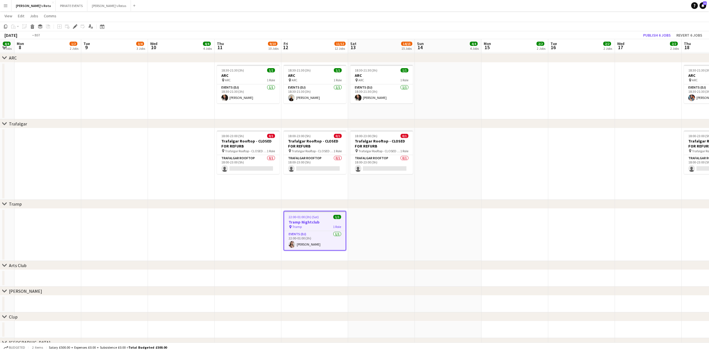
drag, startPoint x: 668, startPoint y: 231, endPoint x: 451, endPoint y: 247, distance: 218.4
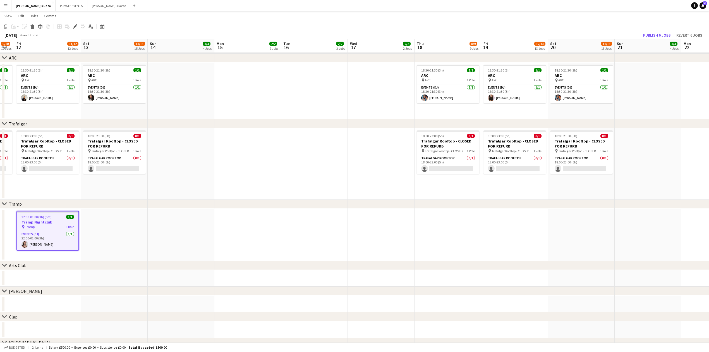
drag, startPoint x: 358, startPoint y: 240, endPoint x: 386, endPoint y: 238, distance: 28.8
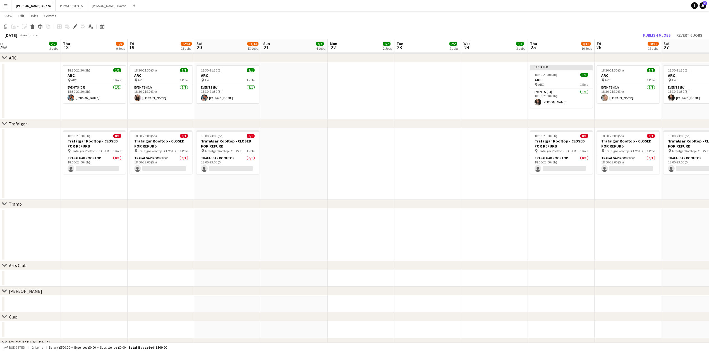
drag, startPoint x: 465, startPoint y: 243, endPoint x: 227, endPoint y: 248, distance: 237.7
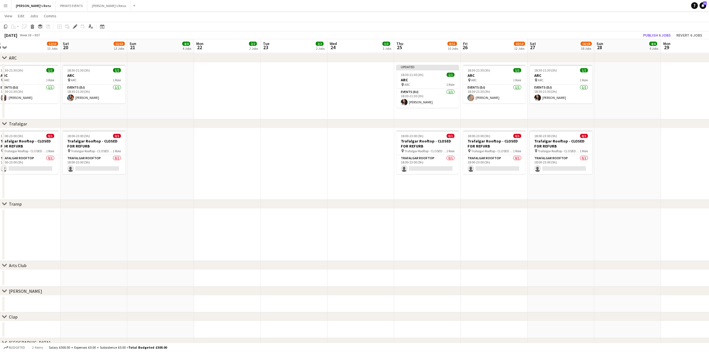
drag, startPoint x: 144, startPoint y: 240, endPoint x: 326, endPoint y: 240, distance: 181.2
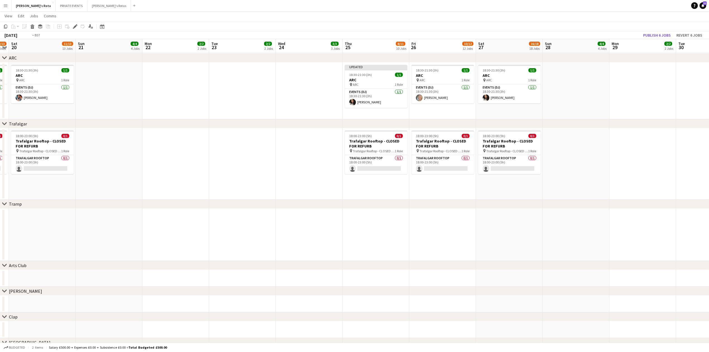
drag, startPoint x: 368, startPoint y: 239, endPoint x: 187, endPoint y: 241, distance: 181.2
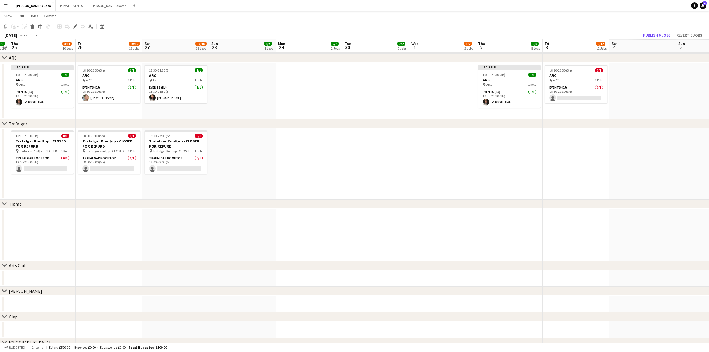
scroll to position [0, 192]
click at [72, 26] on div "Edit" at bounding box center [75, 26] width 7 height 7
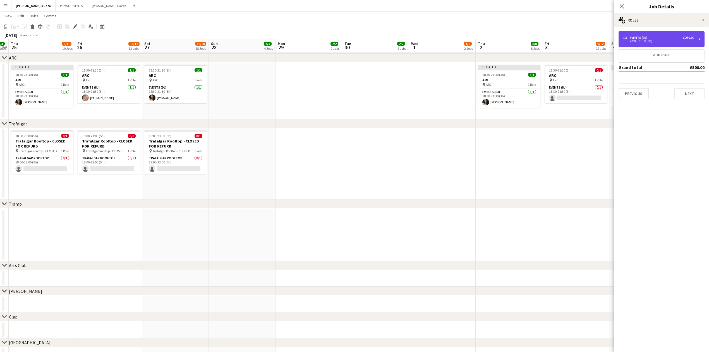
click at [662, 36] on div "1 x Events (DJ) £250.00" at bounding box center [658, 38] width 71 height 4
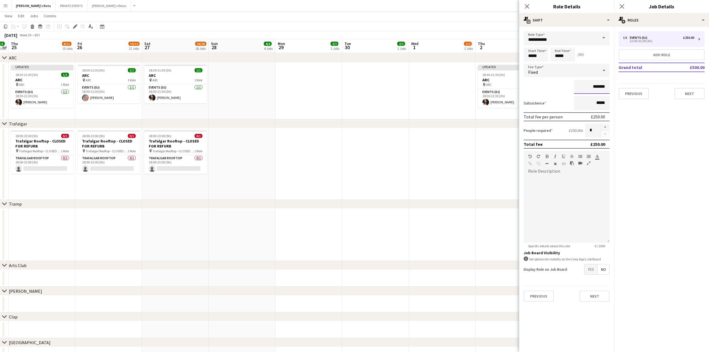
click at [599, 89] on input "*******" at bounding box center [592, 87] width 36 height 14
type input "****"
click at [681, 92] on button "Next" at bounding box center [690, 93] width 30 height 11
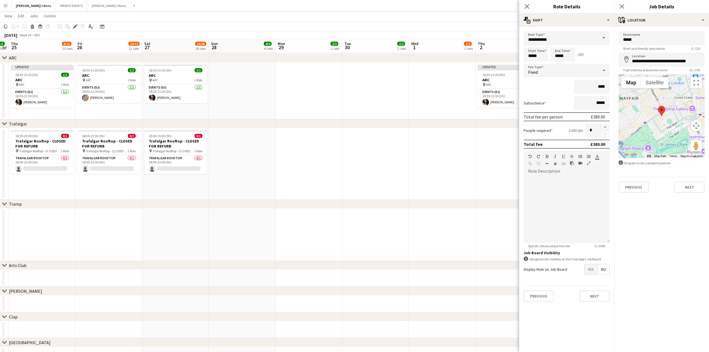
click at [694, 193] on div "**********" at bounding box center [661, 112] width 95 height 170
click at [692, 190] on button "Next" at bounding box center [690, 186] width 30 height 11
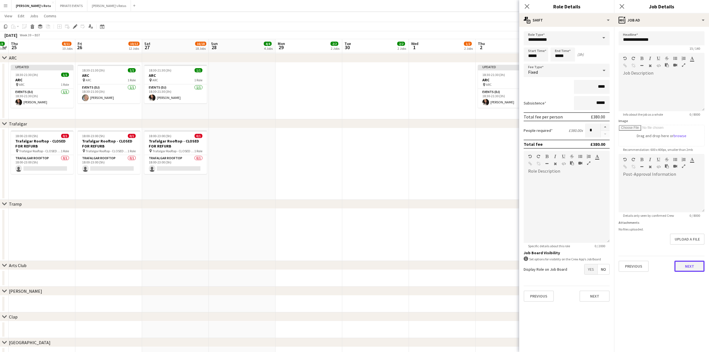
click at [688, 266] on button "Next" at bounding box center [690, 265] width 30 height 11
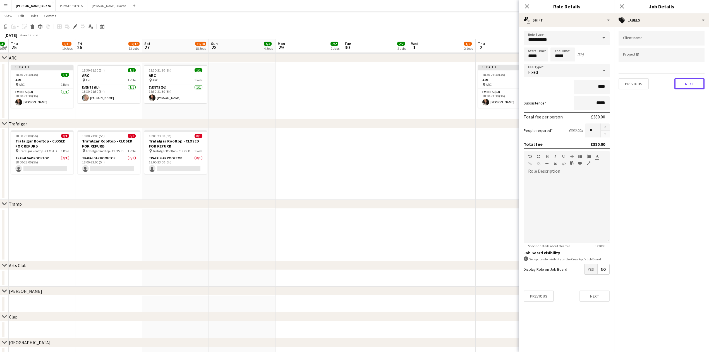
click at [683, 85] on button "Next" at bounding box center [690, 83] width 30 height 11
click at [686, 63] on button "Next" at bounding box center [690, 57] width 30 height 11
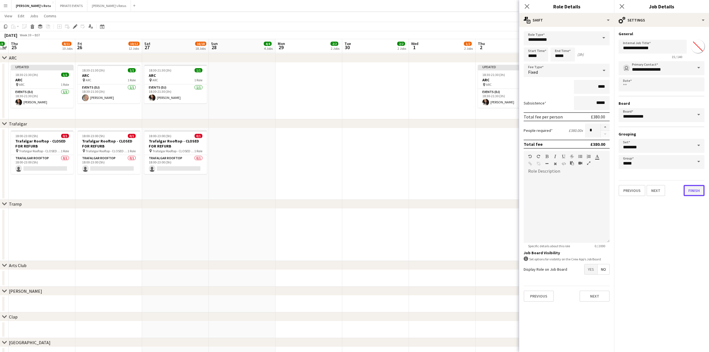
click at [691, 187] on button "Finish" at bounding box center [694, 190] width 21 height 11
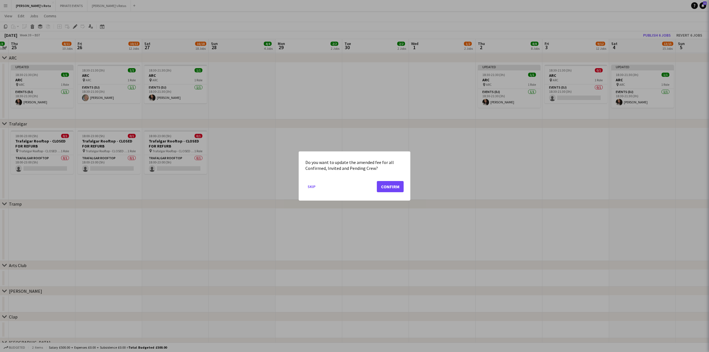
scroll to position [0, 0]
click at [388, 188] on button "Confirm" at bounding box center [390, 186] width 27 height 11
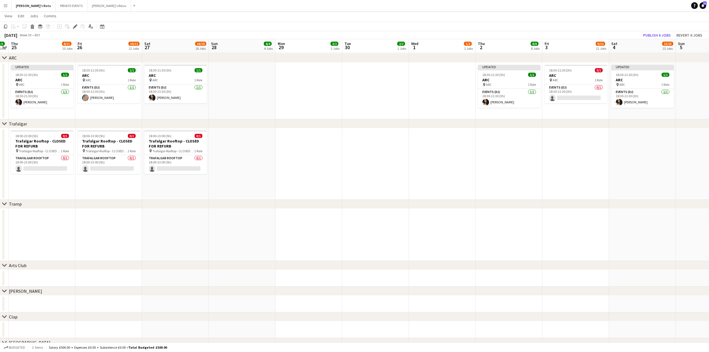
scroll to position [1031, 0]
click at [662, 36] on button "Publish 2 jobs" at bounding box center [657, 35] width 32 height 7
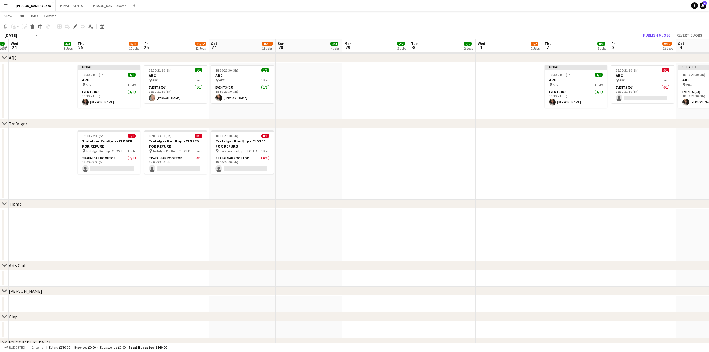
drag, startPoint x: 95, startPoint y: 113, endPoint x: 159, endPoint y: 148, distance: 73.0
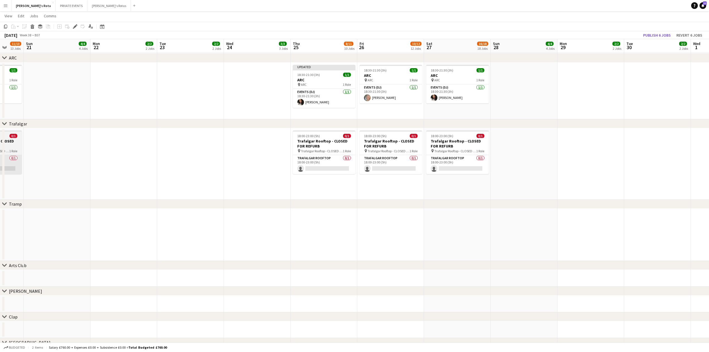
drag, startPoint x: 145, startPoint y: 165, endPoint x: 134, endPoint y: 162, distance: 11.6
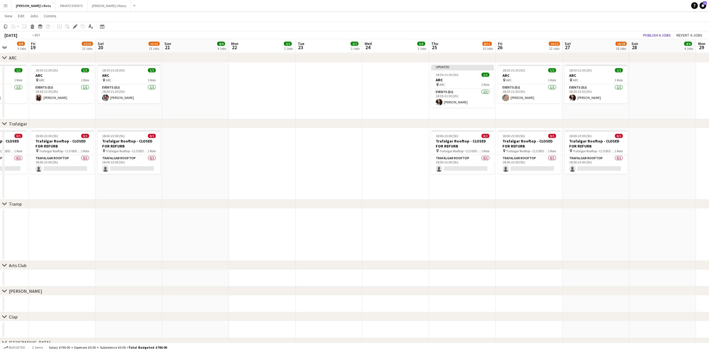
drag, startPoint x: 174, startPoint y: 156, endPoint x: 334, endPoint y: 150, distance: 159.8
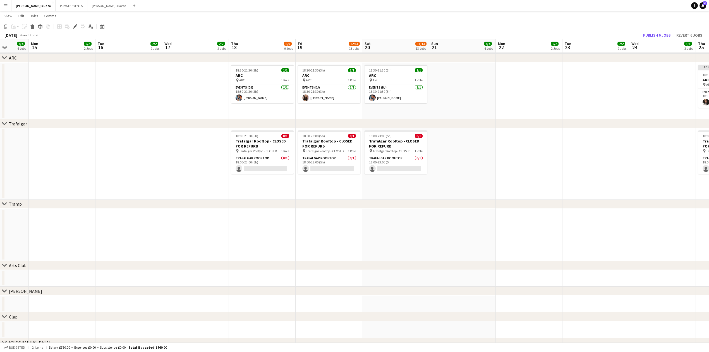
scroll to position [0, 190]
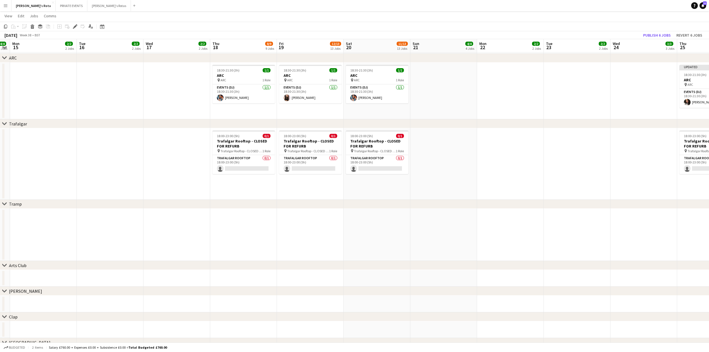
drag, startPoint x: 168, startPoint y: 159, endPoint x: 229, endPoint y: 148, distance: 62.1
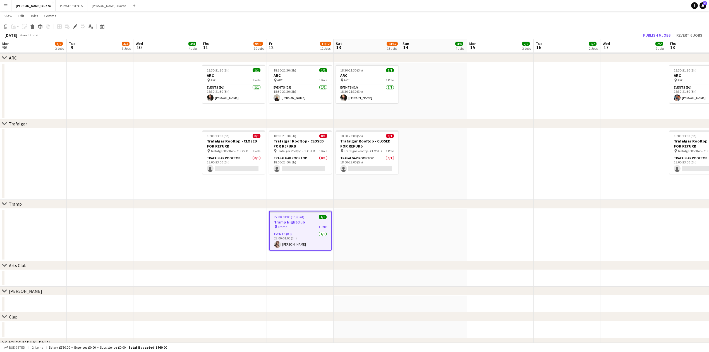
scroll to position [0, 127]
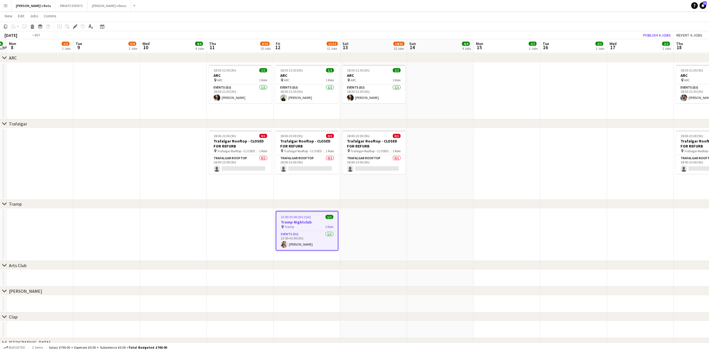
drag, startPoint x: 138, startPoint y: 159, endPoint x: 334, endPoint y: 145, distance: 197.3
click at [151, 170] on app-date-cell at bounding box center [173, 163] width 67 height 71
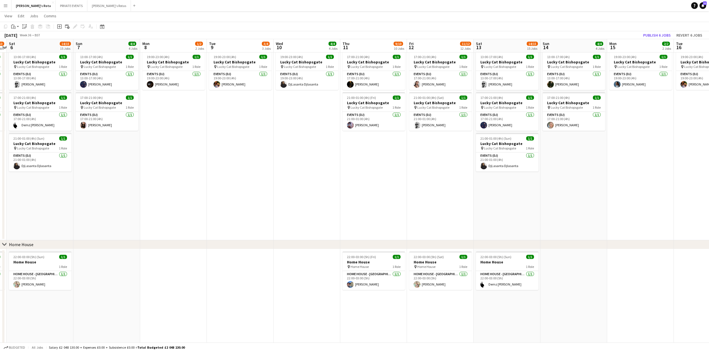
scroll to position [0, 192]
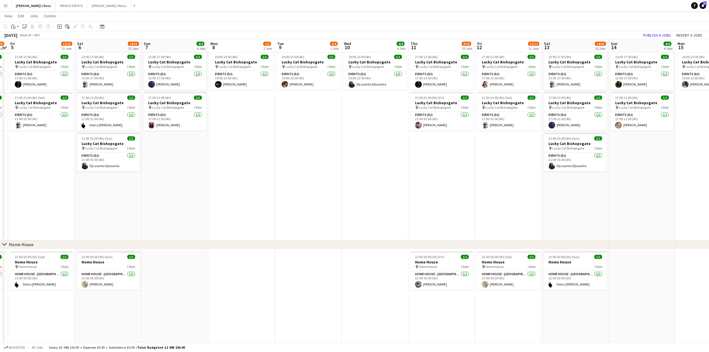
drag, startPoint x: 292, startPoint y: 164, endPoint x: 320, endPoint y: 160, distance: 27.9
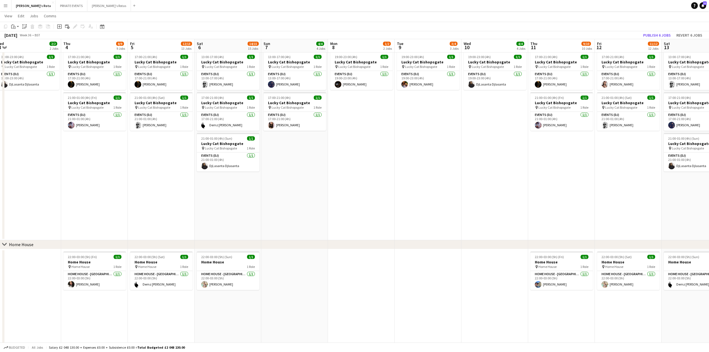
scroll to position [0, 130]
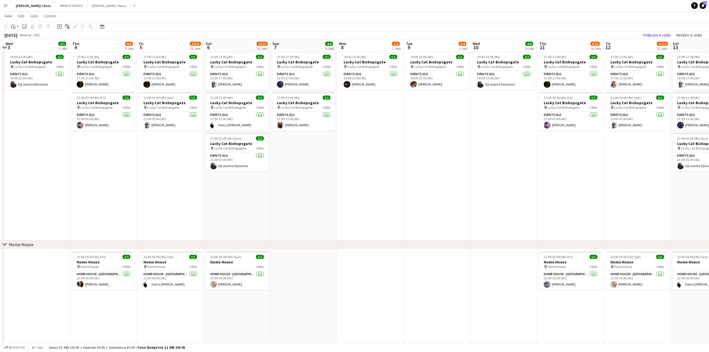
drag, startPoint x: 386, startPoint y: 183, endPoint x: 394, endPoint y: 182, distance: 8.7
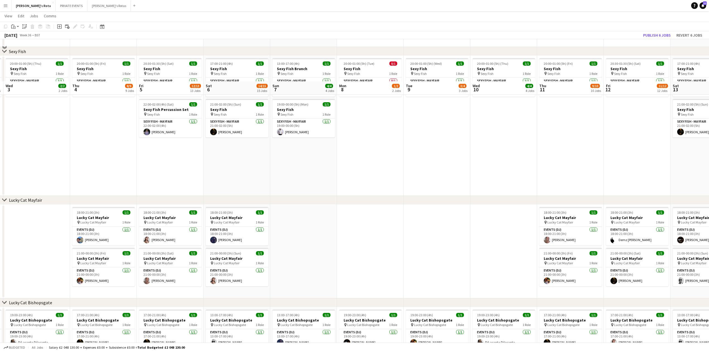
scroll to position [137, 0]
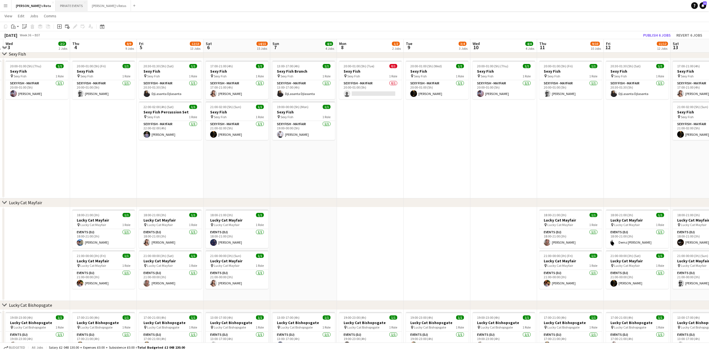
click at [56, 1] on button "PRIVATE EVENTS Close" at bounding box center [72, 5] width 32 height 11
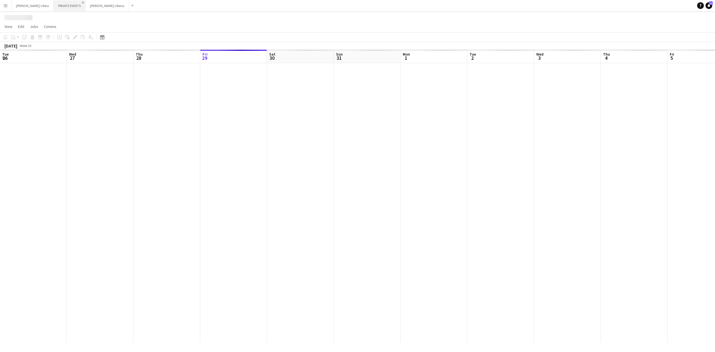
scroll to position [0, 133]
click at [66, 3] on button "PRIVATE EVENTS Close" at bounding box center [70, 5] width 32 height 11
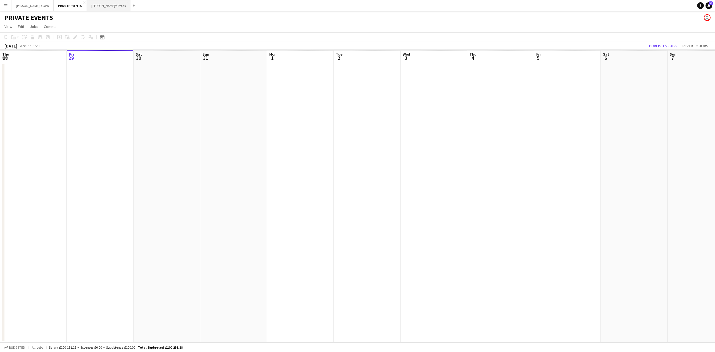
click at [87, 5] on button "[PERSON_NAME]'s Rotas Close" at bounding box center [109, 5] width 44 height 11
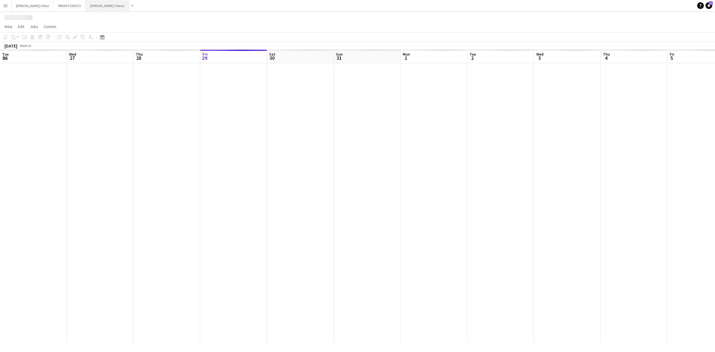
scroll to position [0, 133]
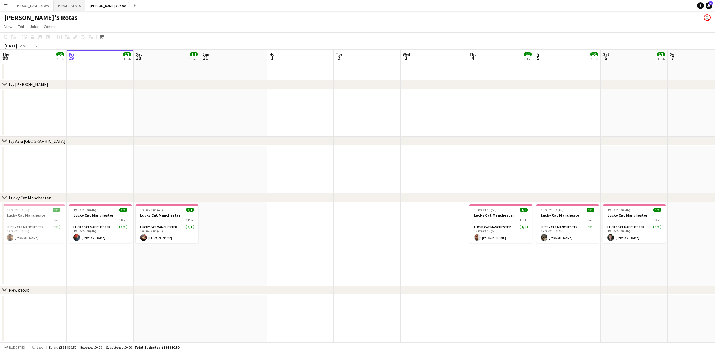
click at [54, 5] on button "PRIVATE EVENTS Close" at bounding box center [70, 5] width 32 height 11
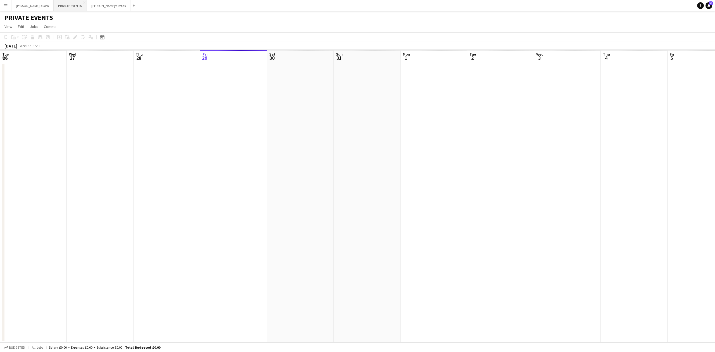
scroll to position [0, 133]
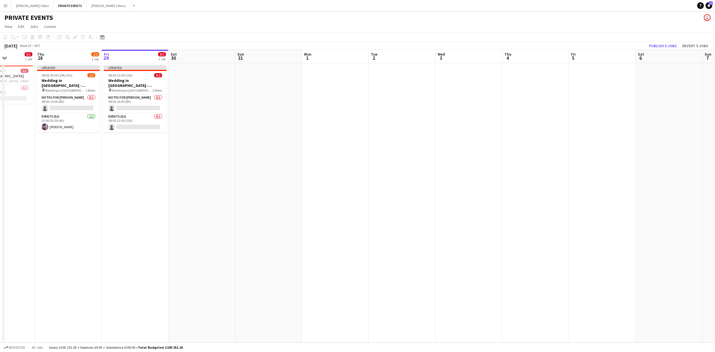
drag, startPoint x: 199, startPoint y: 204, endPoint x: 232, endPoint y: 210, distance: 33.5
click at [230, 212] on app-calendar-viewport "Mon 25 0/1 1 Job Tue 26 0/1 1 Job Wed 27 0/1 1 Job Thu 28 1/2 1 Job Fri 29 0/2 …" at bounding box center [357, 196] width 715 height 293
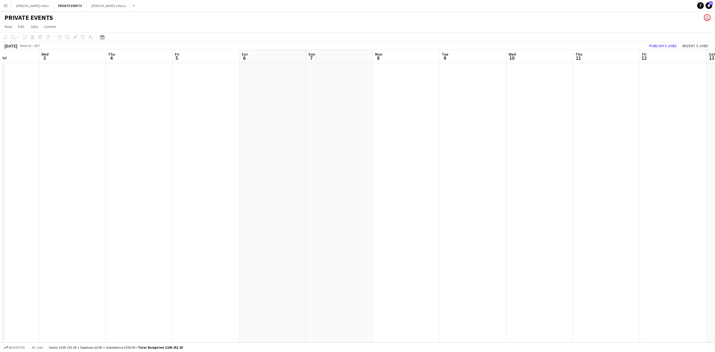
scroll to position [0, 228]
drag, startPoint x: 325, startPoint y: 168, endPoint x: 49, endPoint y: 171, distance: 276.7
click at [49, 171] on app-calendar-viewport "Sat 30 Sun 31 Mon 1 Tue 2 Wed 3 Thu 4 Fri 5 Sat 6 Sun 7 Mon 8 Tue 9 Wed 10 Thu …" at bounding box center [357, 196] width 715 height 293
drag, startPoint x: 39, startPoint y: 121, endPoint x: 180, endPoint y: 135, distance: 142.0
click at [203, 133] on app-calendar-viewport "Sat 30 Sun 31 Mon 1 Tue 2 Wed 3 Thu 4 Fri 5 Sat 6 Sun 7 Mon 8 Tue 9 Wed 10 Thu …" at bounding box center [357, 196] width 715 height 293
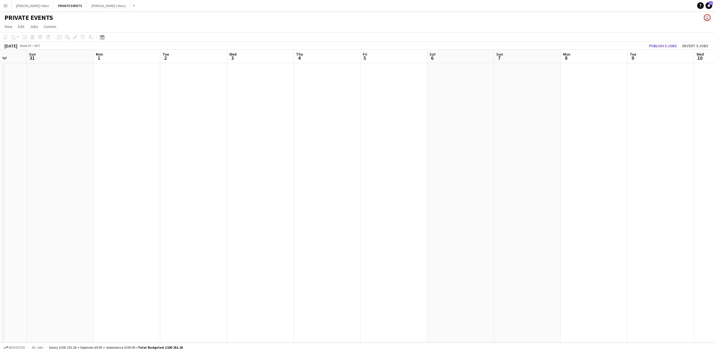
drag, startPoint x: 167, startPoint y: 141, endPoint x: 241, endPoint y: 143, distance: 74.6
click at [241, 143] on app-calendar-viewport "Thu 28 1/2 1 Job Fri 29 0/2 1 Job Sat 30 Sun 31 Mon 1 Tue 2 Wed 3 Thu 4 Fri 5 S…" at bounding box center [357, 196] width 715 height 293
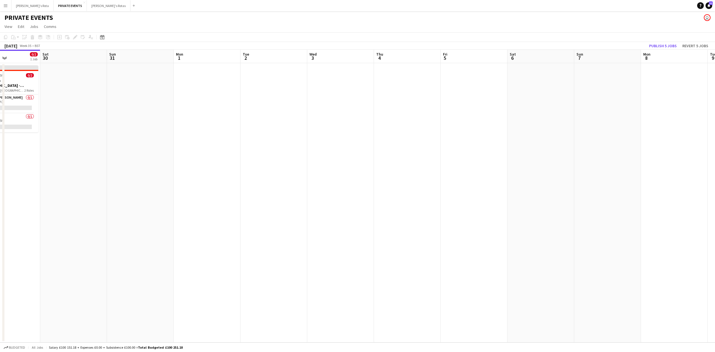
drag, startPoint x: 208, startPoint y: 86, endPoint x: 199, endPoint y: 88, distance: 9.3
click at [207, 87] on app-date-cell at bounding box center [207, 202] width 67 height 279
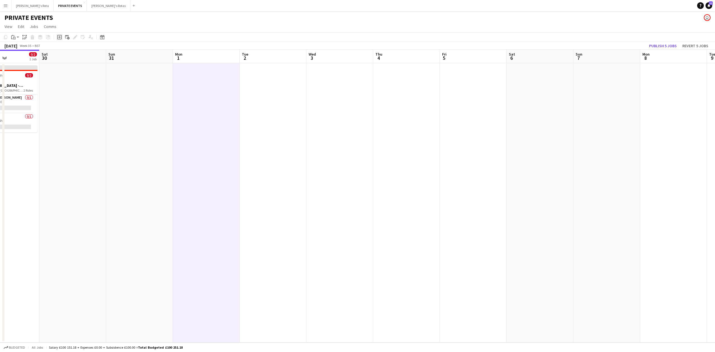
click at [58, 39] on icon at bounding box center [59, 37] width 4 height 4
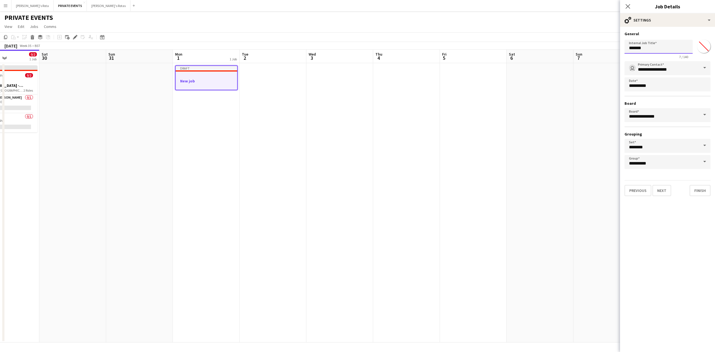
click at [642, 49] on input "*******" at bounding box center [658, 47] width 68 height 14
type input "**********"
click at [663, 186] on button "Next" at bounding box center [661, 190] width 19 height 11
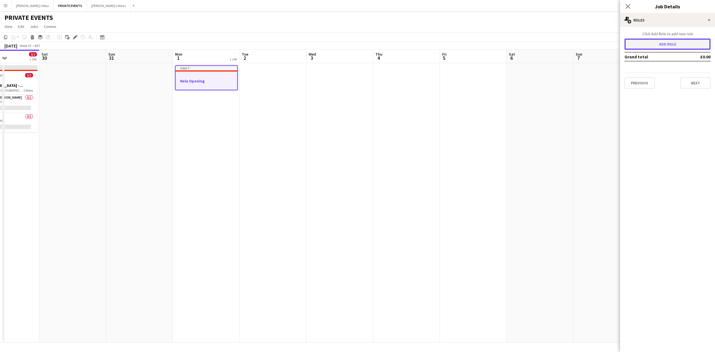
click at [659, 42] on button "Add role" at bounding box center [667, 44] width 86 height 11
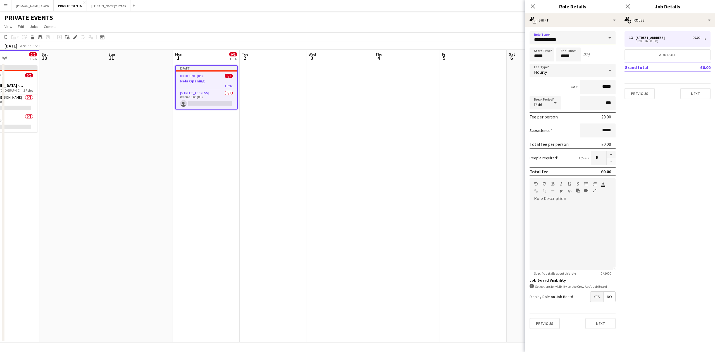
click at [565, 42] on input "**********" at bounding box center [572, 38] width 86 height 14
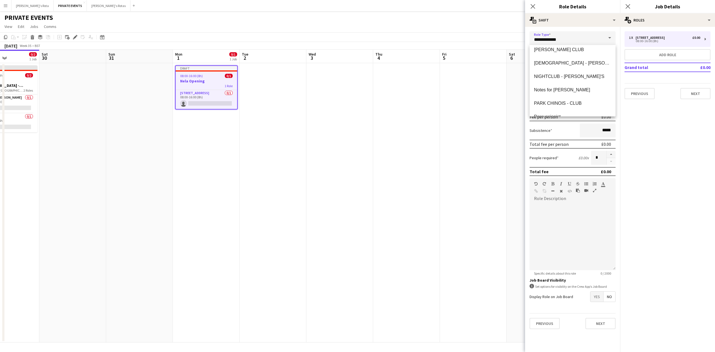
click at [550, 89] on span "Notes for [PERSON_NAME]" at bounding box center [572, 89] width 77 height 5
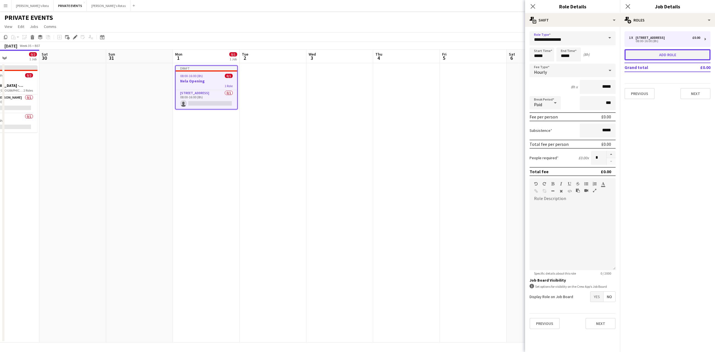
click at [649, 56] on button "Add role" at bounding box center [667, 54] width 86 height 11
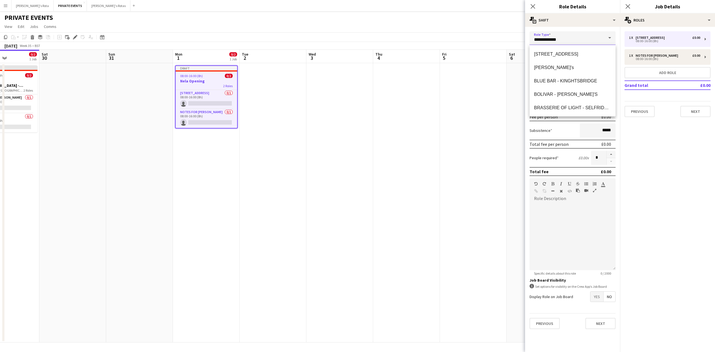
click at [565, 35] on input "**********" at bounding box center [572, 38] width 86 height 14
click at [551, 51] on span "Events (DJ)" at bounding box center [572, 49] width 77 height 5
type input "**********"
click at [691, 112] on button "Next" at bounding box center [695, 111] width 30 height 11
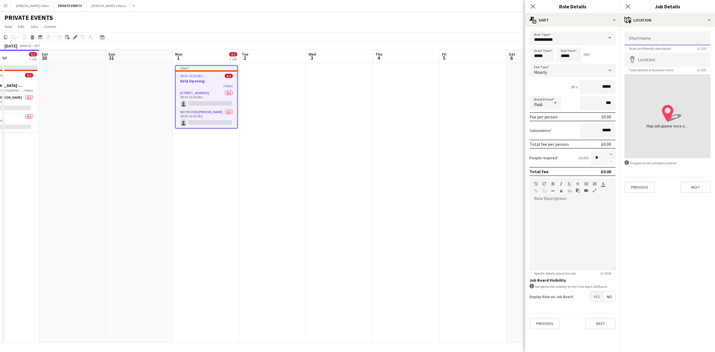
click at [636, 37] on input "Shortname" at bounding box center [667, 38] width 86 height 14
type input "*"
type input "**********"
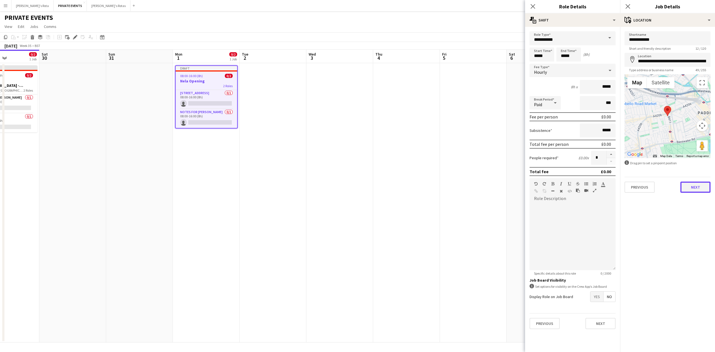
click at [696, 189] on button "Next" at bounding box center [695, 186] width 30 height 11
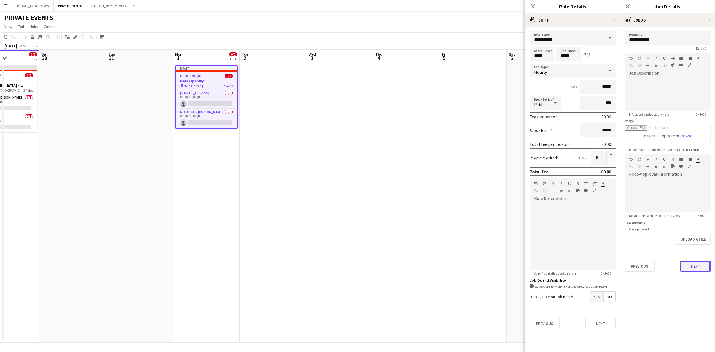
click at [699, 263] on button "Next" at bounding box center [695, 265] width 30 height 11
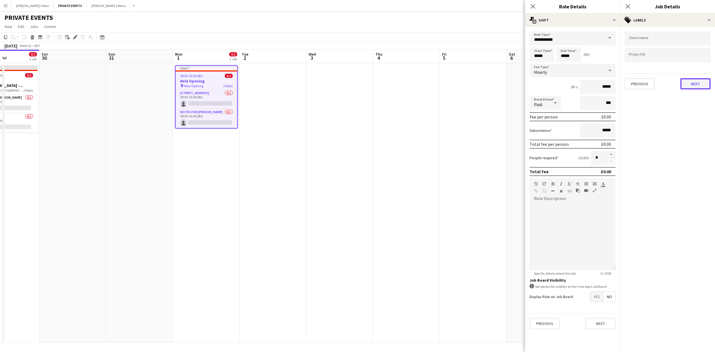
click at [702, 85] on button "Next" at bounding box center [695, 83] width 30 height 11
click at [702, 49] on div "Previous Next" at bounding box center [667, 55] width 86 height 16
click at [696, 61] on button "Next" at bounding box center [695, 57] width 30 height 11
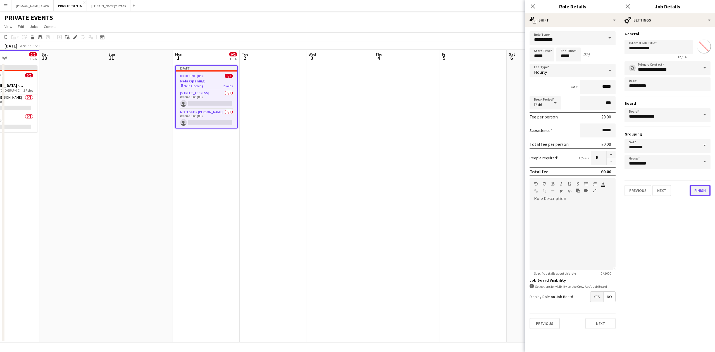
click at [696, 190] on button "Finish" at bounding box center [699, 190] width 21 height 11
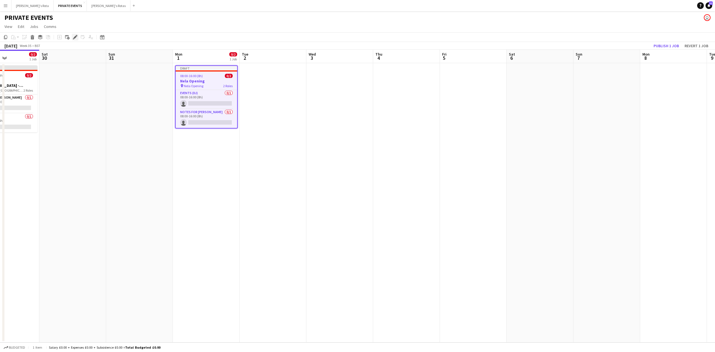
click at [75, 37] on icon at bounding box center [74, 37] width 3 height 3
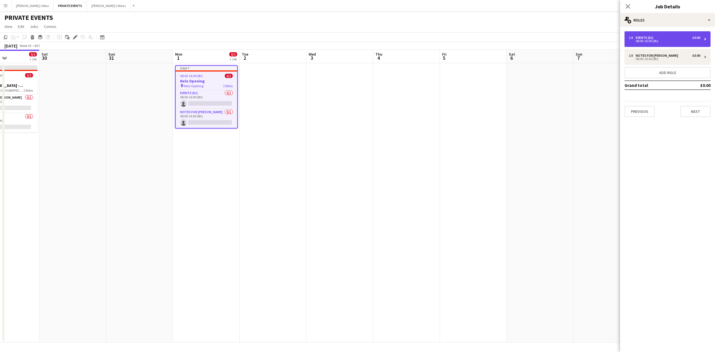
click at [659, 37] on div "1 x Events (DJ) £0.00" at bounding box center [664, 38] width 71 height 4
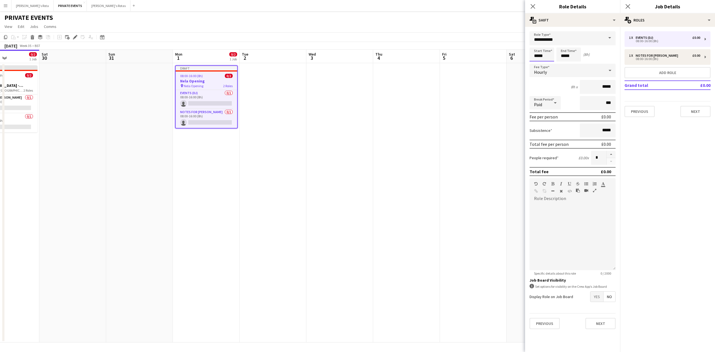
click at [537, 56] on input "*****" at bounding box center [541, 54] width 25 height 14
click at [535, 43] on div at bounding box center [535, 45] width 11 height 6
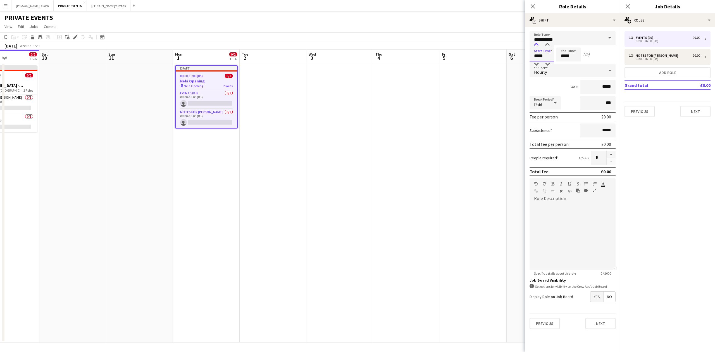
click at [535, 43] on div at bounding box center [535, 45] width 11 height 6
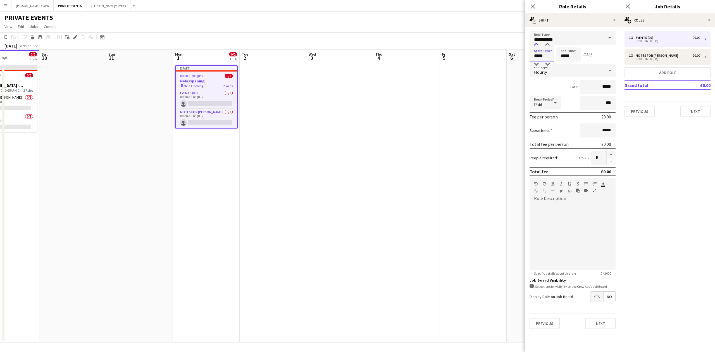
click at [535, 43] on div at bounding box center [535, 45] width 11 height 6
type input "*****"
click at [535, 43] on div at bounding box center [535, 45] width 11 height 6
click at [569, 59] on input "*****" at bounding box center [568, 54] width 25 height 14
click at [562, 42] on div at bounding box center [562, 45] width 11 height 6
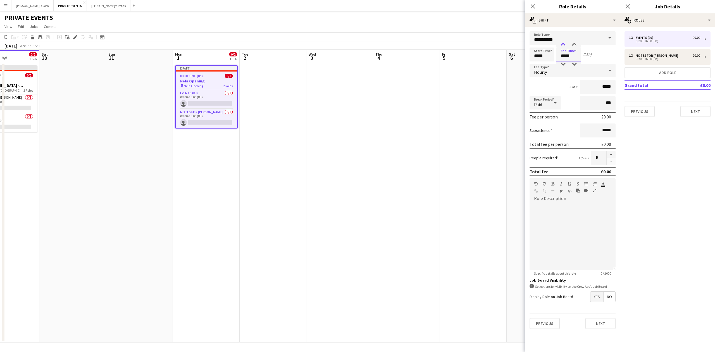
click at [562, 42] on div at bounding box center [562, 45] width 11 height 6
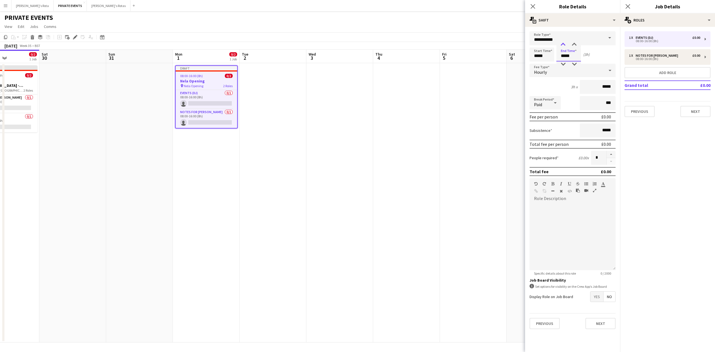
click at [562, 42] on div at bounding box center [562, 45] width 11 height 6
type input "*****"
click at [562, 42] on div at bounding box center [562, 45] width 11 height 6
click at [547, 72] on div "Hourly" at bounding box center [566, 70] width 75 height 13
click at [547, 97] on span "Fixed" at bounding box center [572, 99] width 77 height 5
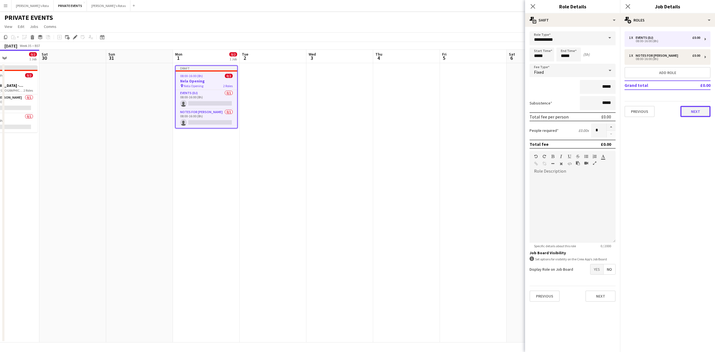
click at [695, 112] on button "Next" at bounding box center [695, 111] width 30 height 11
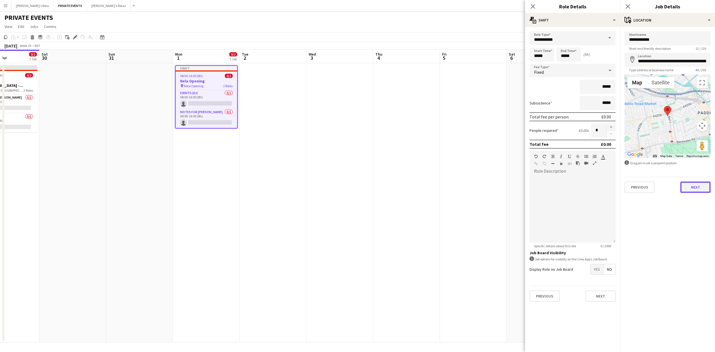
click at [699, 181] on button "Next" at bounding box center [695, 186] width 30 height 11
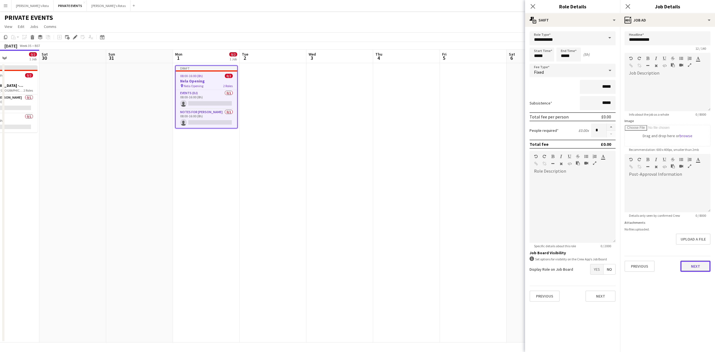
click at [693, 266] on button "Next" at bounding box center [695, 265] width 30 height 11
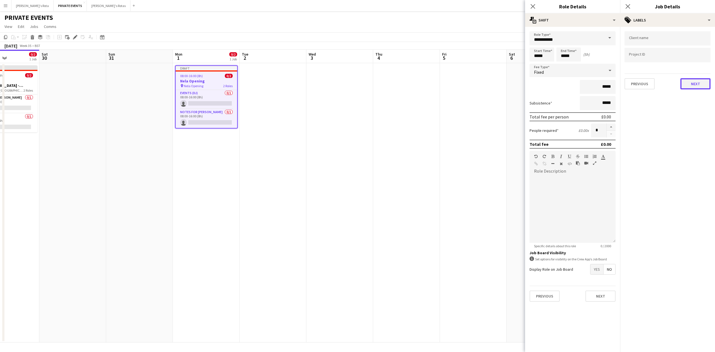
click at [699, 85] on button "Next" at bounding box center [695, 83] width 30 height 11
click at [687, 52] on button "Next" at bounding box center [695, 57] width 30 height 11
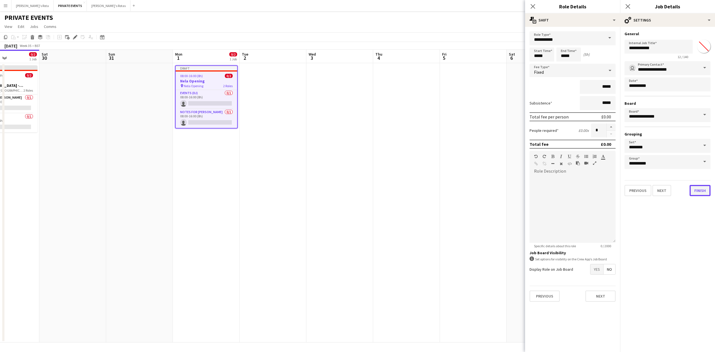
click at [700, 188] on button "Finish" at bounding box center [699, 190] width 21 height 11
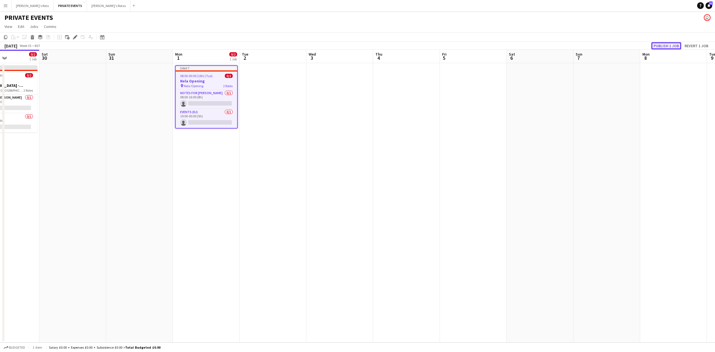
click at [663, 46] on button "Publish 1 job" at bounding box center [666, 45] width 30 height 7
click at [193, 113] on app-card-role "Events (DJ) 0/1 19:00-00:00 (5h) single-neutral-actions" at bounding box center [206, 113] width 61 height 19
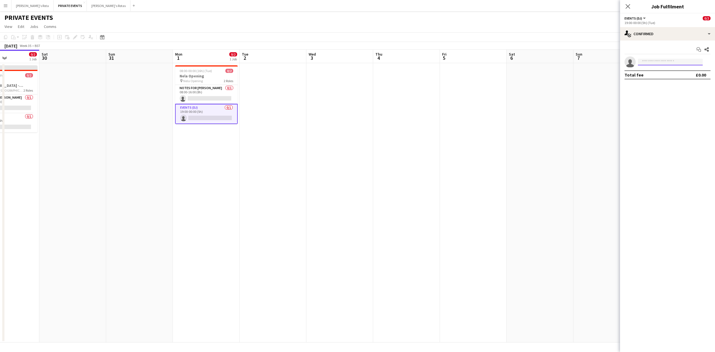
click at [662, 63] on input at bounding box center [670, 62] width 65 height 7
type input "******"
click at [663, 75] on span "[EMAIL_ADDRESS][DOMAIN_NAME]" at bounding box center [670, 75] width 56 height 4
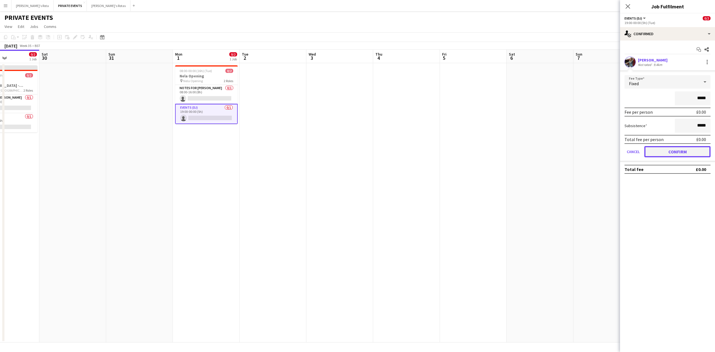
click at [687, 150] on button "Confirm" at bounding box center [677, 151] width 66 height 11
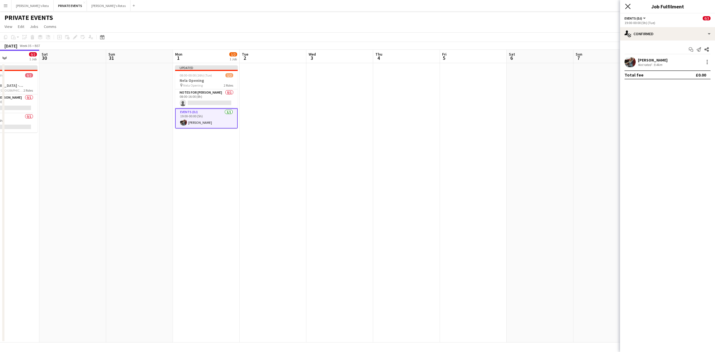
click at [629, 6] on icon "Close pop-in" at bounding box center [627, 6] width 5 height 5
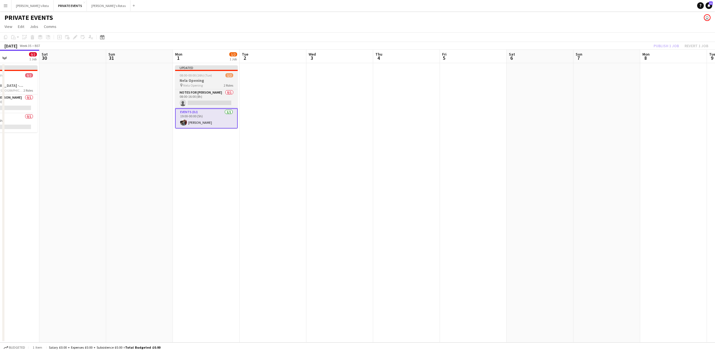
click at [207, 82] on h3 "Nela Opening" at bounding box center [206, 80] width 63 height 5
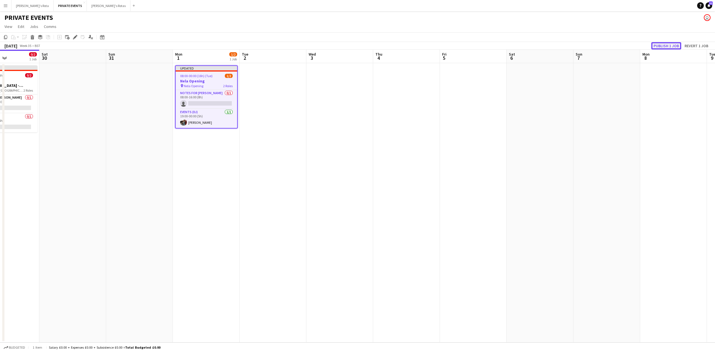
click at [662, 45] on button "Publish 1 job" at bounding box center [666, 45] width 30 height 7
